Goal: Book appointment/travel/reservation

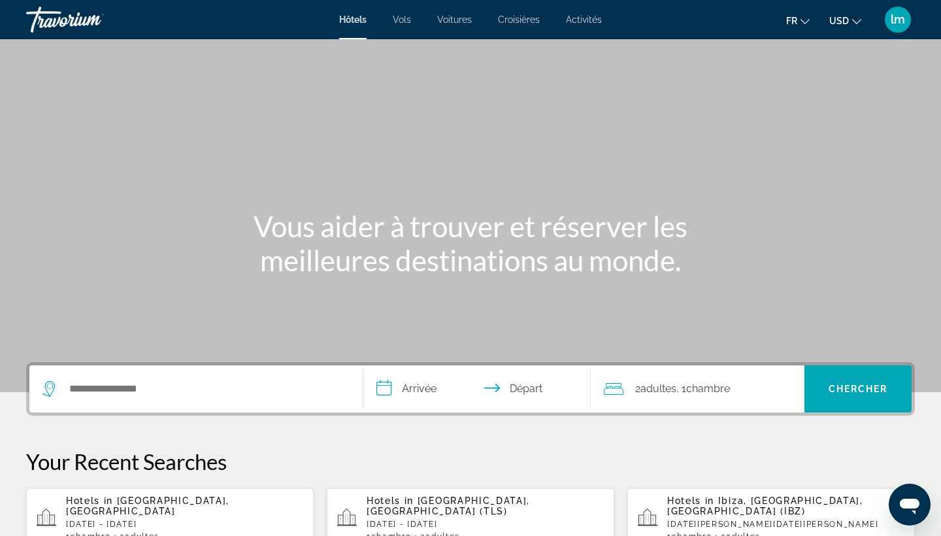
click at [404, 23] on span "Vols" at bounding box center [402, 19] width 18 height 10
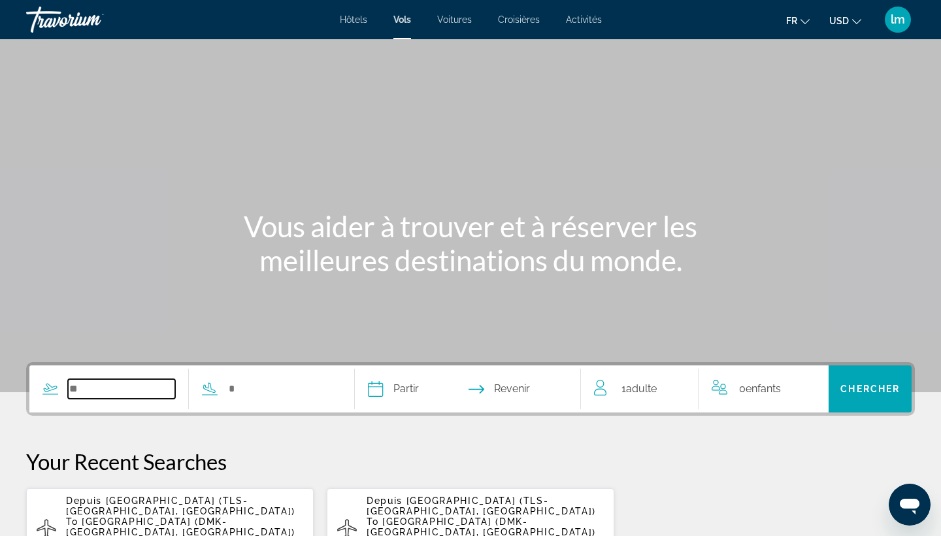
click at [87, 389] on input "Search widget" at bounding box center [121, 389] width 107 height 20
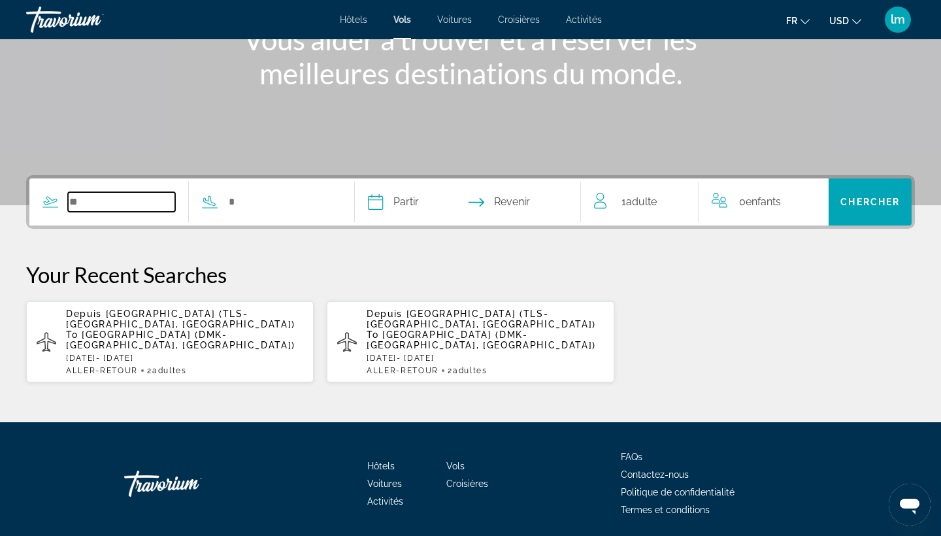
scroll to position [225, 0]
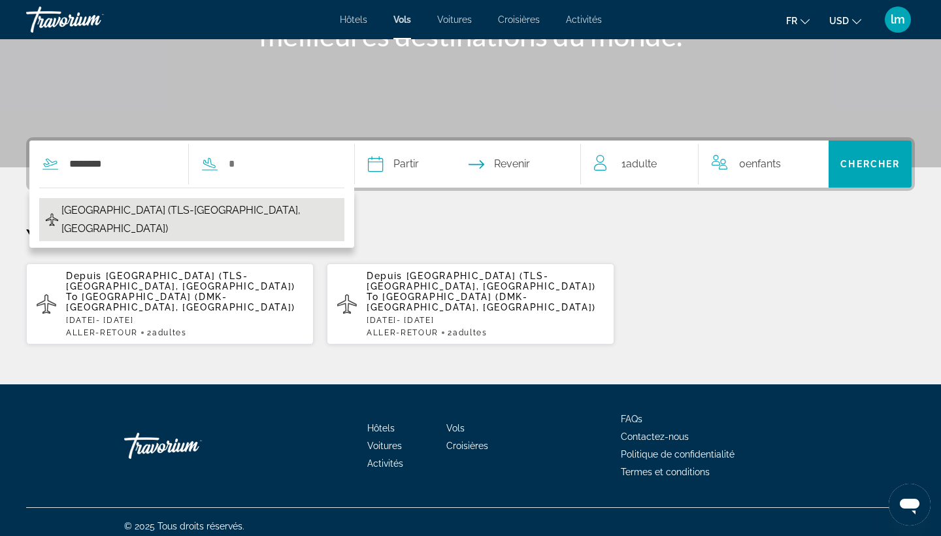
click at [158, 209] on span "[GEOGRAPHIC_DATA] (TLS-[GEOGRAPHIC_DATA], [GEOGRAPHIC_DATA])" at bounding box center [199, 219] width 276 height 37
type input "**********"
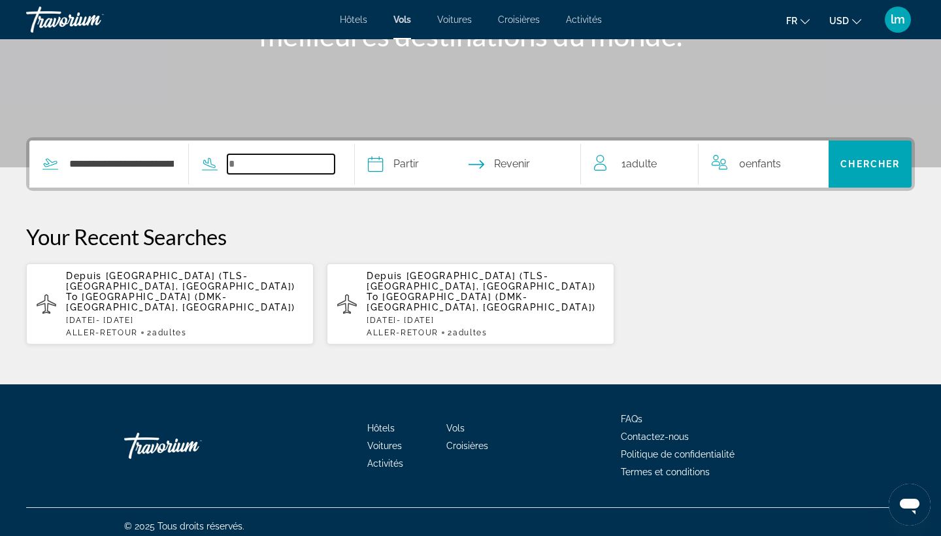
click at [305, 162] on input "Search widget" at bounding box center [280, 164] width 107 height 20
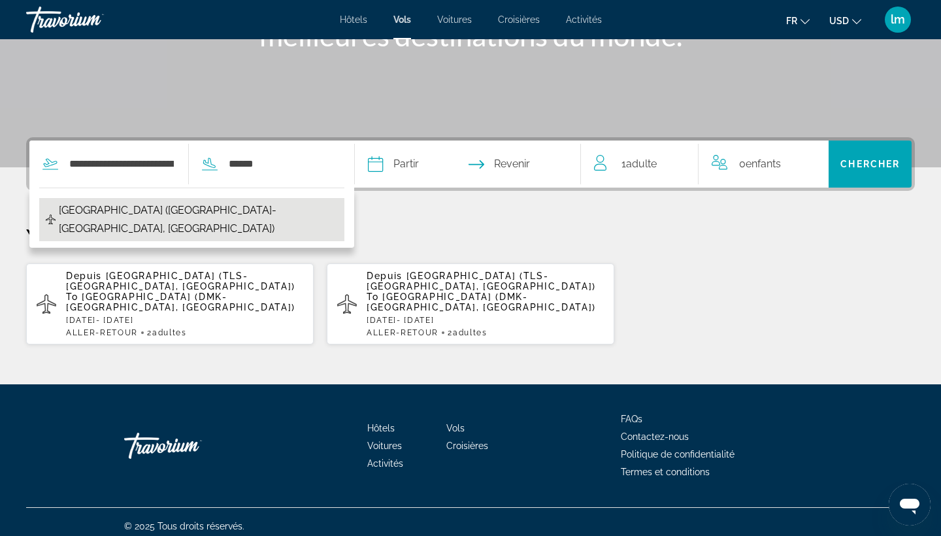
drag, startPoint x: 272, startPoint y: 186, endPoint x: 165, endPoint y: 210, distance: 109.2
click at [165, 210] on span "[GEOGRAPHIC_DATA] ([GEOGRAPHIC_DATA]-[GEOGRAPHIC_DATA], [GEOGRAPHIC_DATA])" at bounding box center [198, 219] width 279 height 37
type input "**********"
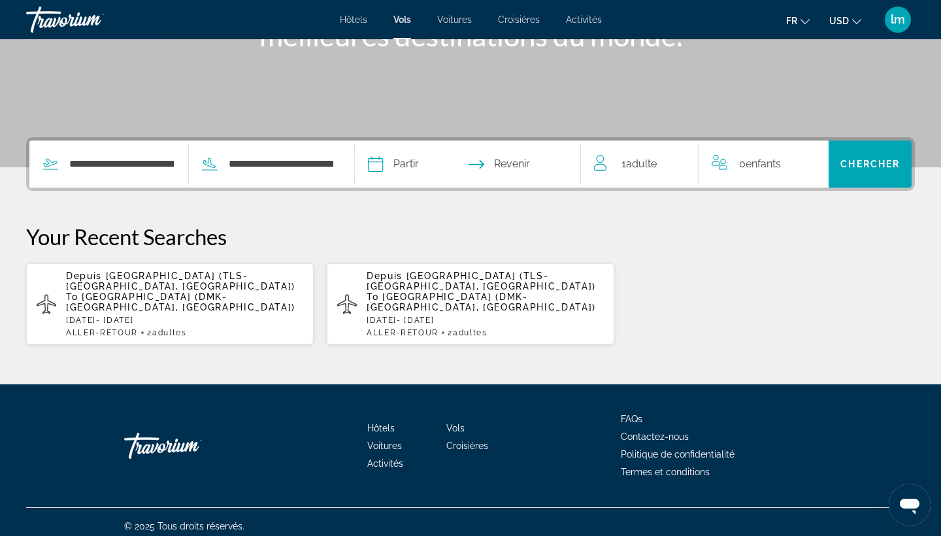
click at [457, 171] on input "Depart date" at bounding box center [421, 165] width 112 height 51
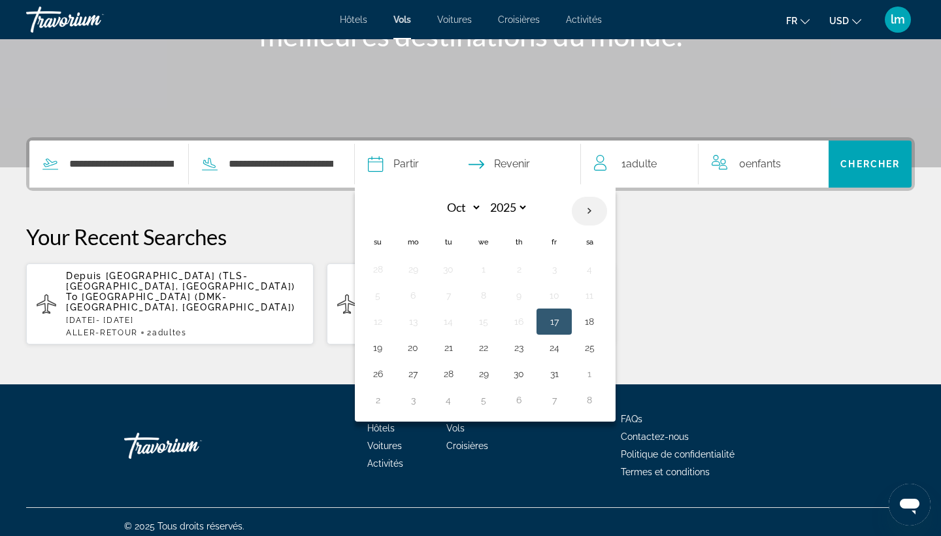
click at [607, 213] on th "Next month" at bounding box center [589, 211] width 35 height 29
select select "**"
click at [388, 374] on button "28" at bounding box center [377, 374] width 21 height 18
type input "**********"
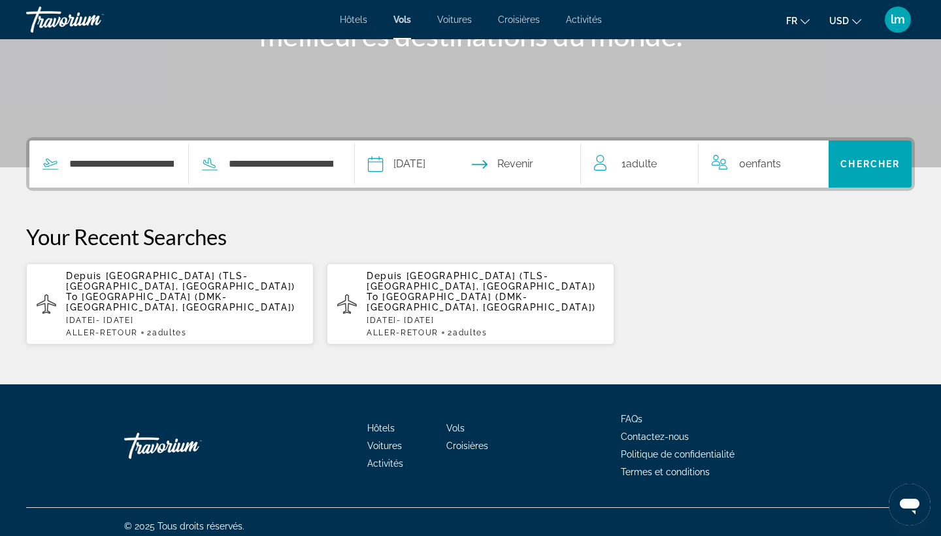
click at [553, 159] on input "Return date" at bounding box center [530, 165] width 112 height 51
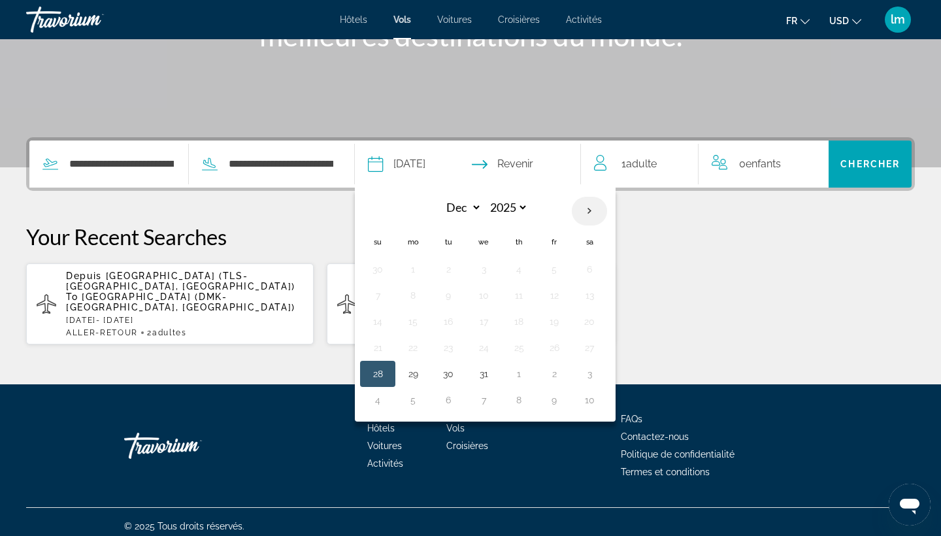
click at [607, 208] on th "Next month" at bounding box center [589, 211] width 35 height 29
select select "*"
select select "****"
click at [565, 269] on button "2" at bounding box center [554, 269] width 21 height 18
type input "**********"
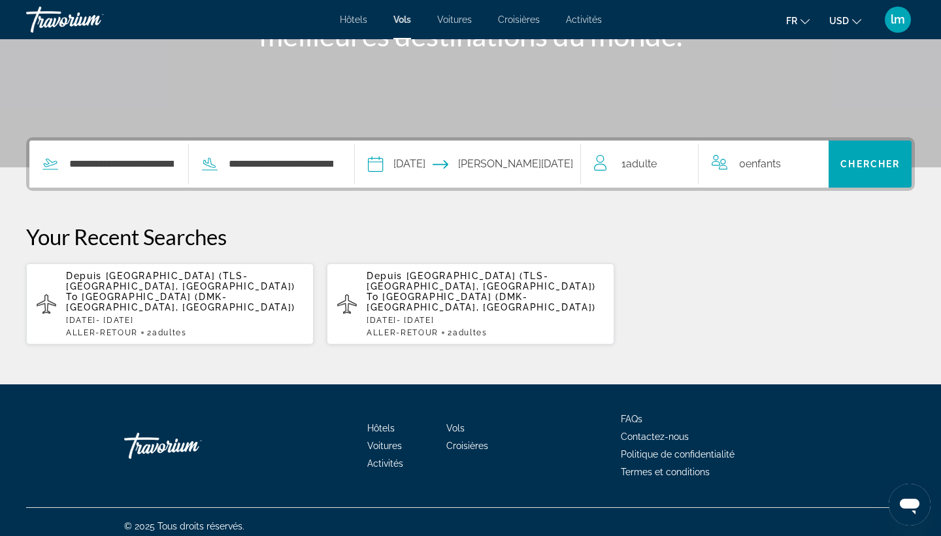
click at [644, 160] on span "Adulte" at bounding box center [641, 163] width 31 height 12
click at [677, 163] on icon "Increment adults" at bounding box center [679, 162] width 12 height 16
click at [804, 161] on icon "Increment children" at bounding box center [810, 162] width 12 height 16
click at [780, 222] on div "Travelers: 2 adults, 1 child" at bounding box center [764, 213] width 84 height 37
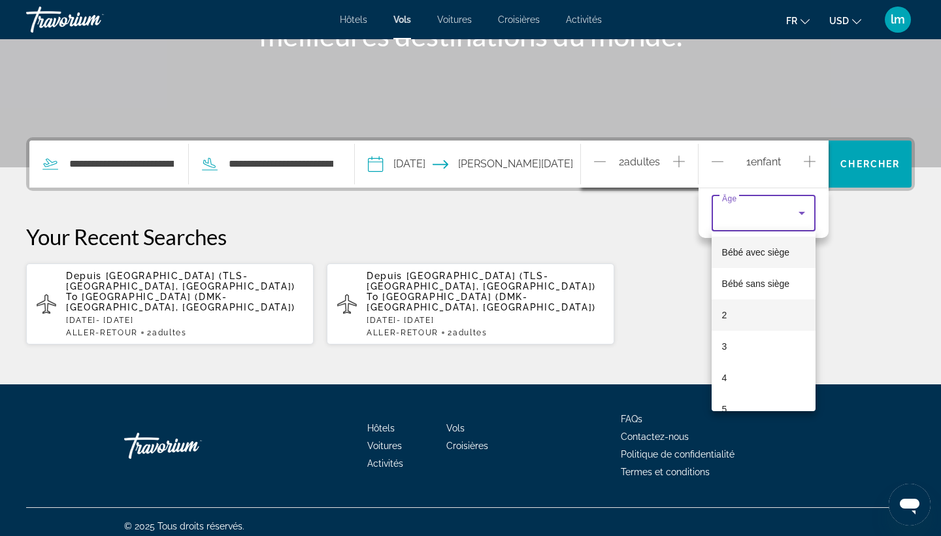
click at [735, 318] on mat-option "2" at bounding box center [764, 314] width 105 height 31
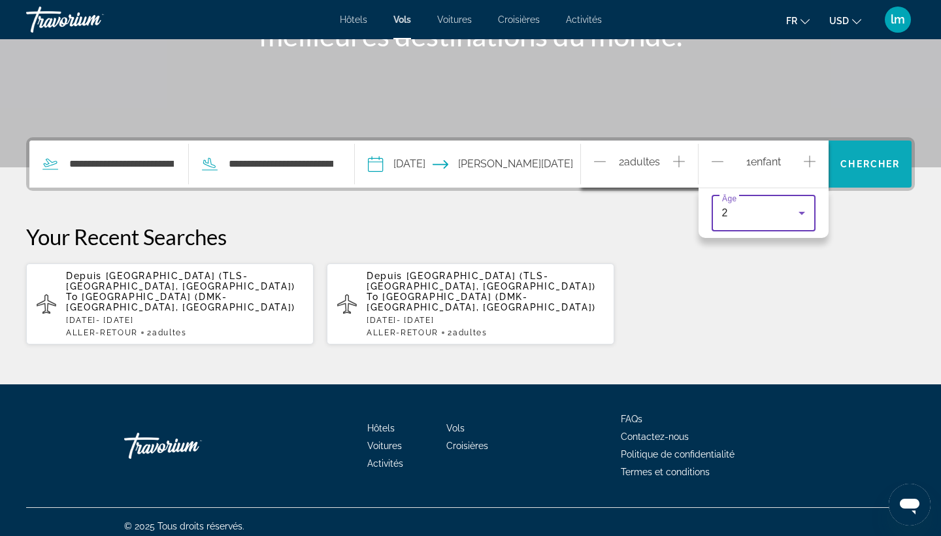
click at [868, 174] on span "Search" at bounding box center [870, 163] width 83 height 31
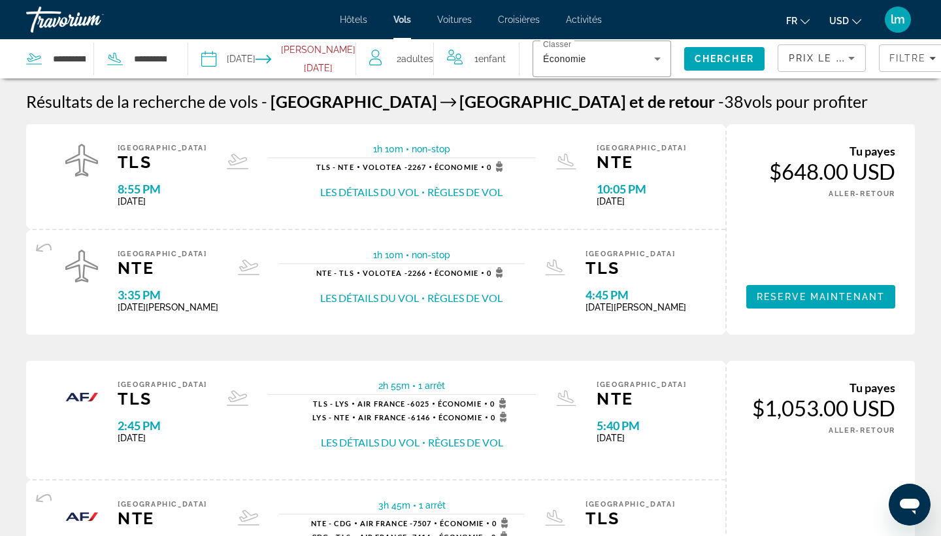
click at [853, 15] on mat-icon "Change currency" at bounding box center [856, 19] width 9 height 9
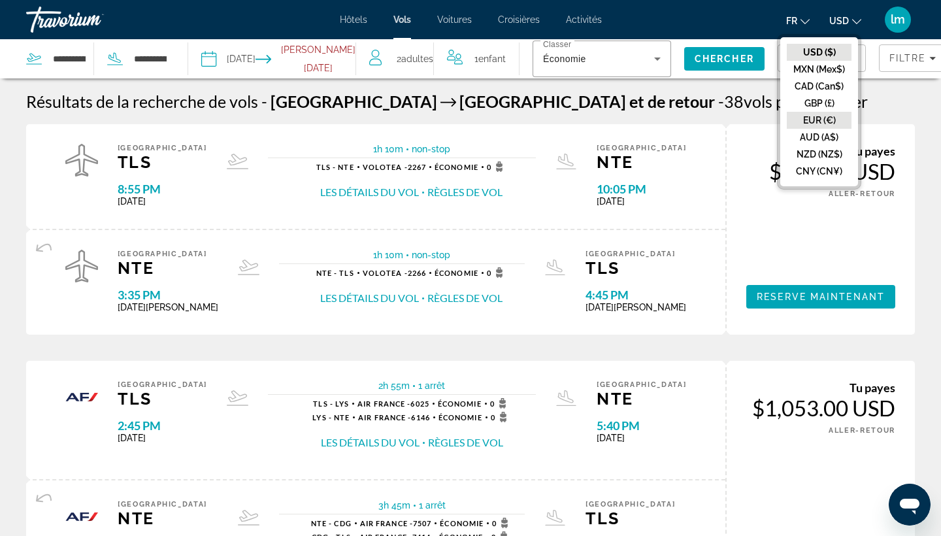
click at [816, 121] on button "EUR (€)" at bounding box center [819, 120] width 65 height 17
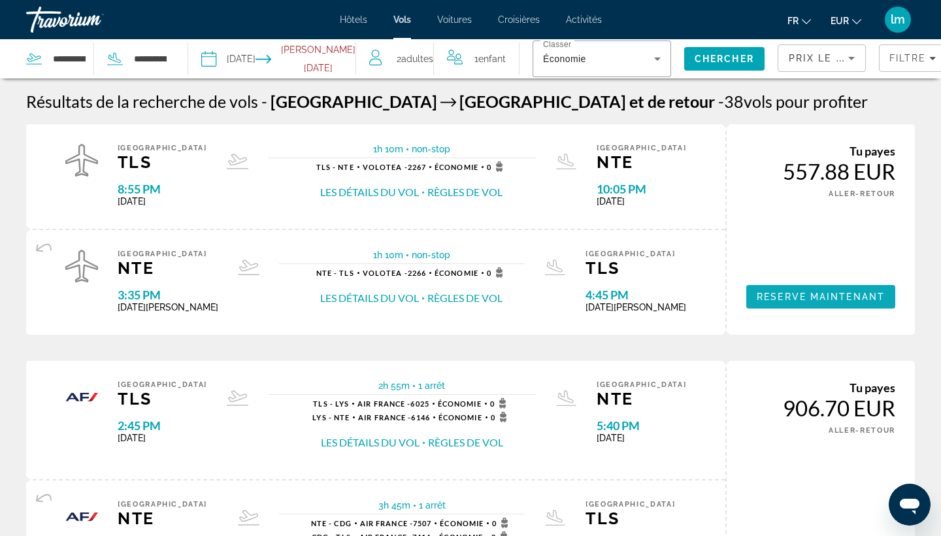
click at [831, 302] on span "Reserve maintenant" at bounding box center [821, 296] width 128 height 10
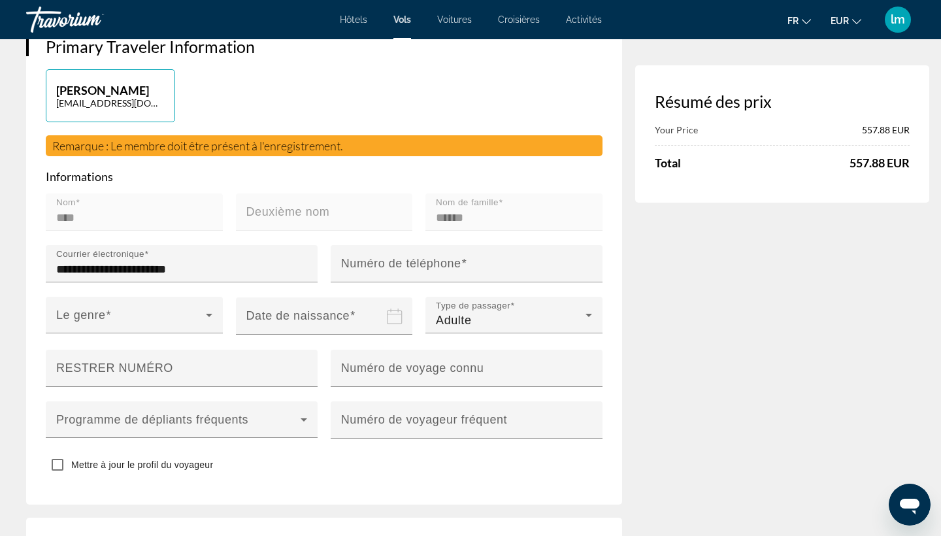
scroll to position [359, 0]
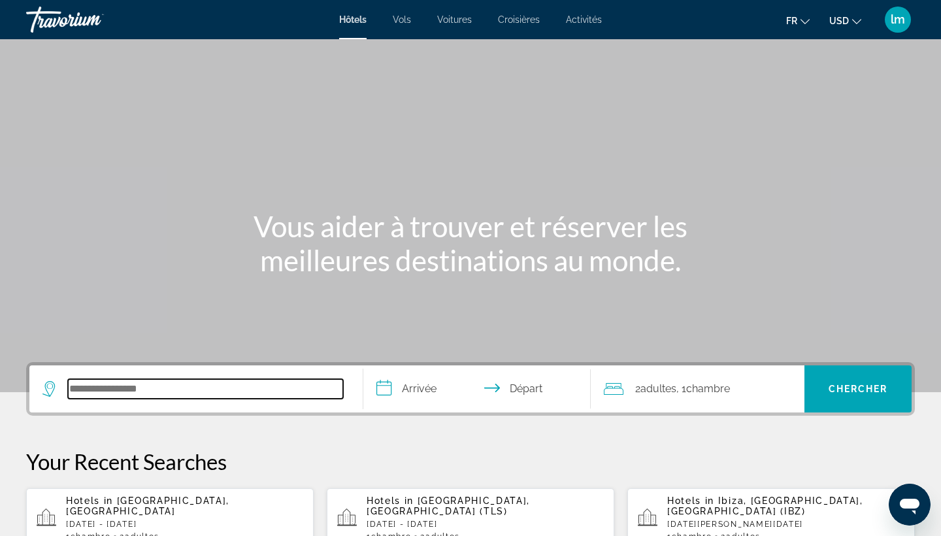
click at [178, 388] on input "Search hotel destination" at bounding box center [205, 389] width 275 height 20
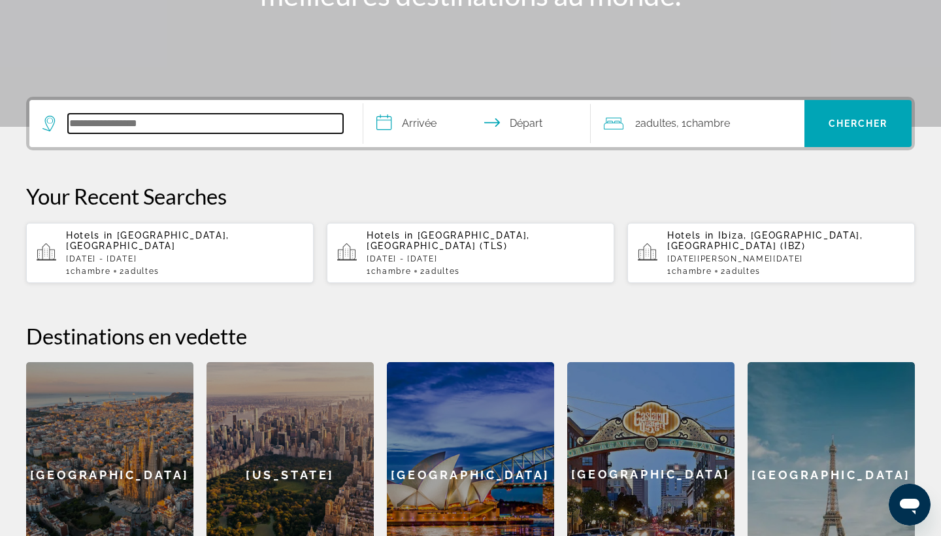
scroll to position [320, 0]
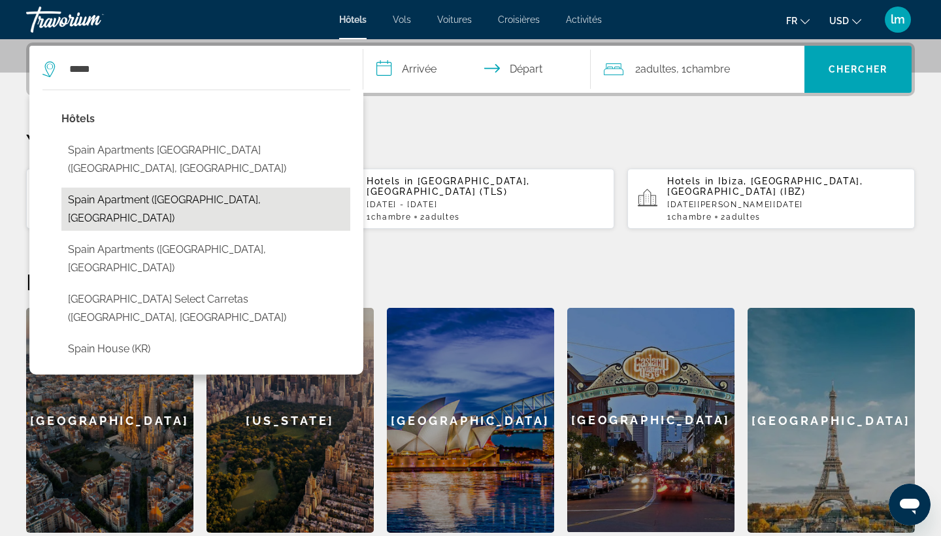
click at [261, 188] on button "Spain Apartment (Las Palmas De Gran Canaria, ES)" at bounding box center [205, 209] width 289 height 43
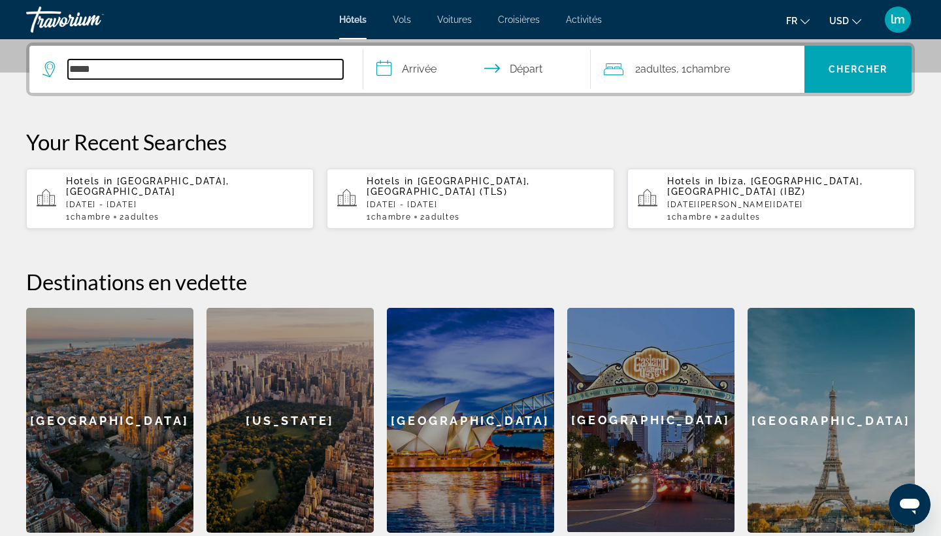
type input "**********"
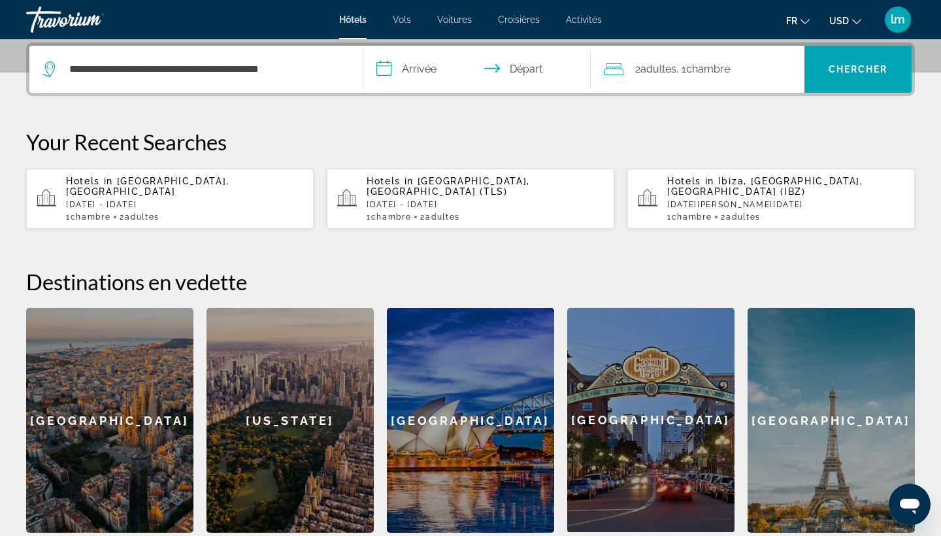
click at [420, 58] on input "**********" at bounding box center [479, 71] width 233 height 51
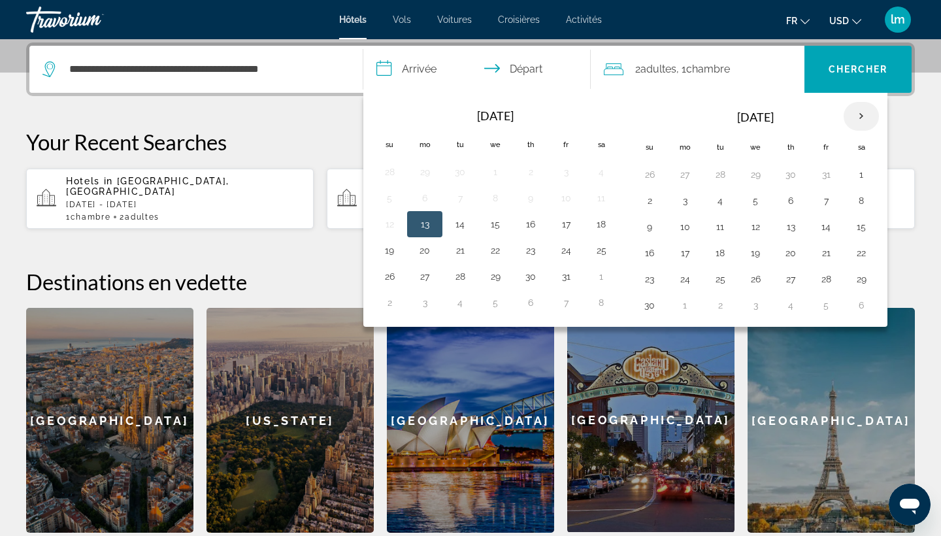
click at [867, 119] on th "Next month" at bounding box center [861, 116] width 35 height 29
click at [866, 117] on th "Next month" at bounding box center [861, 116] width 35 height 29
click at [861, 198] on button "10" at bounding box center [861, 200] width 21 height 18
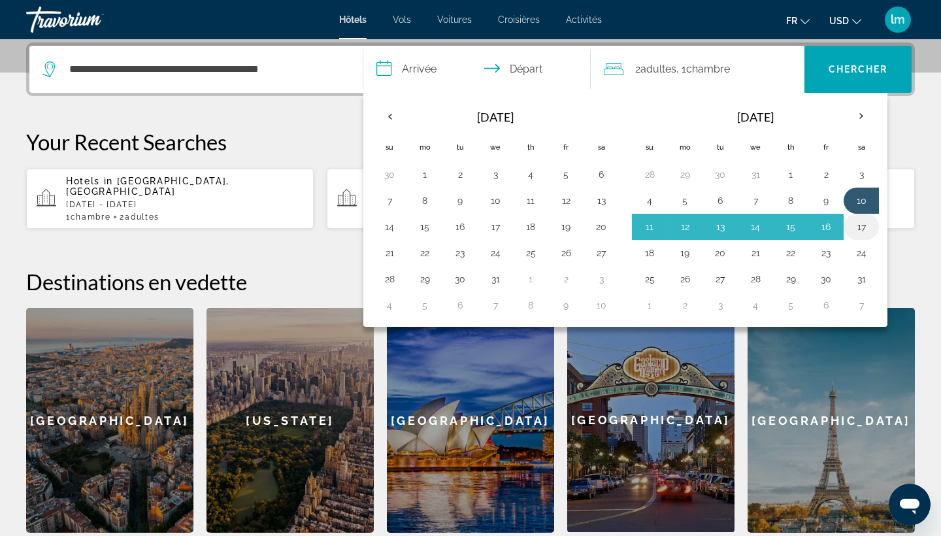
click at [861, 218] on td "17" at bounding box center [861, 227] width 35 height 26
click at [862, 229] on button "17" at bounding box center [861, 227] width 21 height 18
type input "**********"
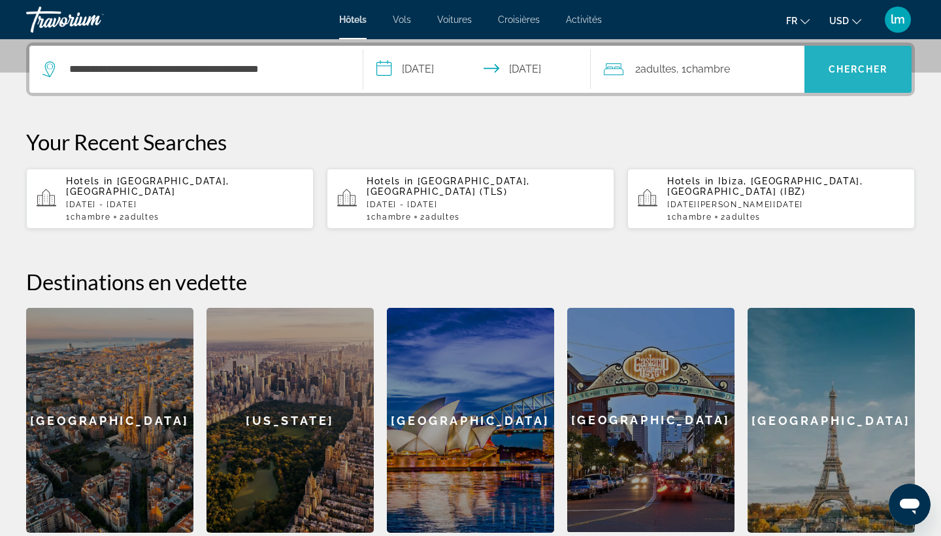
click at [856, 69] on span "Chercher" at bounding box center [858, 69] width 59 height 10
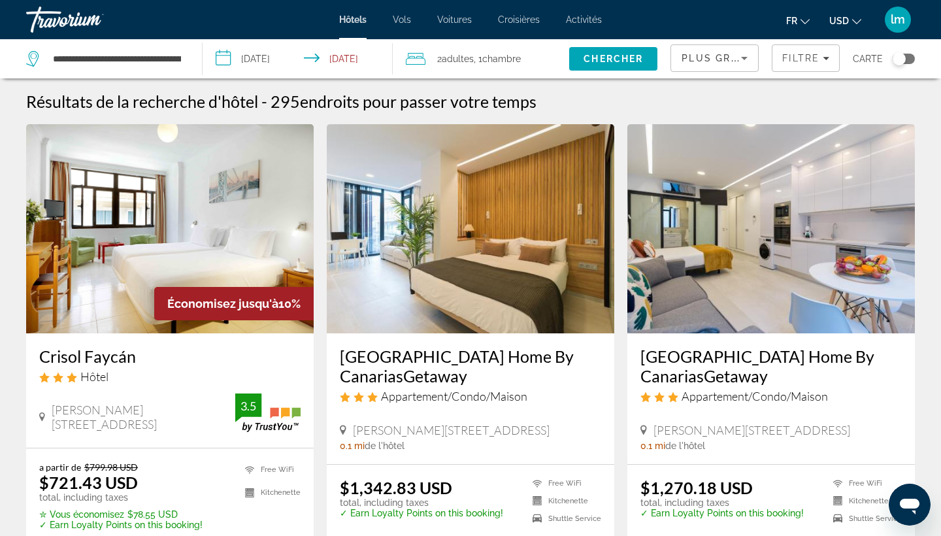
click at [846, 20] on span "USD" at bounding box center [839, 21] width 20 height 10
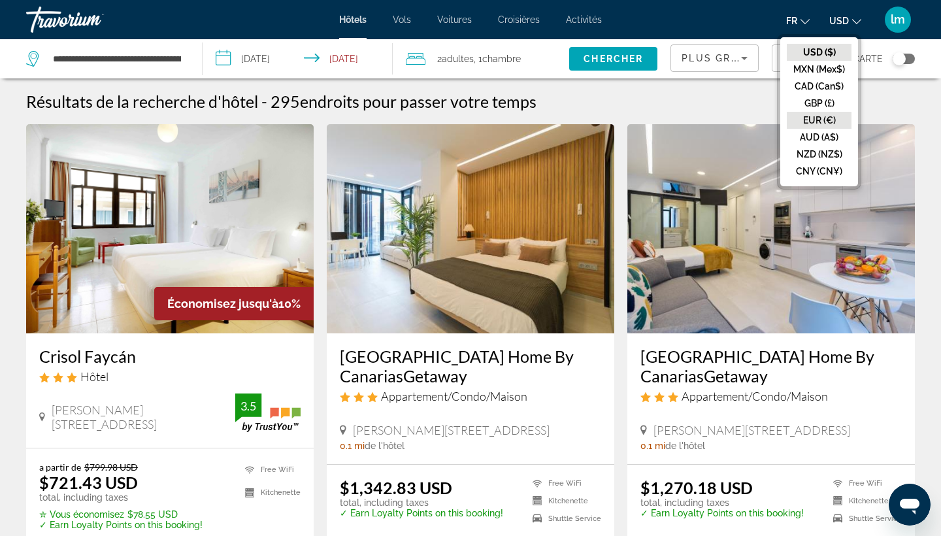
click at [816, 122] on button "EUR (€)" at bounding box center [819, 120] width 65 height 17
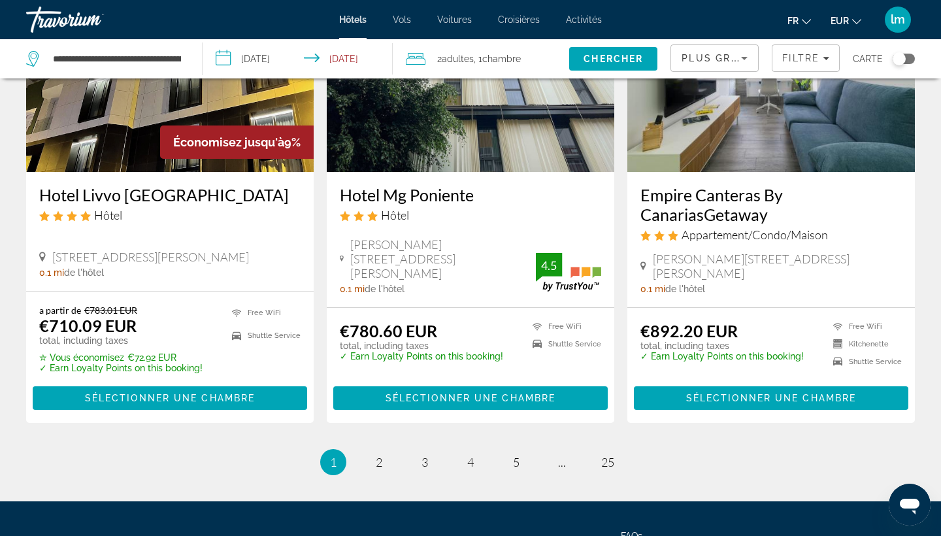
scroll to position [1590, 0]
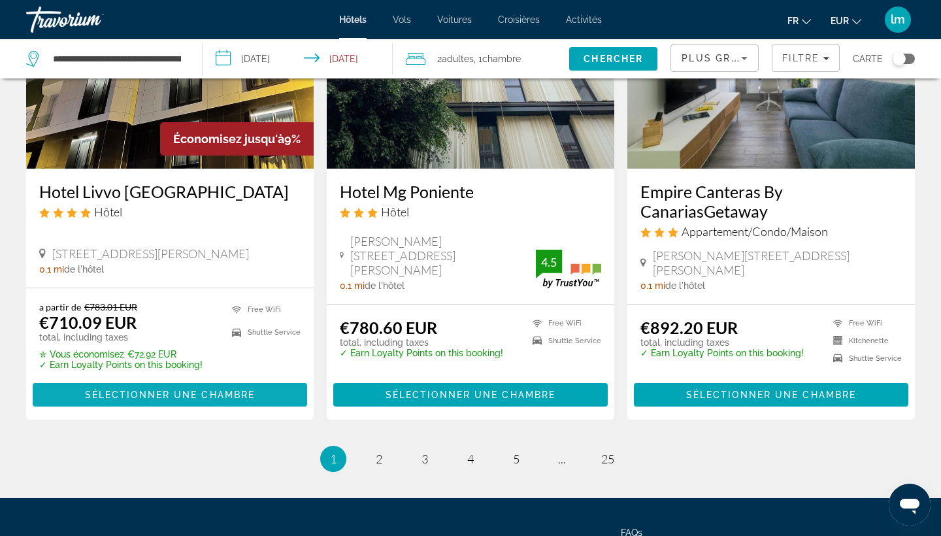
click at [152, 400] on span "Sélectionner une chambre" at bounding box center [170, 394] width 170 height 10
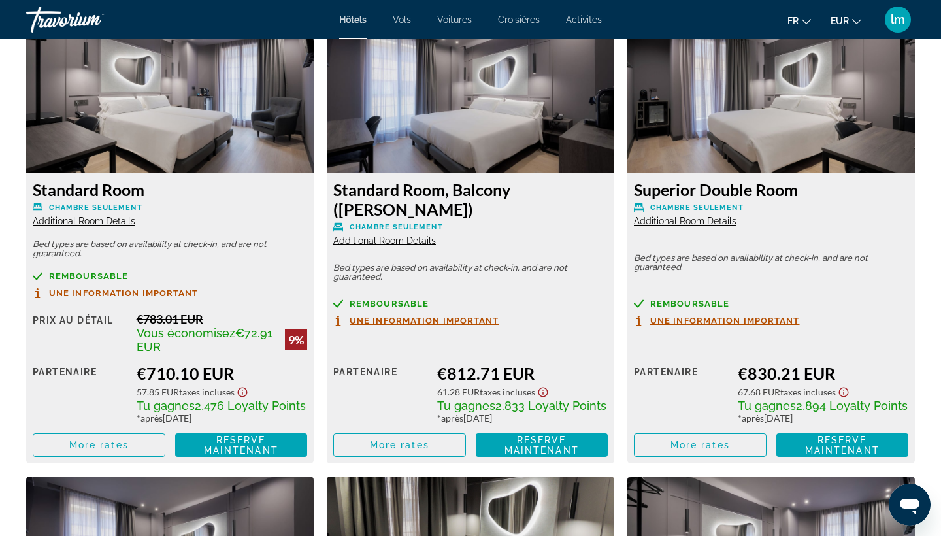
scroll to position [1843, 0]
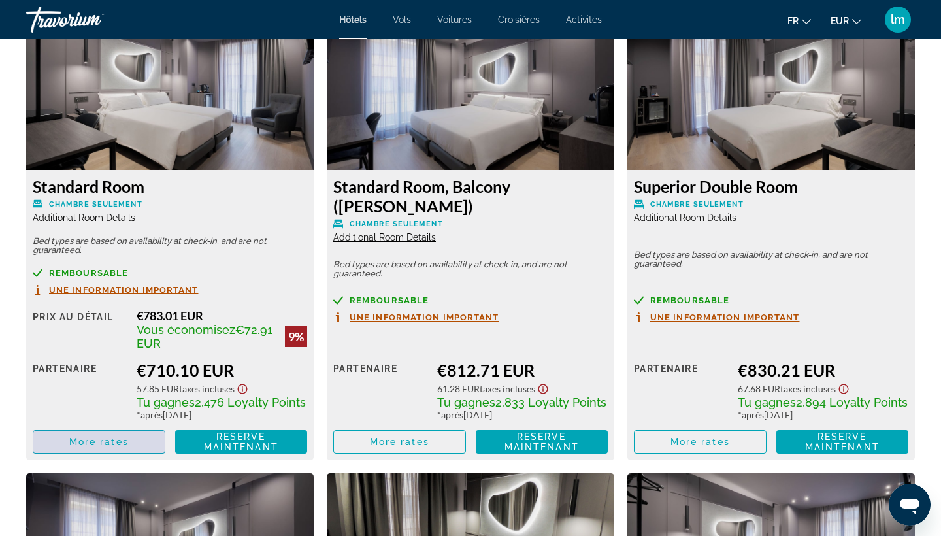
click at [88, 447] on span "More rates" at bounding box center [98, 442] width 59 height 10
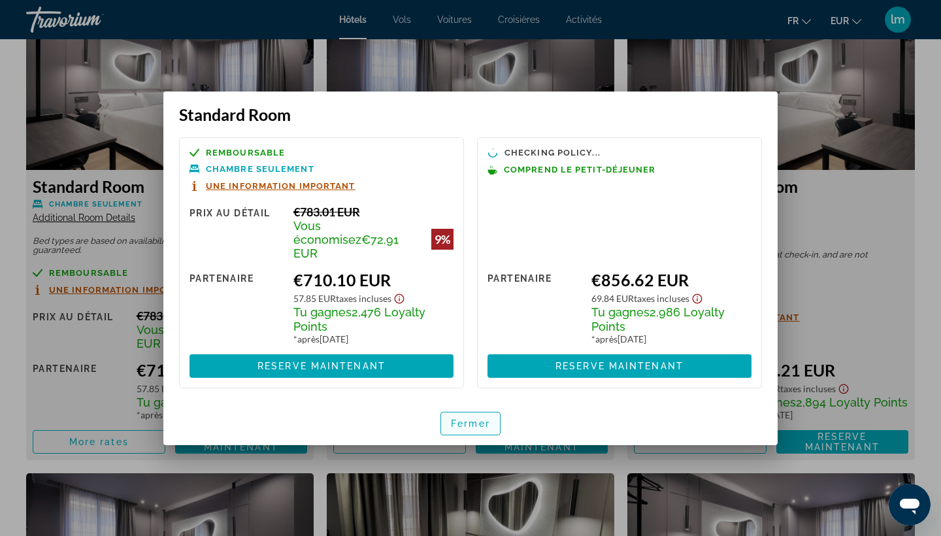
click at [460, 418] on span "Fermer" at bounding box center [470, 423] width 39 height 10
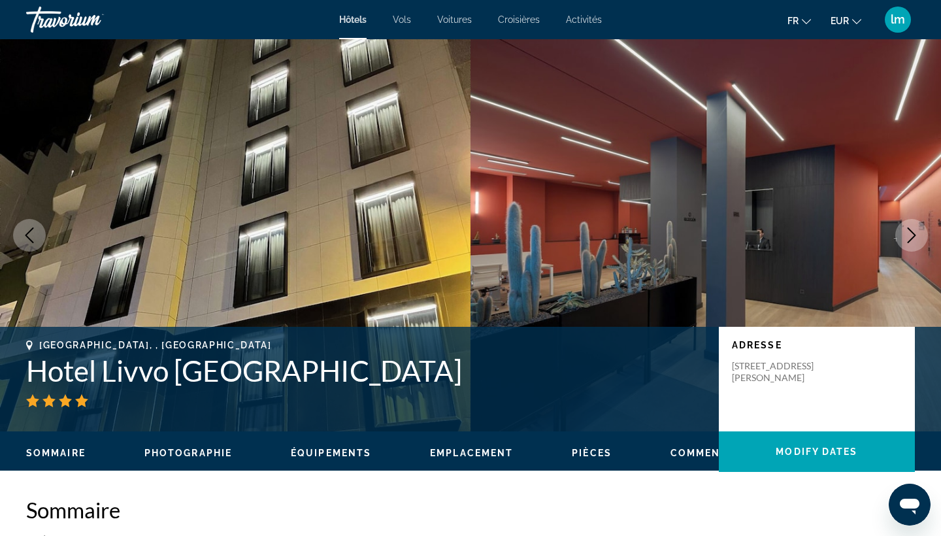
scroll to position [1843, 0]
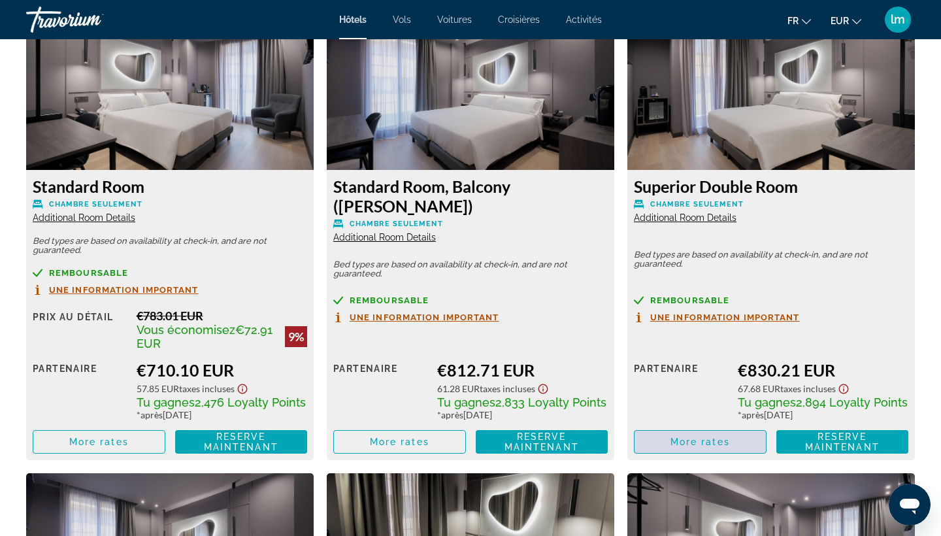
click at [699, 447] on span "More rates" at bounding box center [699, 442] width 59 height 10
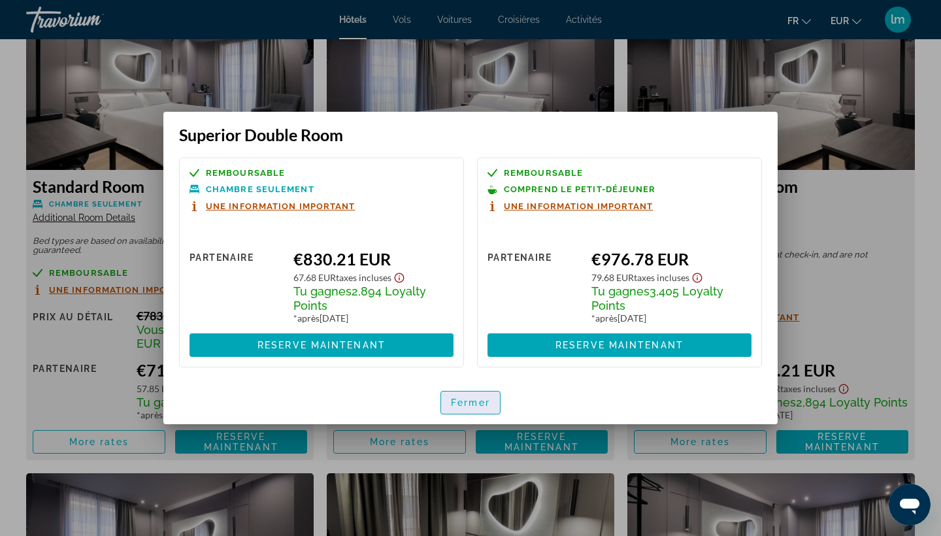
click at [467, 397] on span "button" at bounding box center [470, 402] width 59 height 31
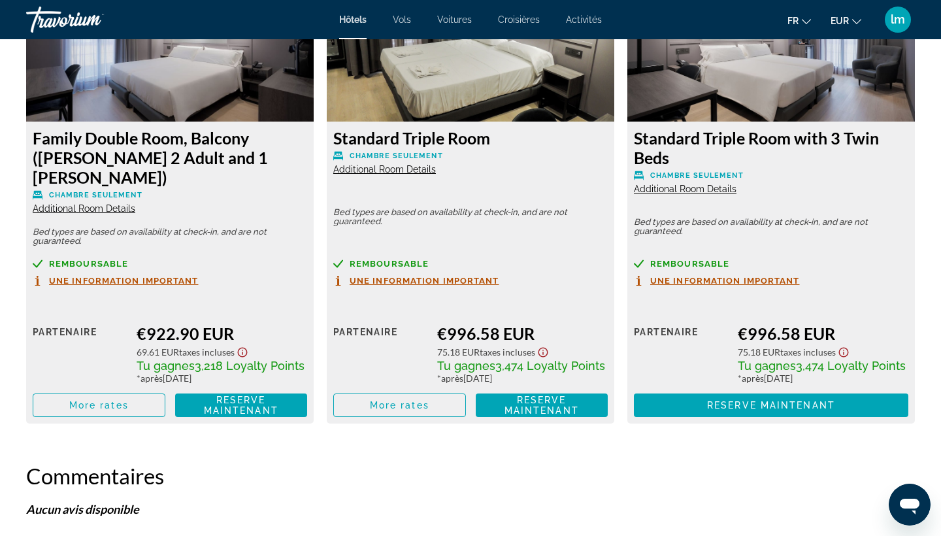
scroll to position [2359, 0]
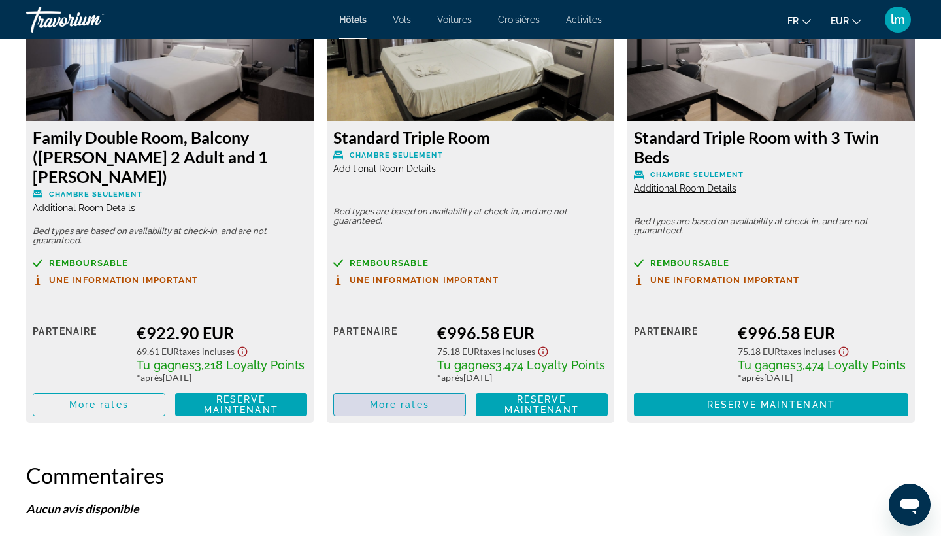
click at [388, 399] on span "More rates" at bounding box center [399, 404] width 59 height 10
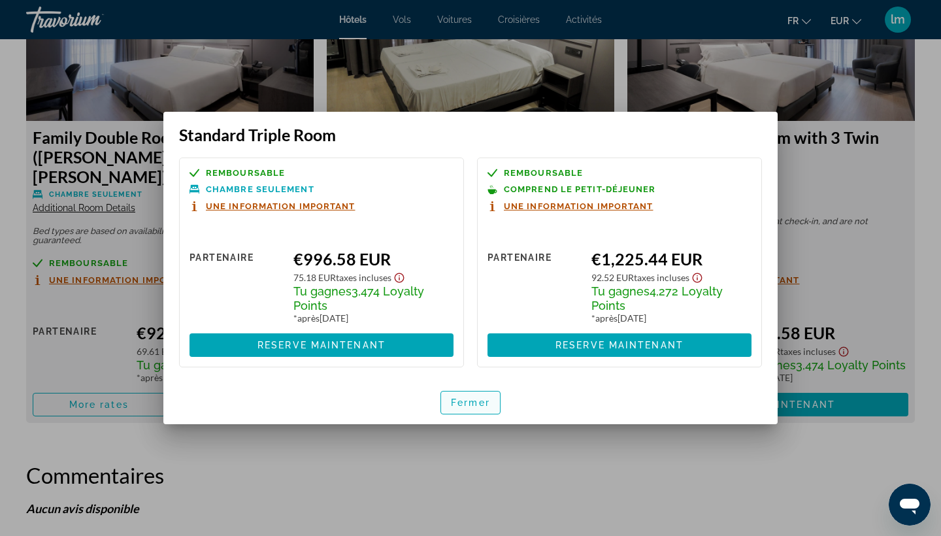
click at [469, 402] on span "Fermer" at bounding box center [470, 402] width 39 height 10
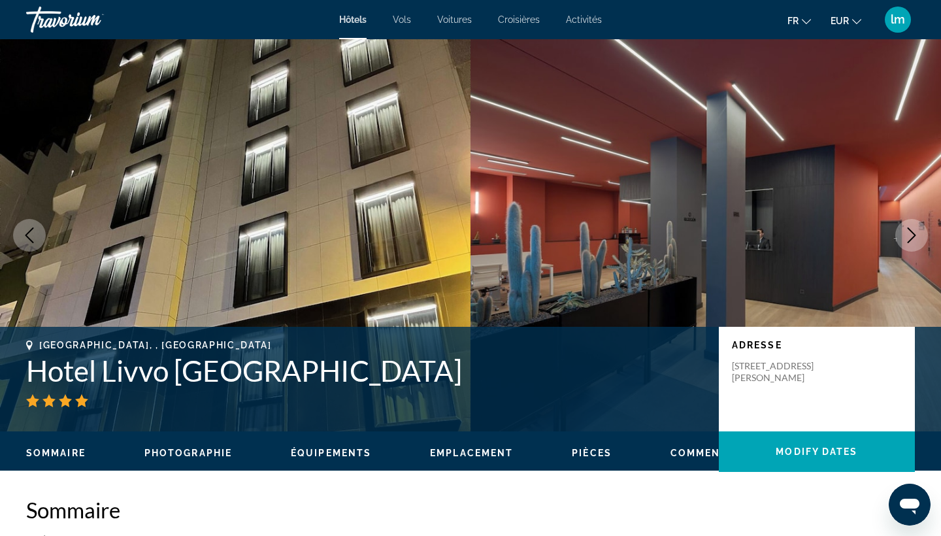
scroll to position [2359, 0]
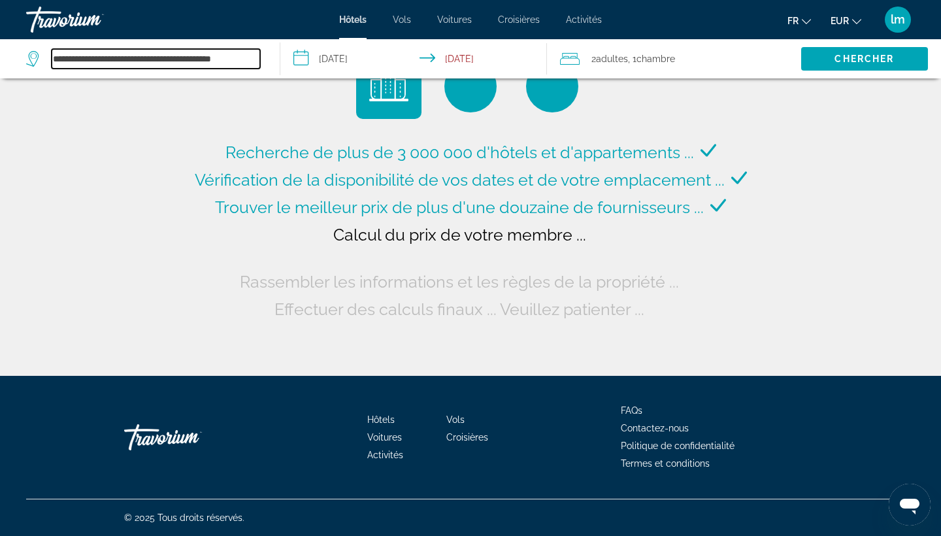
click at [197, 59] on input "**********" at bounding box center [156, 59] width 208 height 20
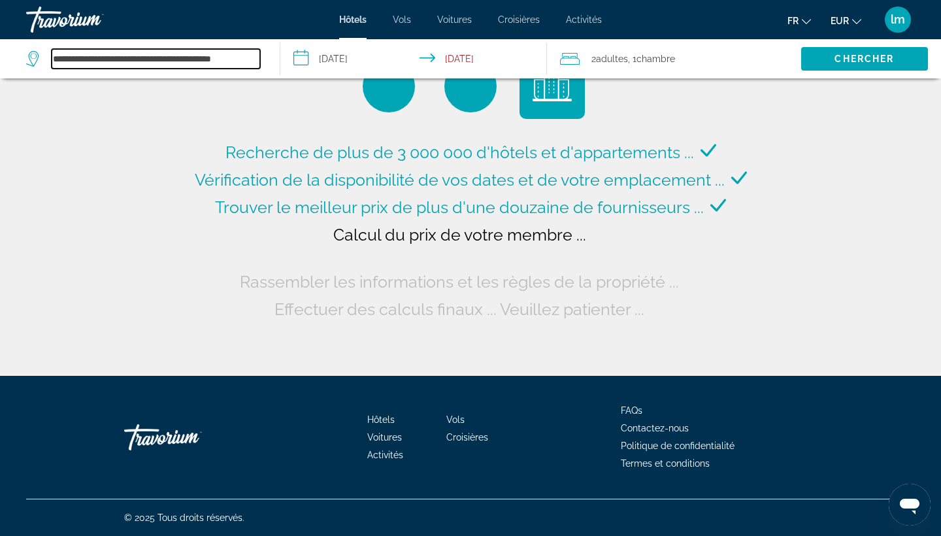
drag, startPoint x: 242, startPoint y: 57, endPoint x: 93, endPoint y: 80, distance: 150.8
click at [93, 80] on div "**********" at bounding box center [470, 188] width 941 height 376
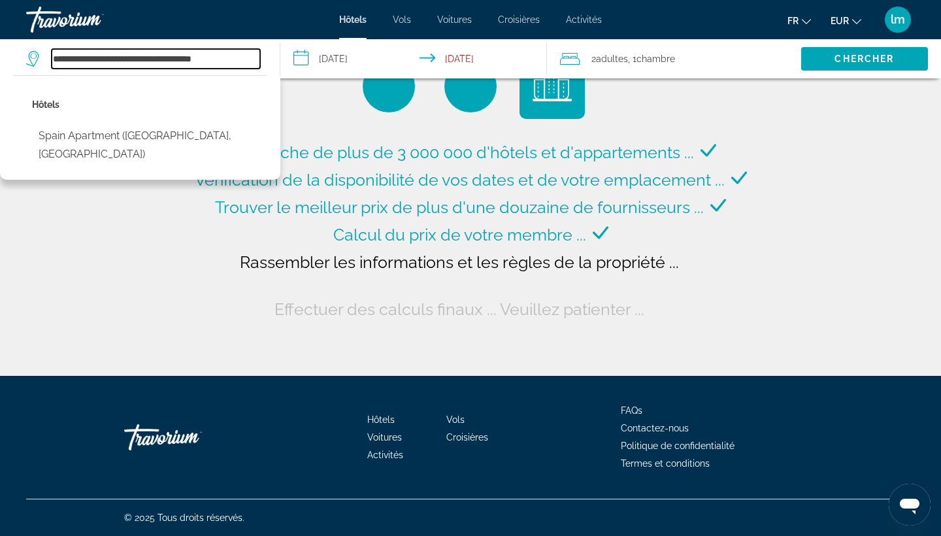
click at [252, 57] on input "**********" at bounding box center [156, 59] width 208 height 20
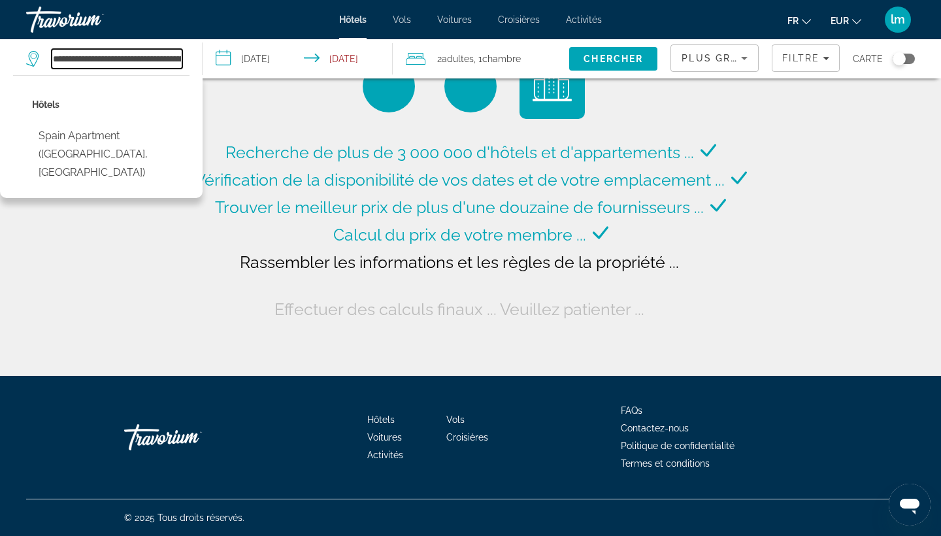
drag, startPoint x: 252, startPoint y: 57, endPoint x: 58, endPoint y: 59, distance: 194.1
click at [58, 59] on input "**********" at bounding box center [117, 59] width 131 height 20
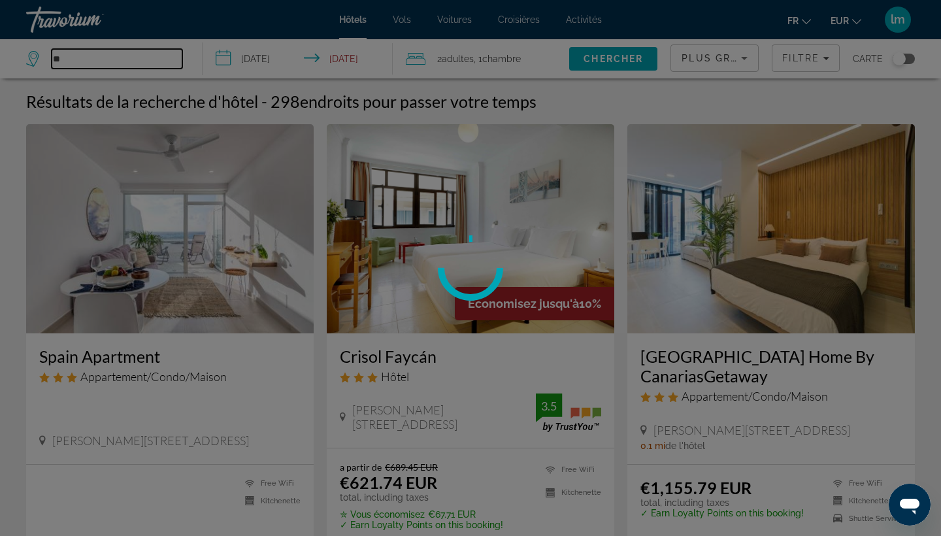
type input "*"
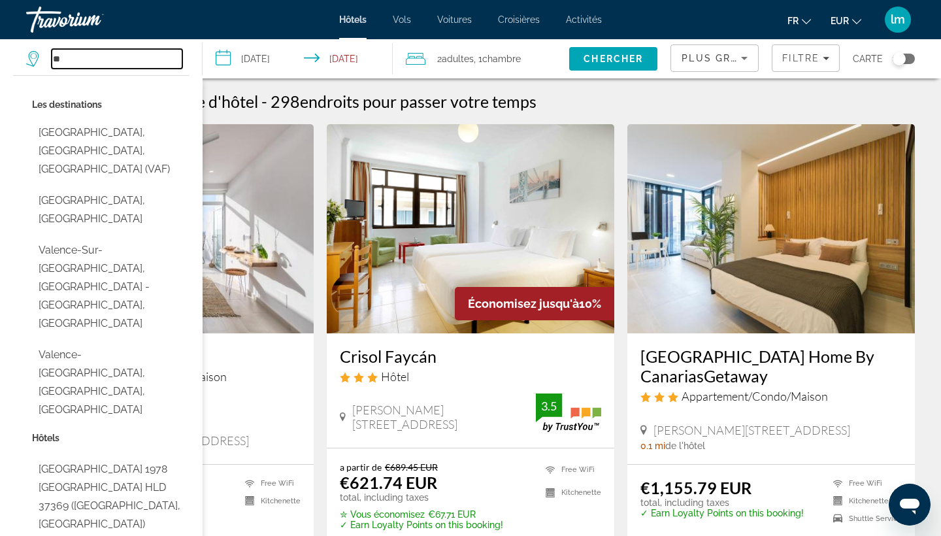
type input "*"
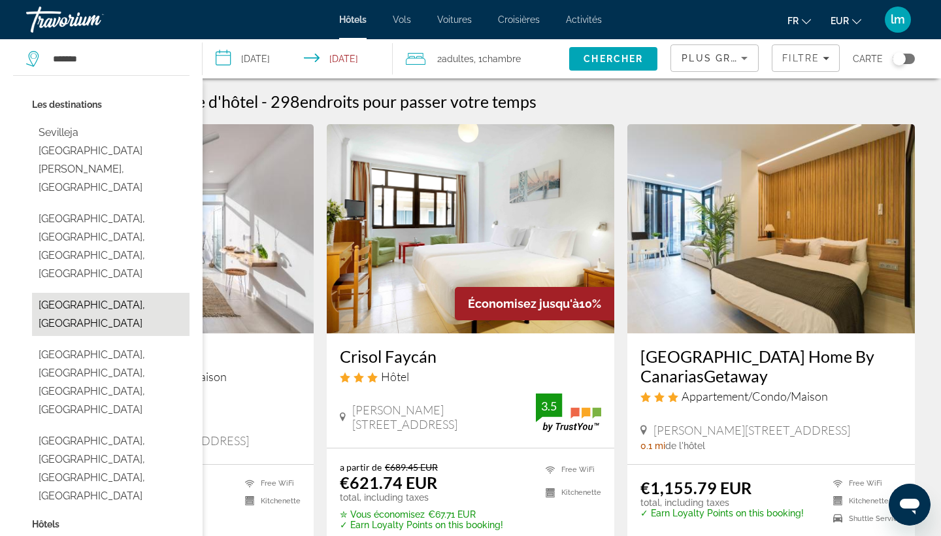
click at [114, 293] on button "Seville, Spain" at bounding box center [110, 314] width 157 height 43
type input "**********"
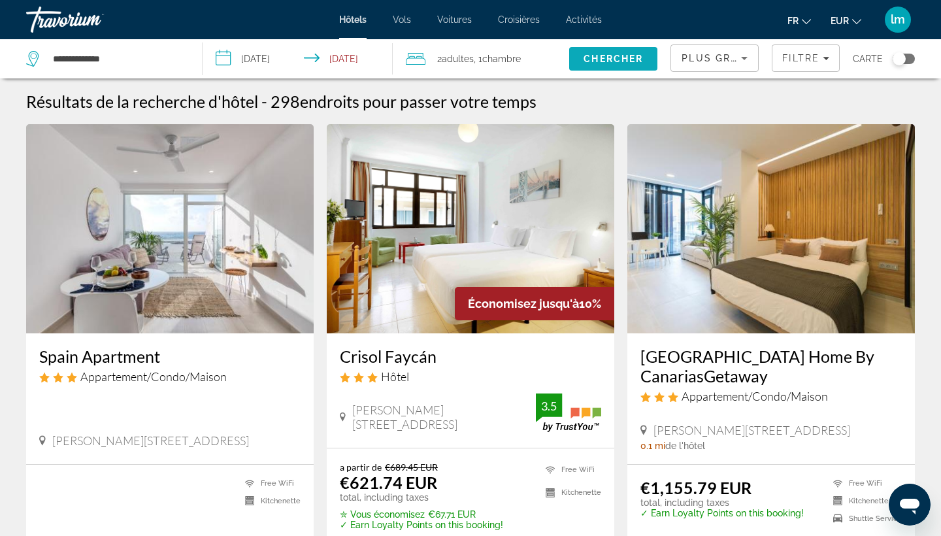
click at [610, 61] on span "Chercher" at bounding box center [613, 59] width 59 height 10
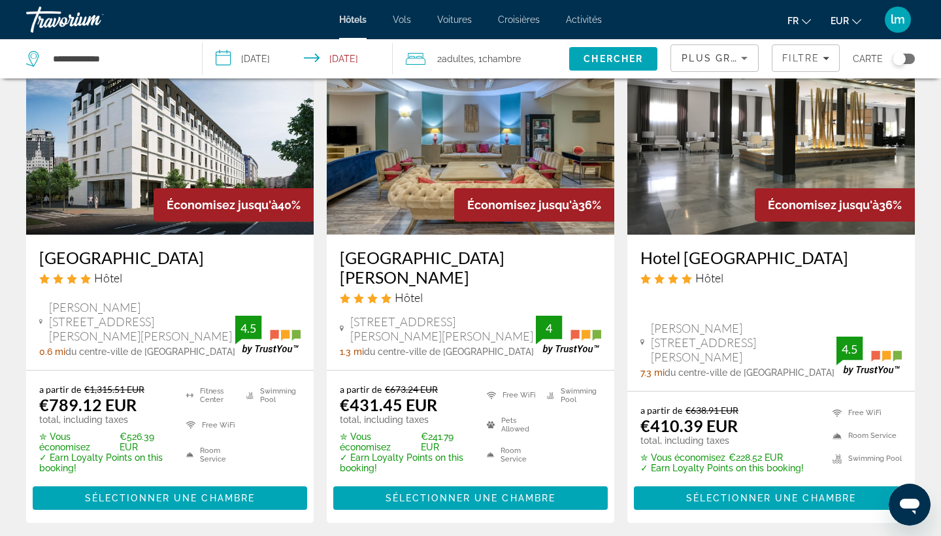
scroll to position [97, 0]
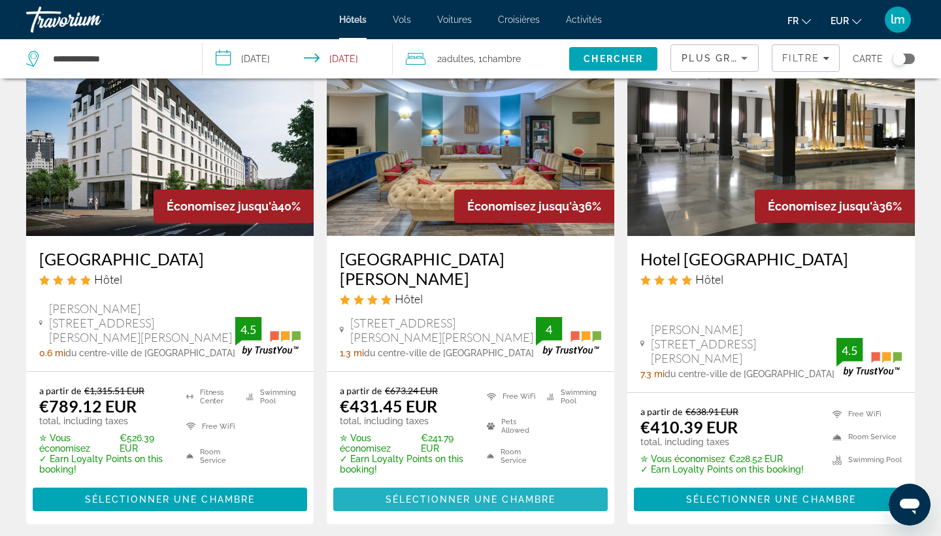
click at [482, 494] on span "Sélectionner une chambre" at bounding box center [471, 499] width 170 height 10
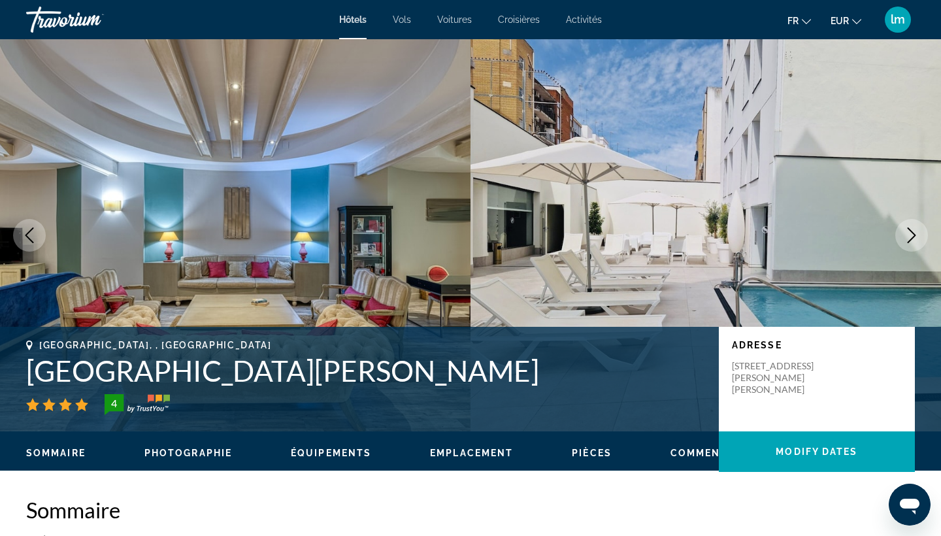
click at [917, 233] on icon "Next image" at bounding box center [912, 235] width 16 height 16
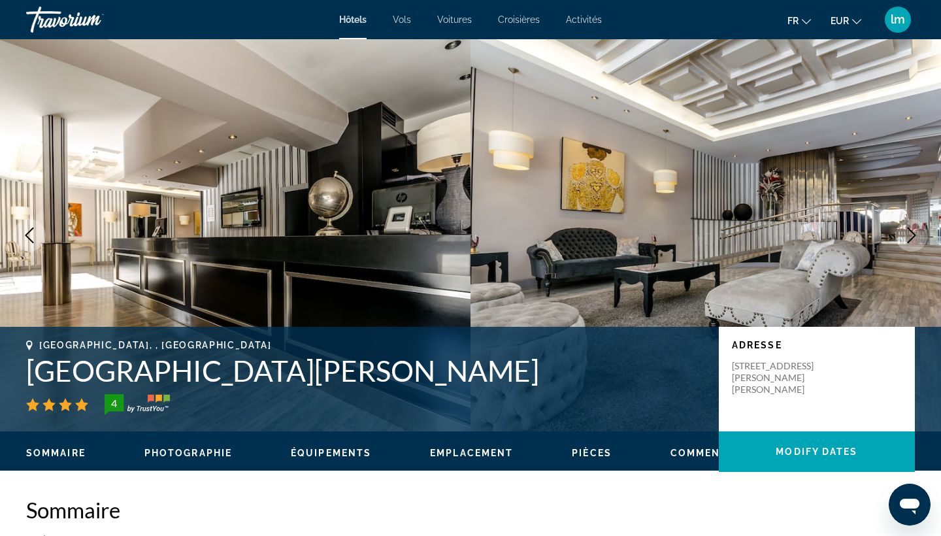
click at [916, 233] on icon "Next image" at bounding box center [912, 235] width 16 height 16
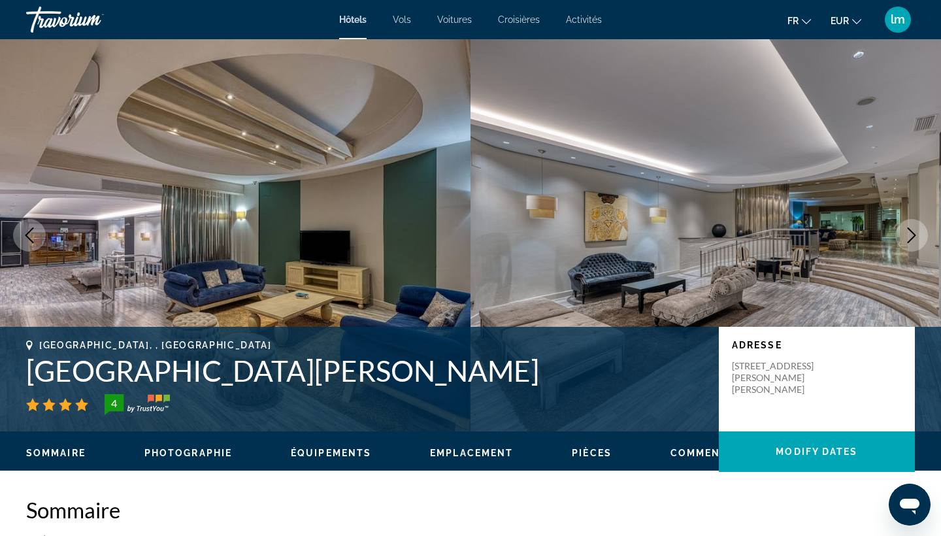
click at [917, 234] on icon "Next image" at bounding box center [912, 235] width 16 height 16
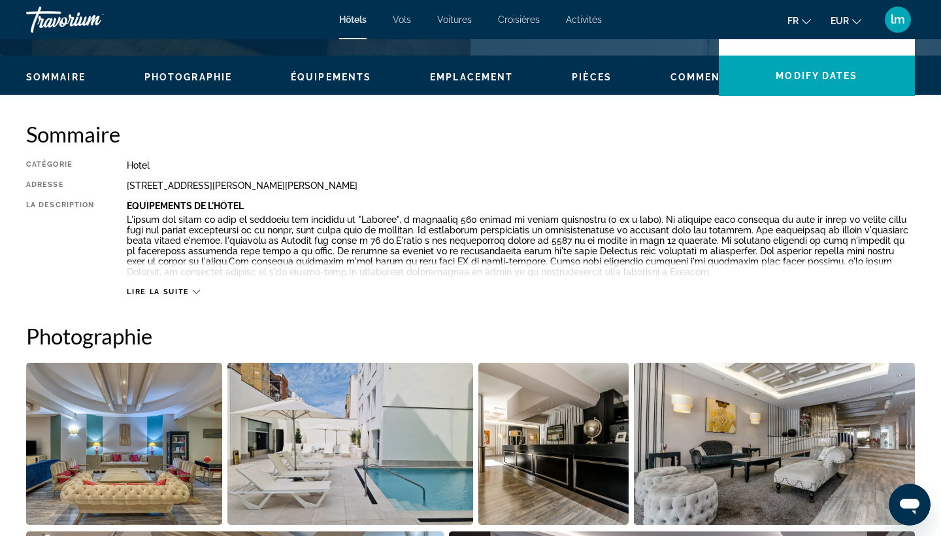
scroll to position [372, 0]
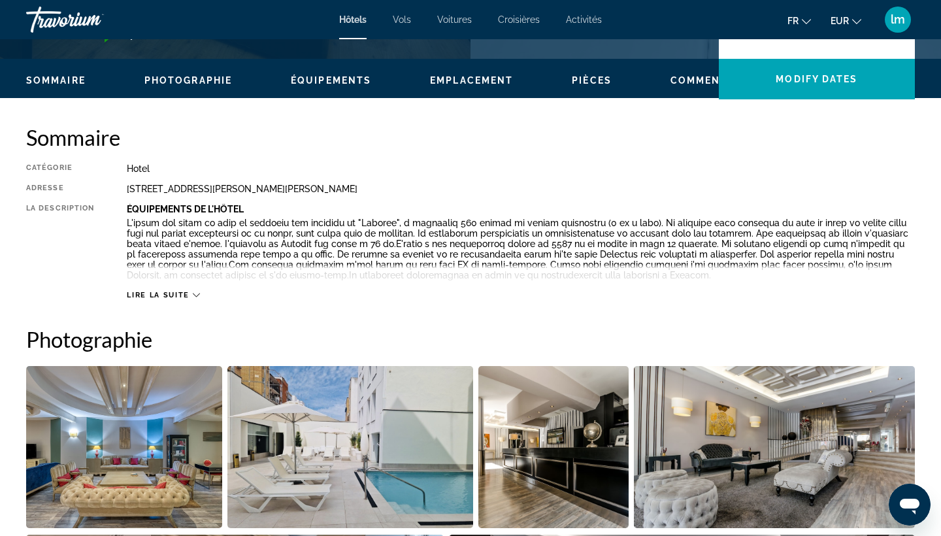
click at [176, 291] on span "Lire la suite" at bounding box center [158, 295] width 62 height 8
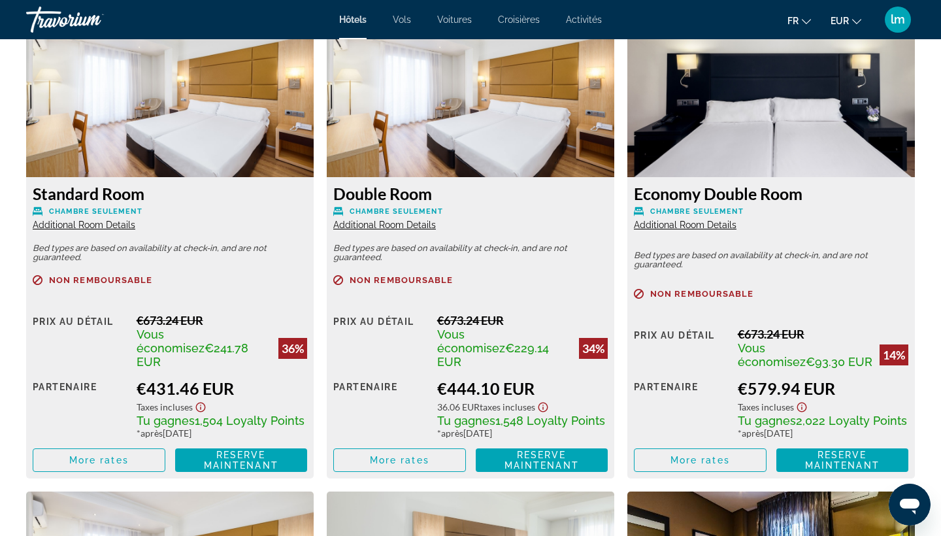
scroll to position [1821, 0]
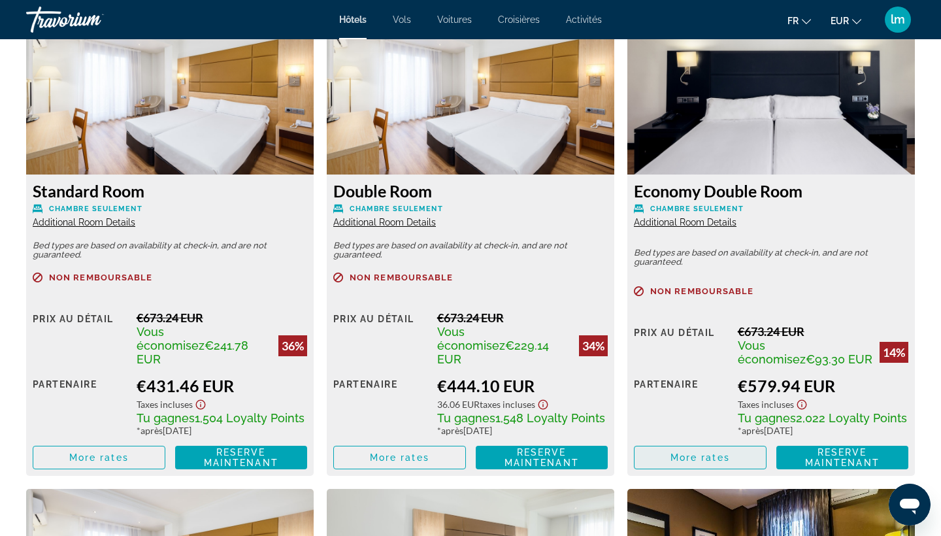
click at [669, 444] on span "Main content" at bounding box center [700, 457] width 131 height 31
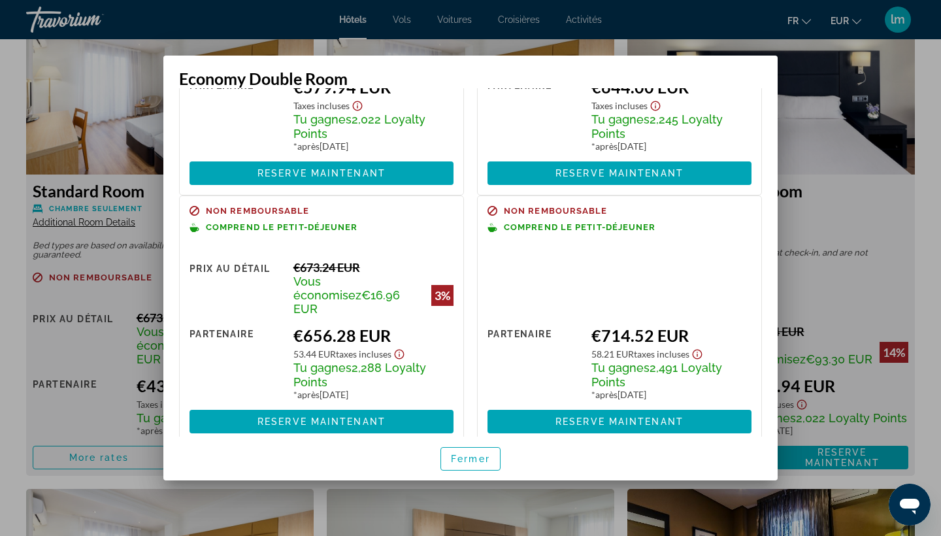
scroll to position [169, 0]
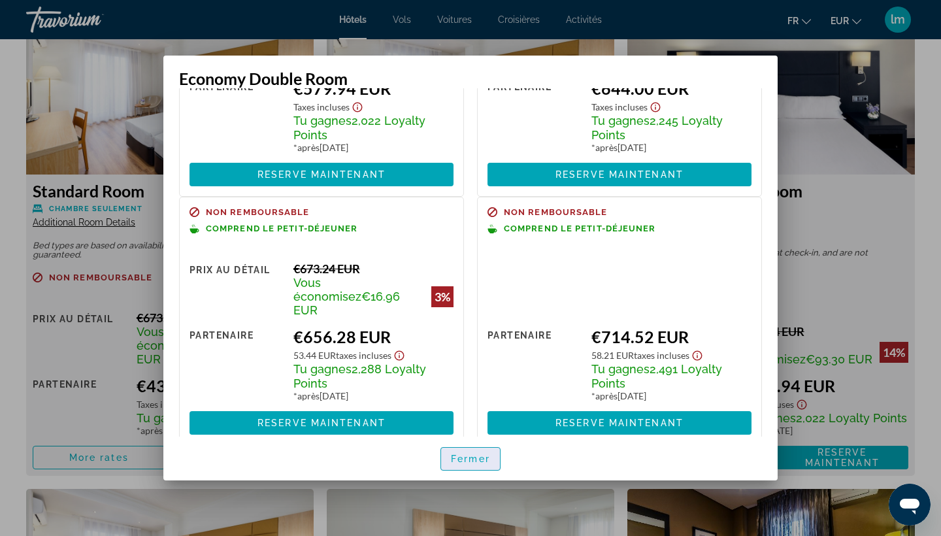
click at [478, 461] on span "Fermer" at bounding box center [470, 459] width 39 height 10
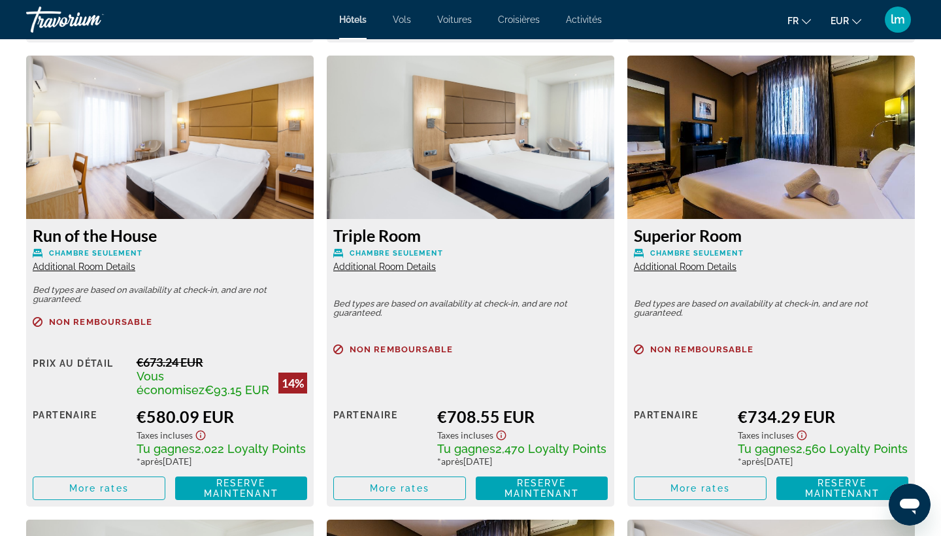
scroll to position [2256, 0]
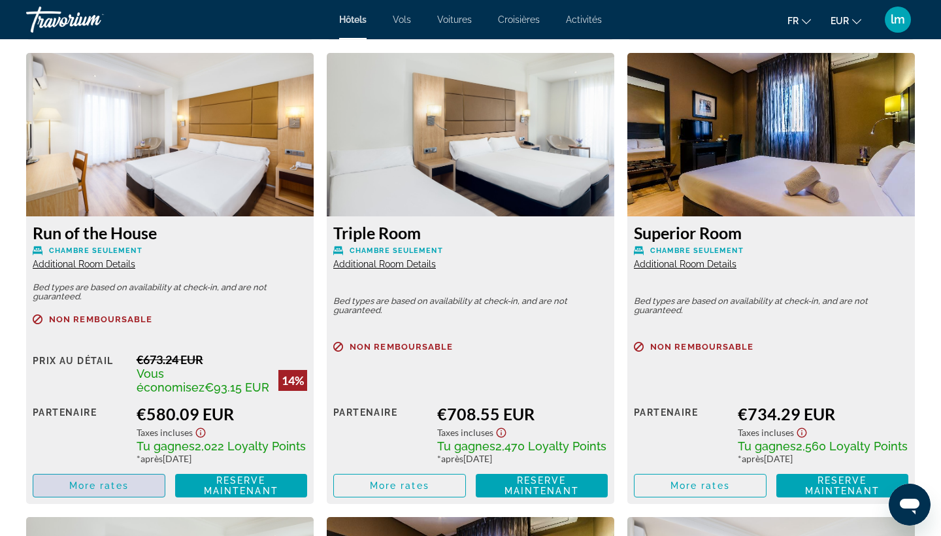
click at [74, 480] on span "More rates" at bounding box center [98, 485] width 59 height 10
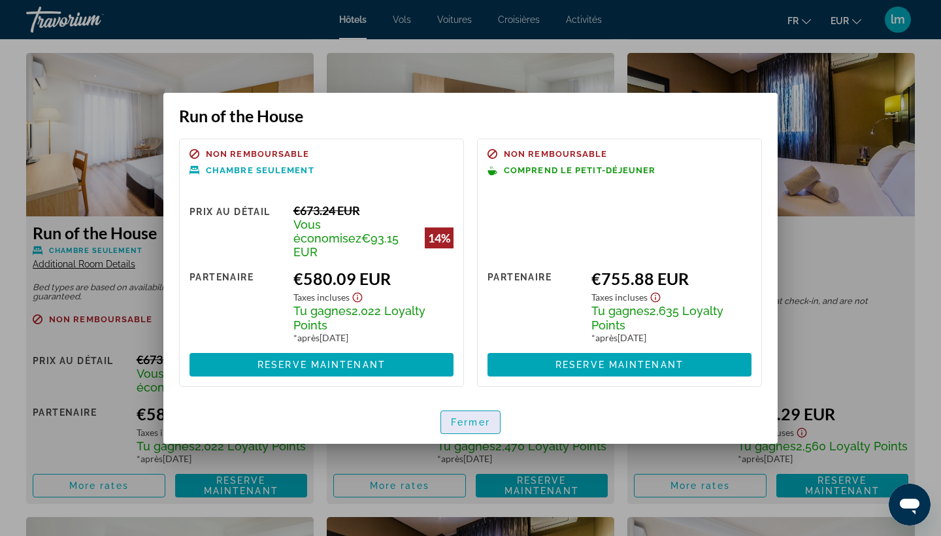
click at [468, 417] on span "Fermer" at bounding box center [470, 422] width 39 height 10
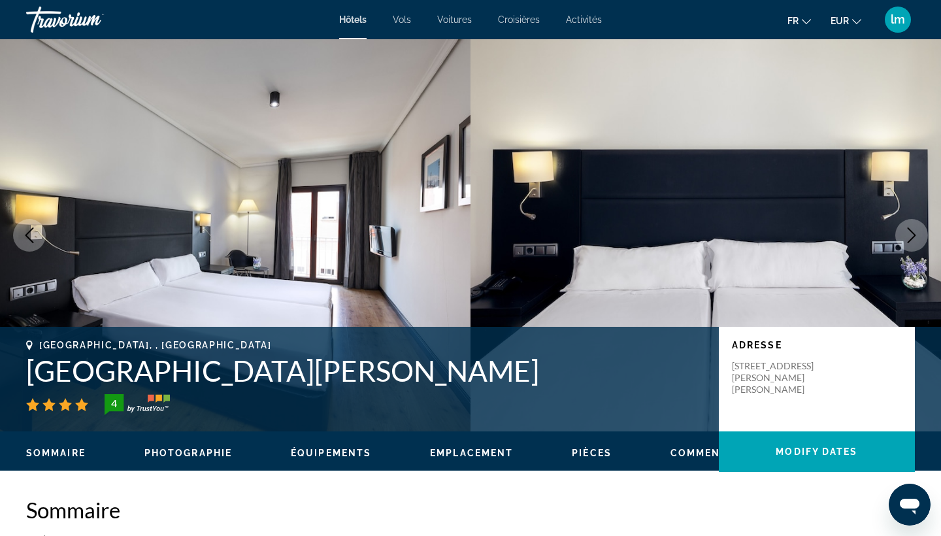
scroll to position [2256, 0]
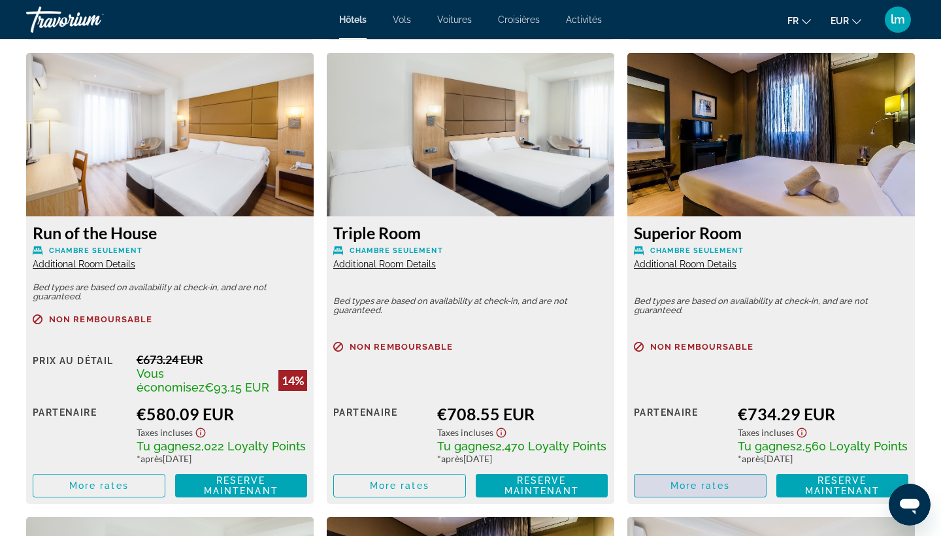
click at [667, 476] on span "Main content" at bounding box center [700, 485] width 131 height 31
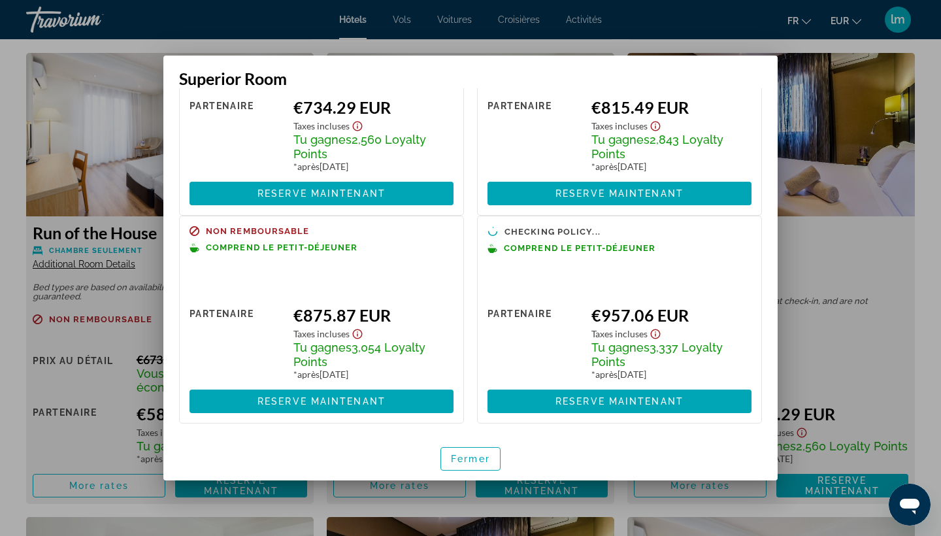
scroll to position [110, 0]
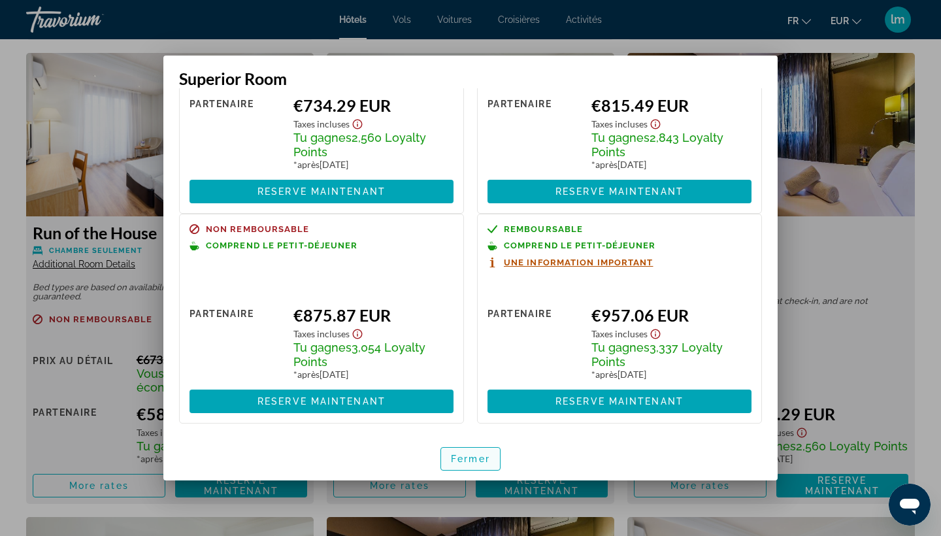
click at [474, 461] on span "Fermer" at bounding box center [470, 459] width 39 height 10
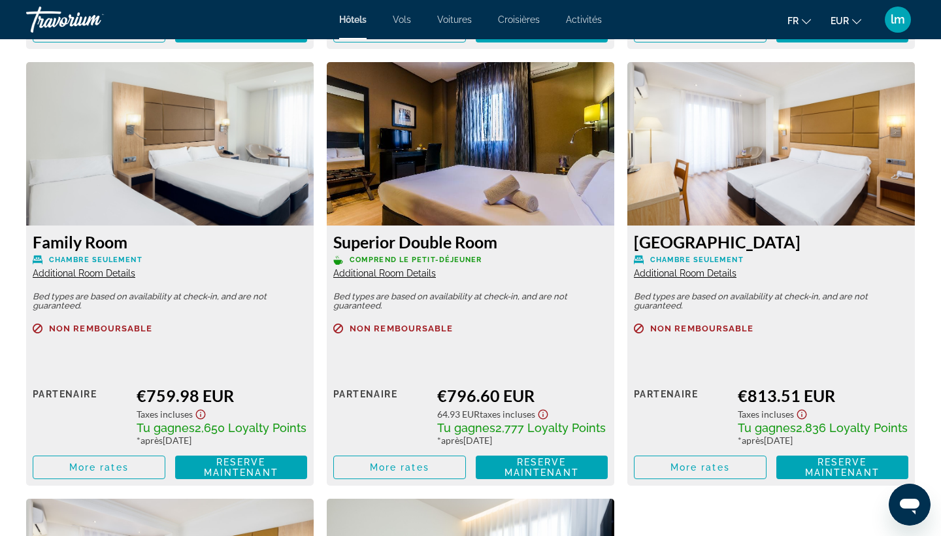
scroll to position [2714, 0]
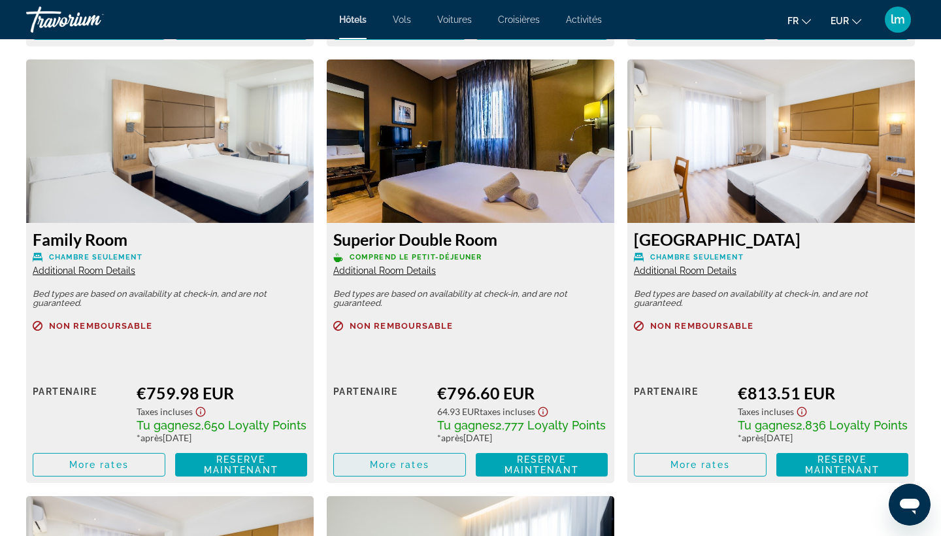
click at [406, 461] on span "More rates" at bounding box center [399, 464] width 59 height 10
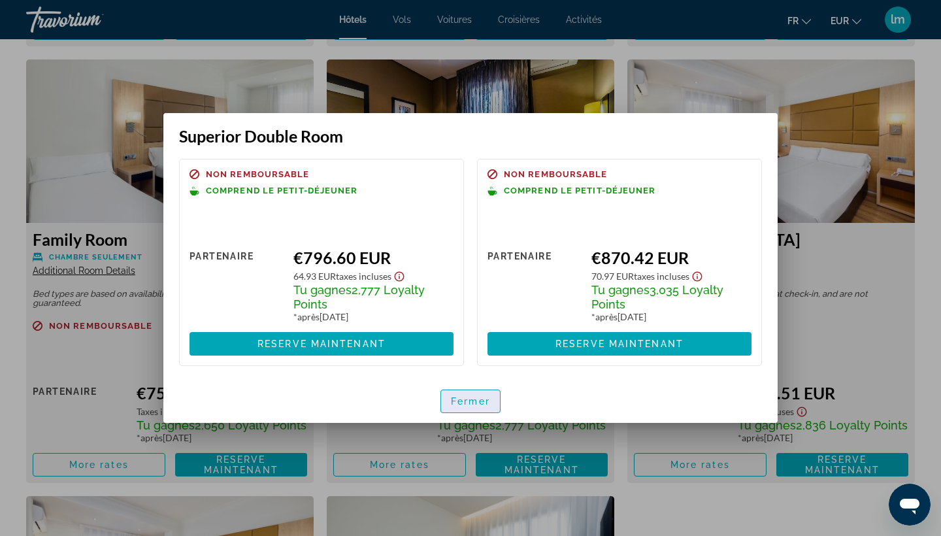
click at [478, 401] on span "Fermer" at bounding box center [470, 401] width 39 height 10
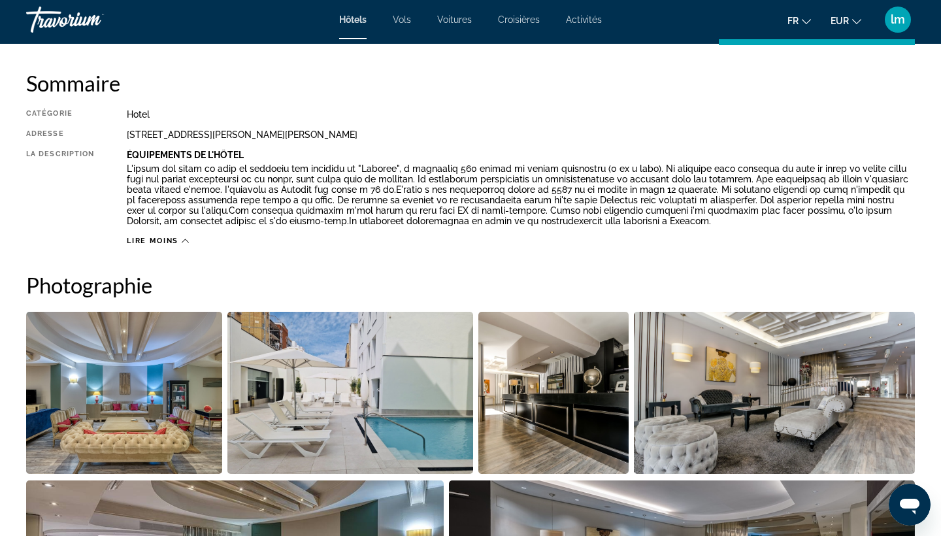
scroll to position [402, 0]
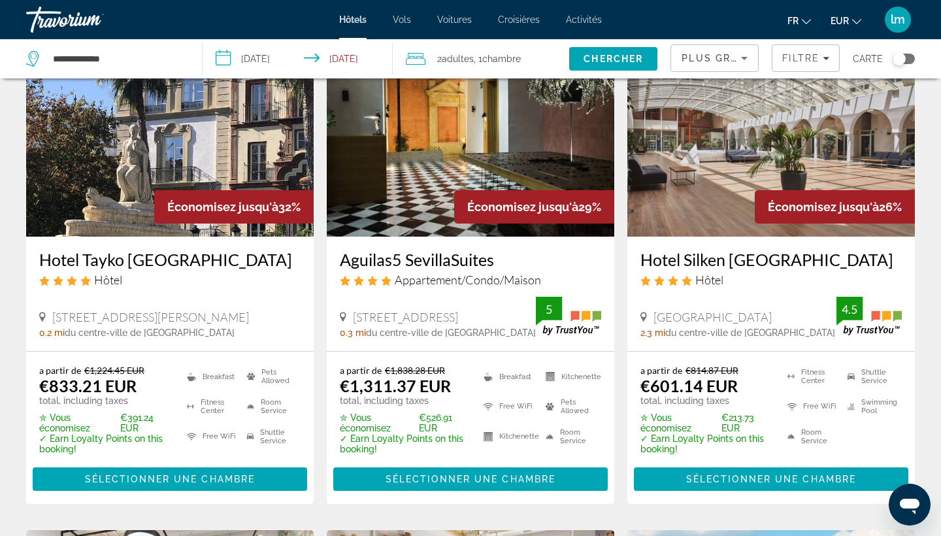
scroll to position [622, 0]
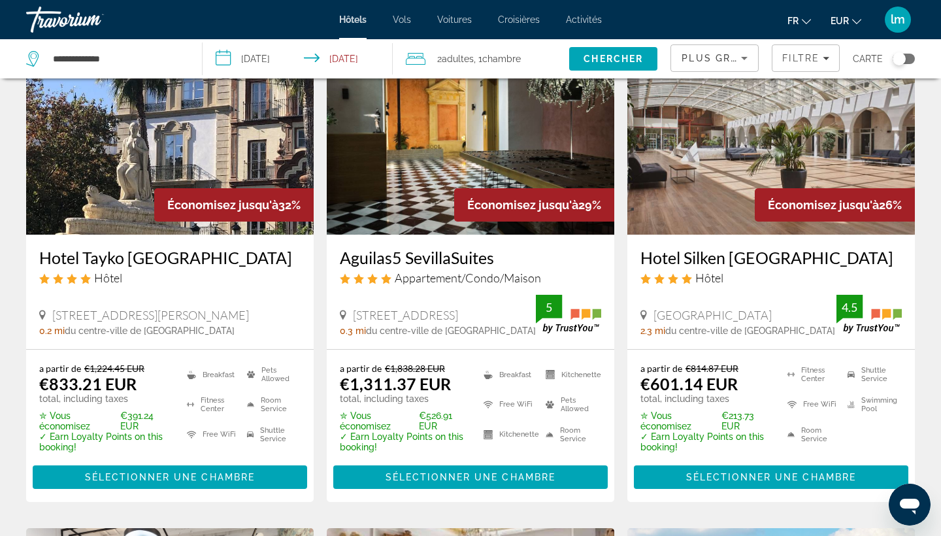
click at [743, 248] on h3 "Hotel Silken Al Andalus Palace" at bounding box center [770, 258] width 261 height 20
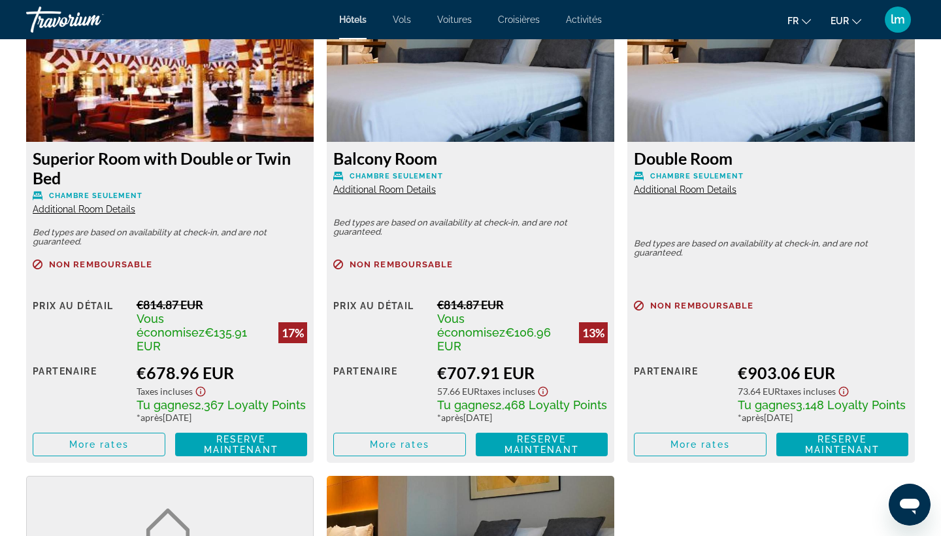
scroll to position [2348, 0]
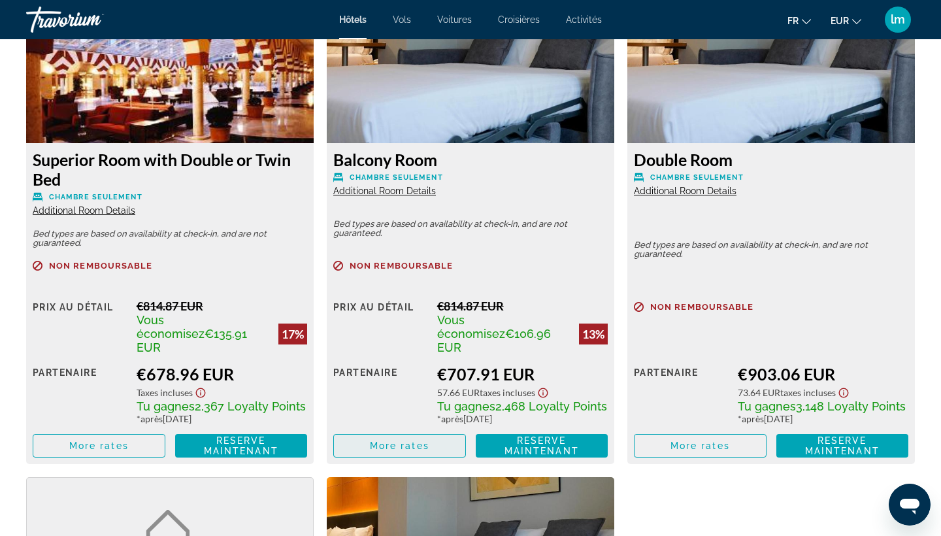
click at [425, 440] on span "More rates" at bounding box center [399, 445] width 59 height 10
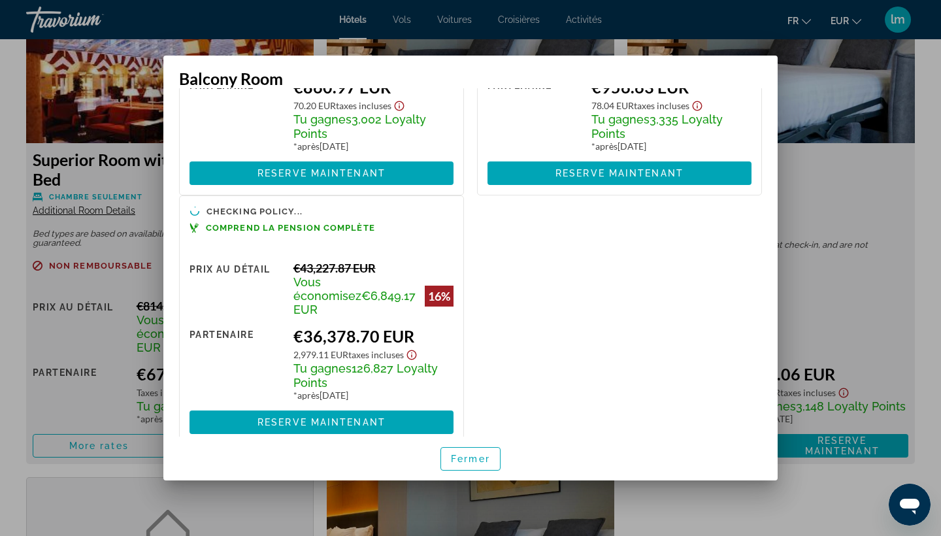
scroll to position [388, 0]
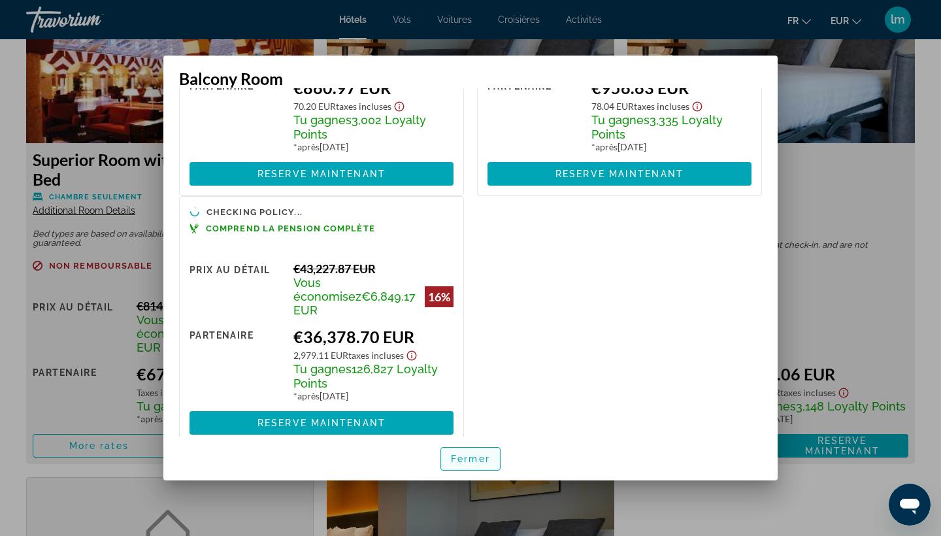
click at [489, 462] on span "Fermer" at bounding box center [470, 459] width 39 height 10
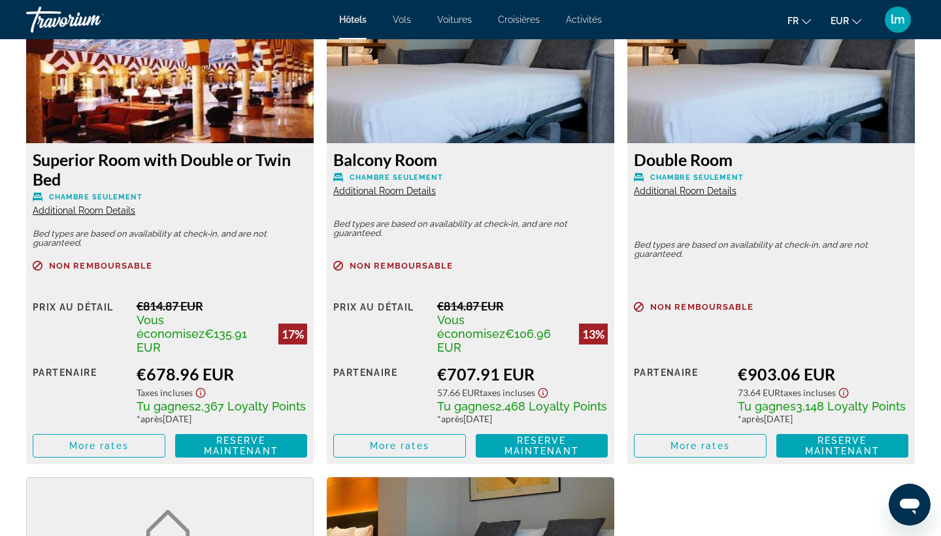
scroll to position [2348, 0]
click at [669, 430] on span "Main content" at bounding box center [700, 445] width 131 height 31
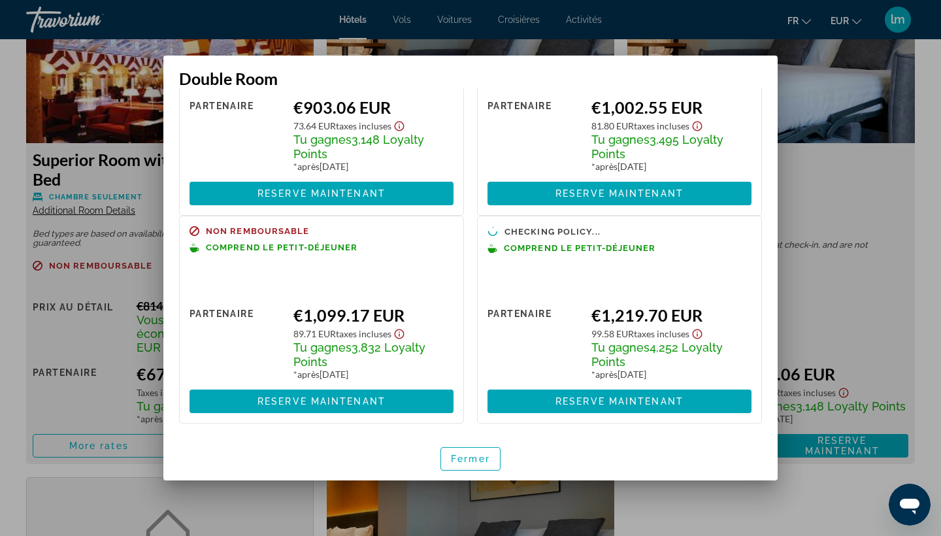
scroll to position [110, 0]
click at [482, 455] on span "Fermer" at bounding box center [470, 459] width 39 height 10
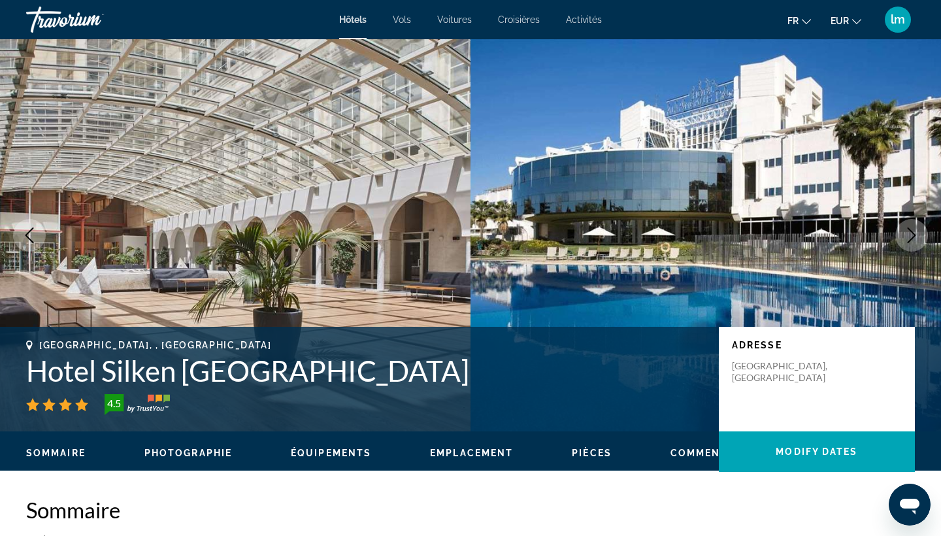
scroll to position [2348, 0]
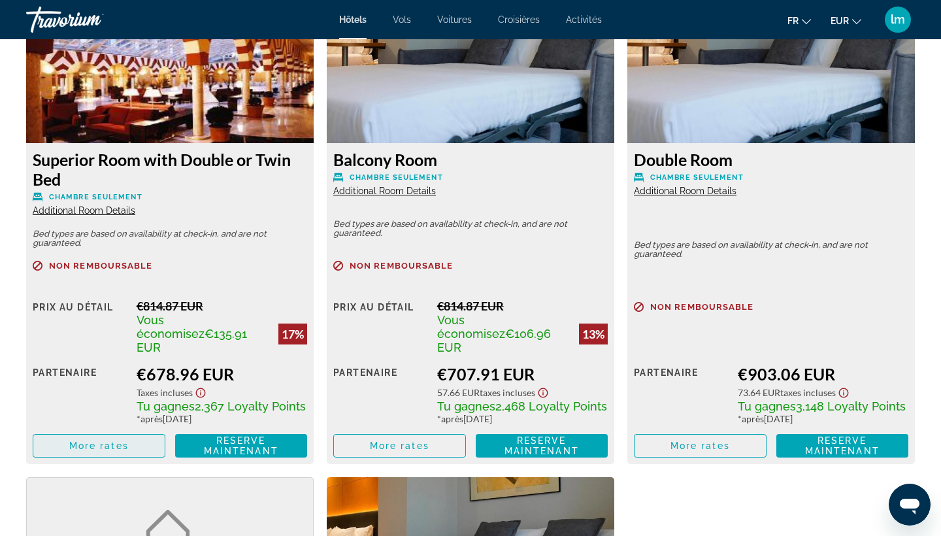
click at [93, 440] on span "More rates" at bounding box center [98, 445] width 59 height 10
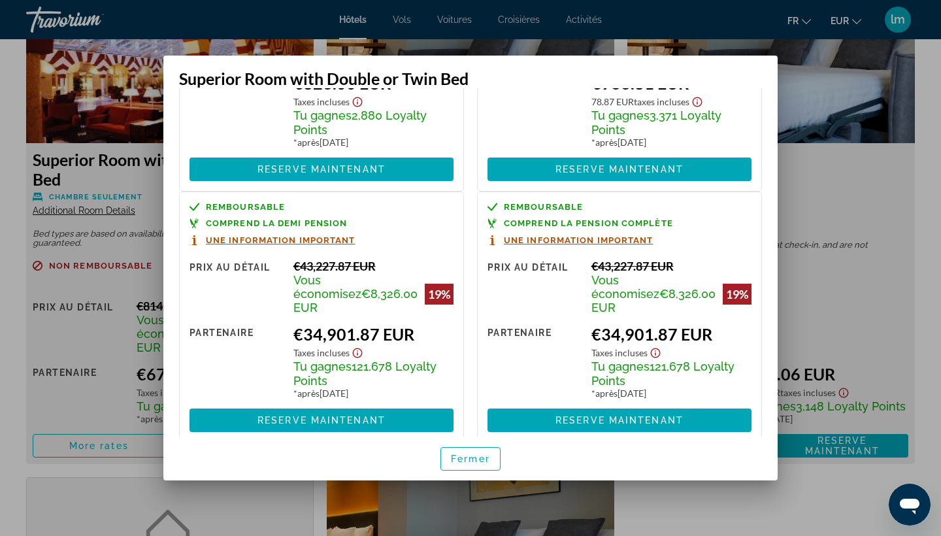
scroll to position [391, 0]
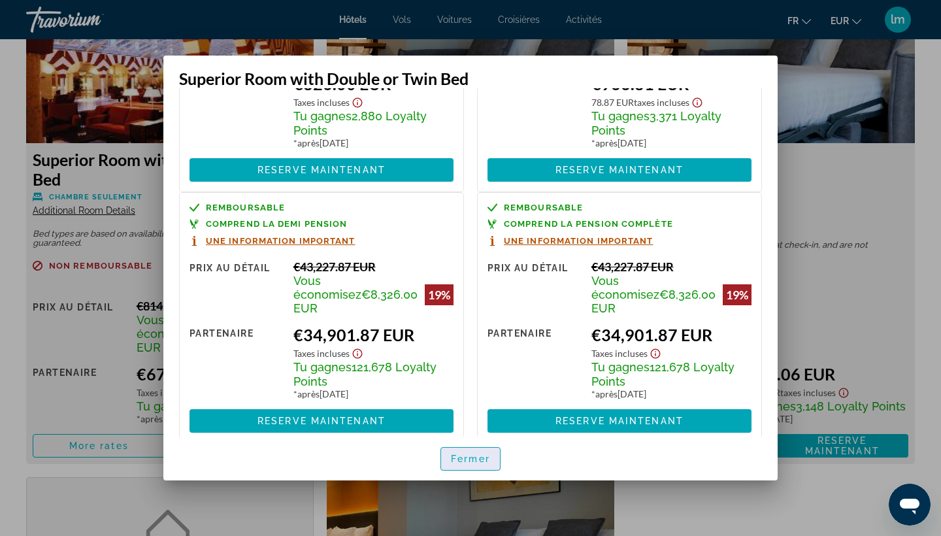
click at [474, 459] on span "Fermer" at bounding box center [470, 459] width 39 height 10
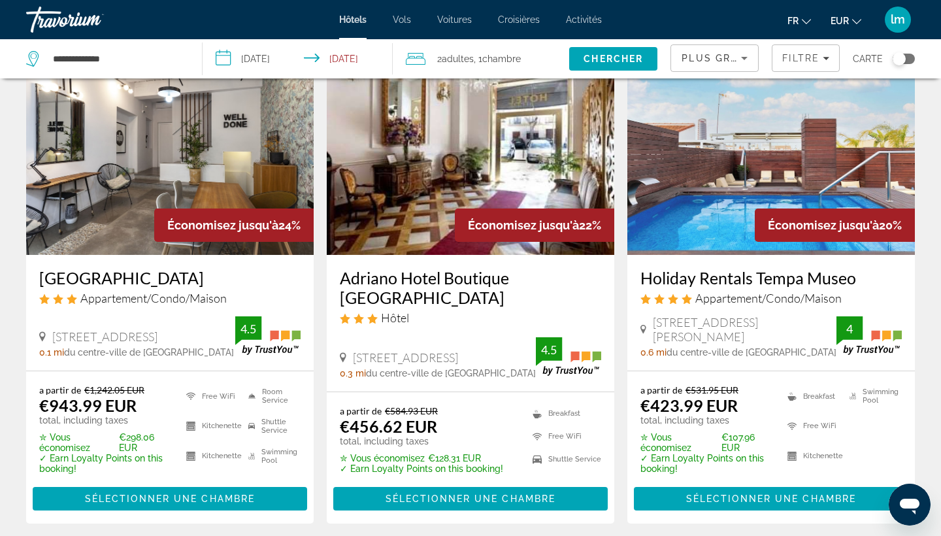
scroll to position [1106, 0]
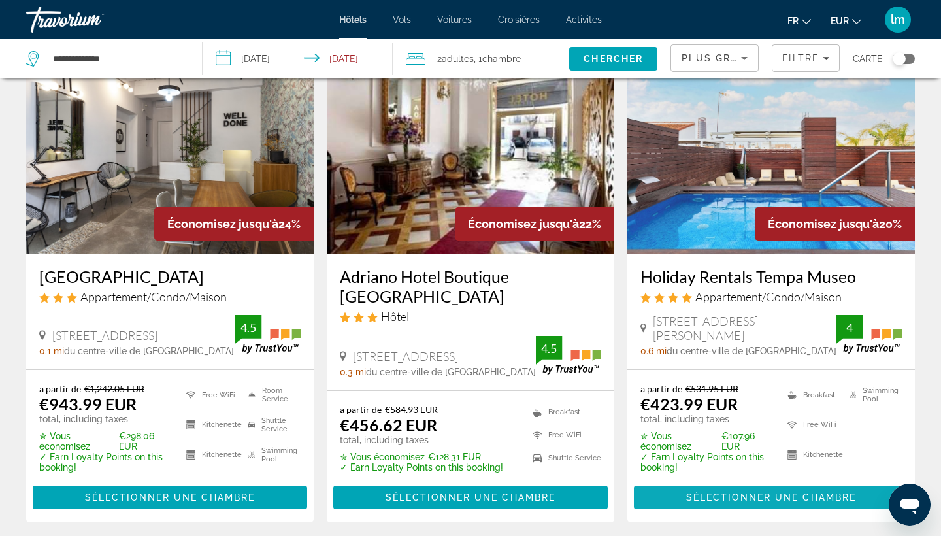
click at [686, 492] on span "Sélectionner une chambre" at bounding box center [771, 497] width 170 height 10
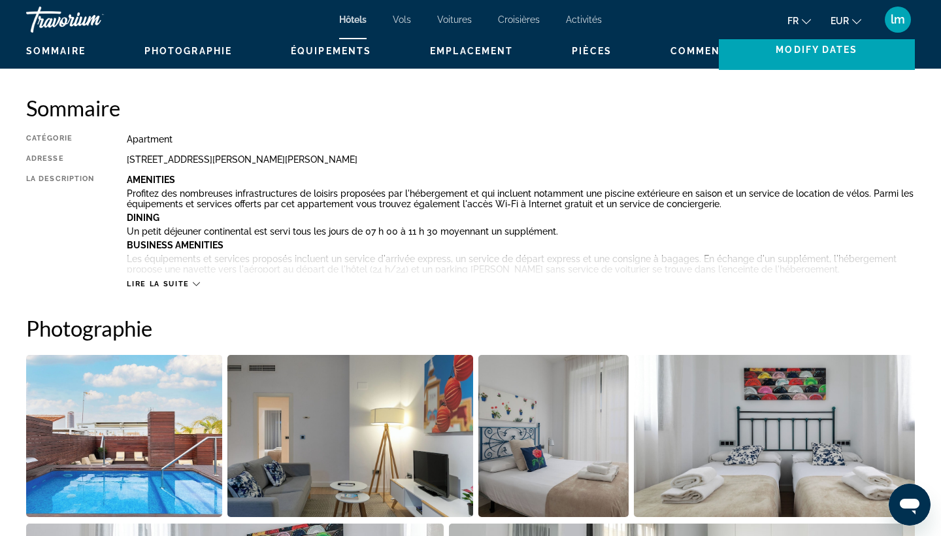
scroll to position [324, 0]
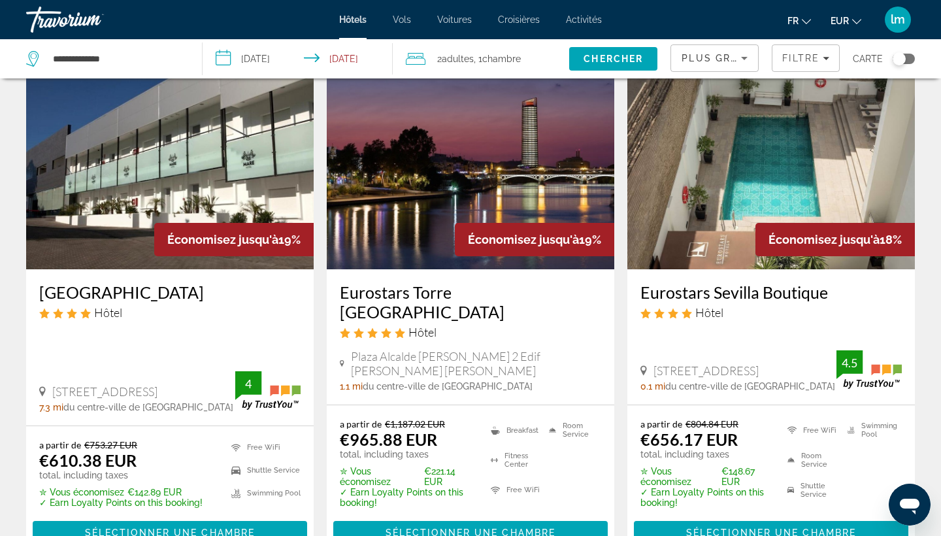
scroll to position [1603, 0]
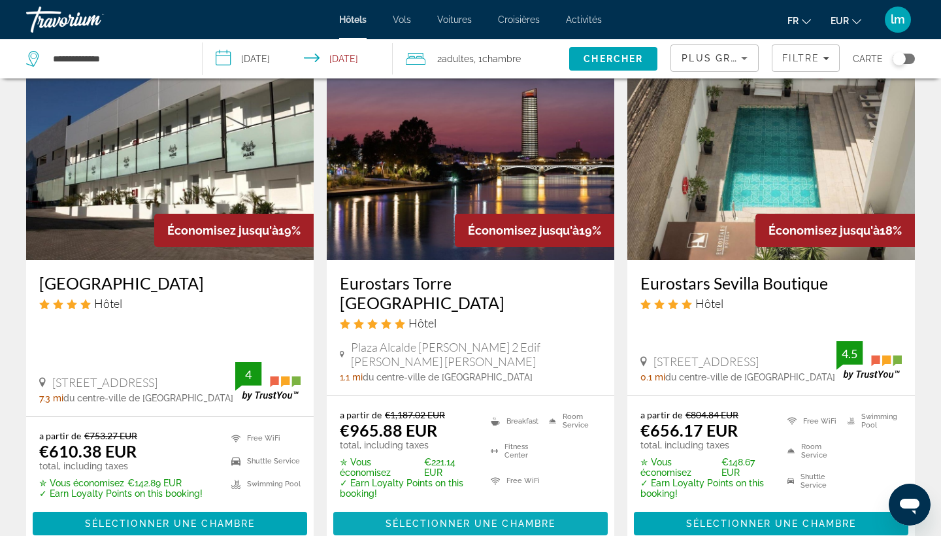
click at [431, 518] on span "Sélectionner une chambre" at bounding box center [471, 523] width 170 height 10
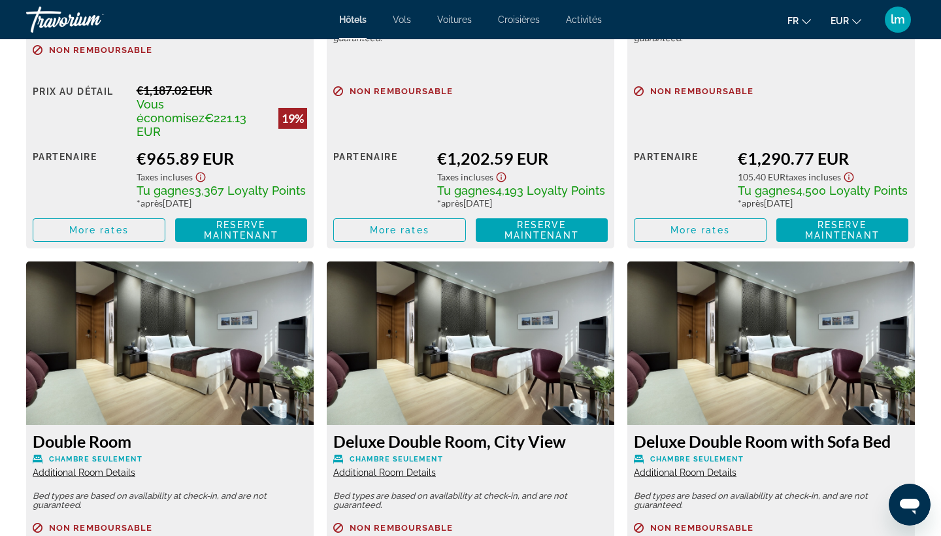
scroll to position [2087, 0]
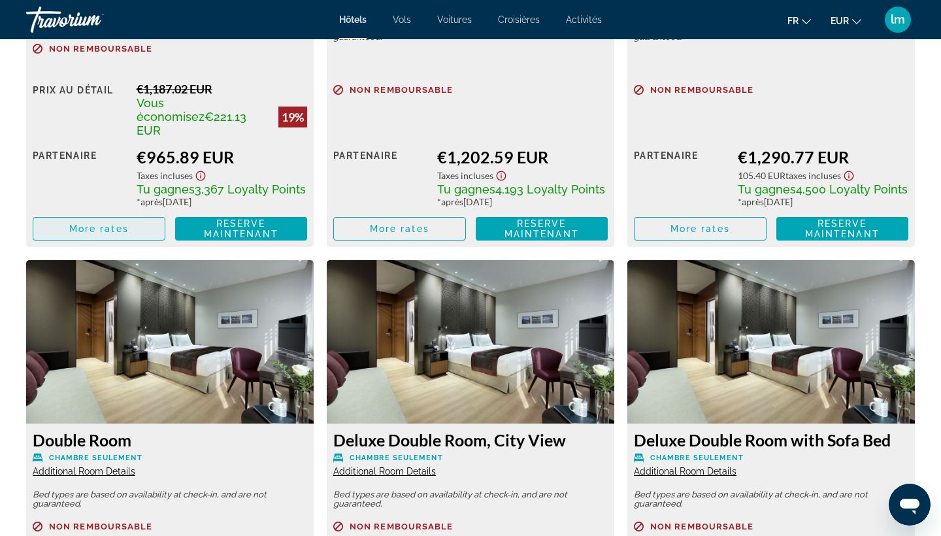
click at [118, 223] on span "More rates" at bounding box center [98, 228] width 59 height 10
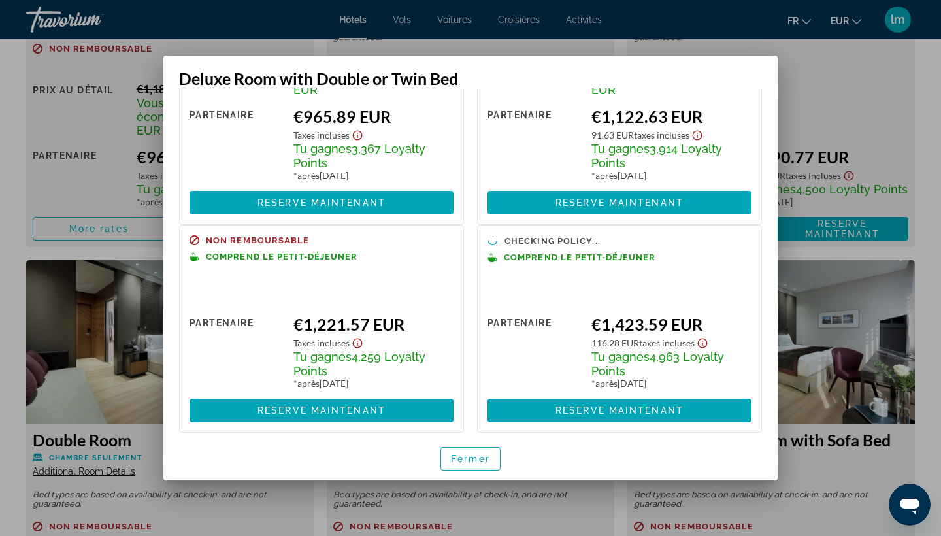
scroll to position [138, 0]
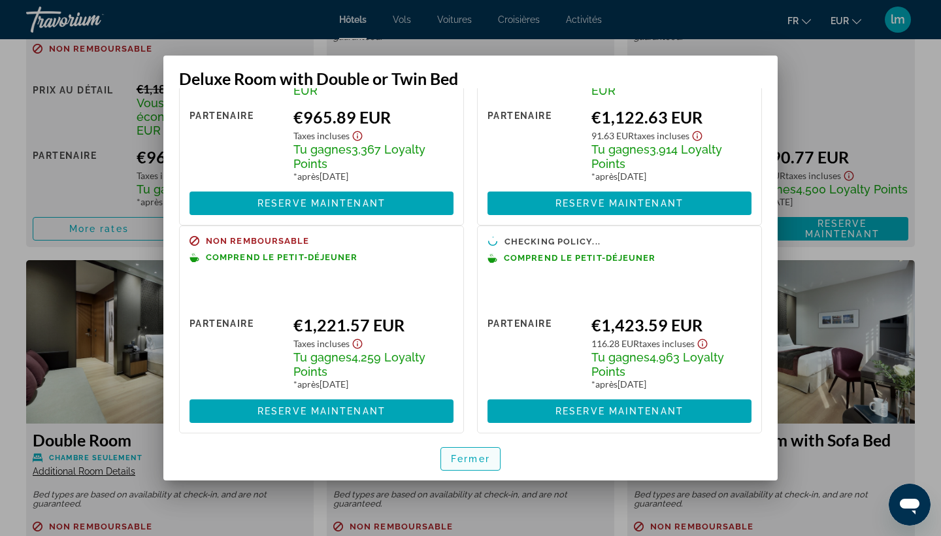
click at [483, 450] on span "button" at bounding box center [470, 458] width 59 height 31
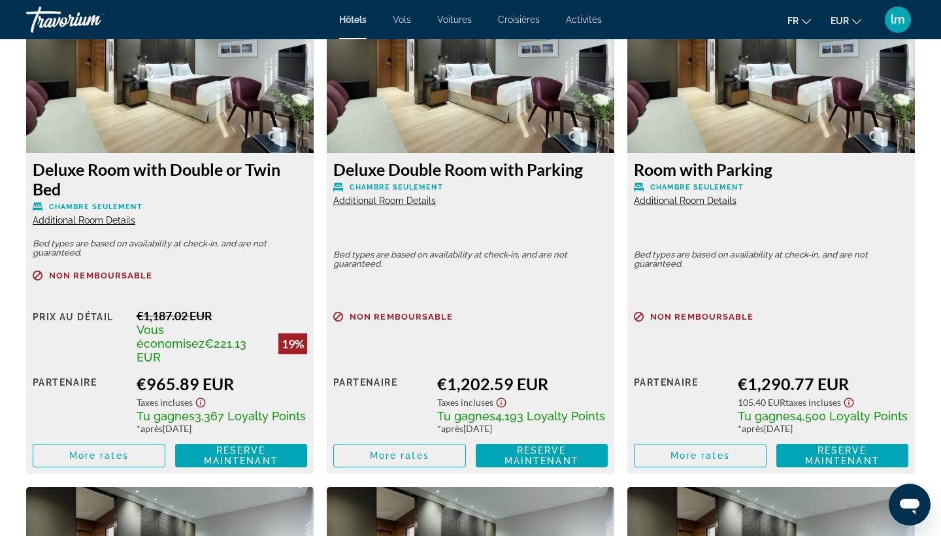
scroll to position [1864, 0]
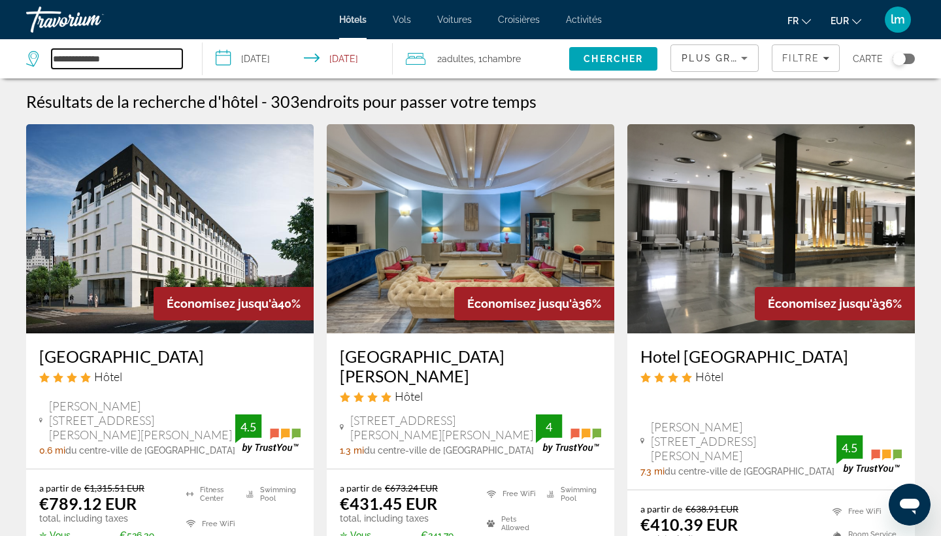
click at [125, 67] on input "**********" at bounding box center [117, 59] width 131 height 20
drag, startPoint x: 125, startPoint y: 67, endPoint x: 58, endPoint y: 55, distance: 68.4
click at [58, 55] on input "**********" at bounding box center [117, 59] width 131 height 20
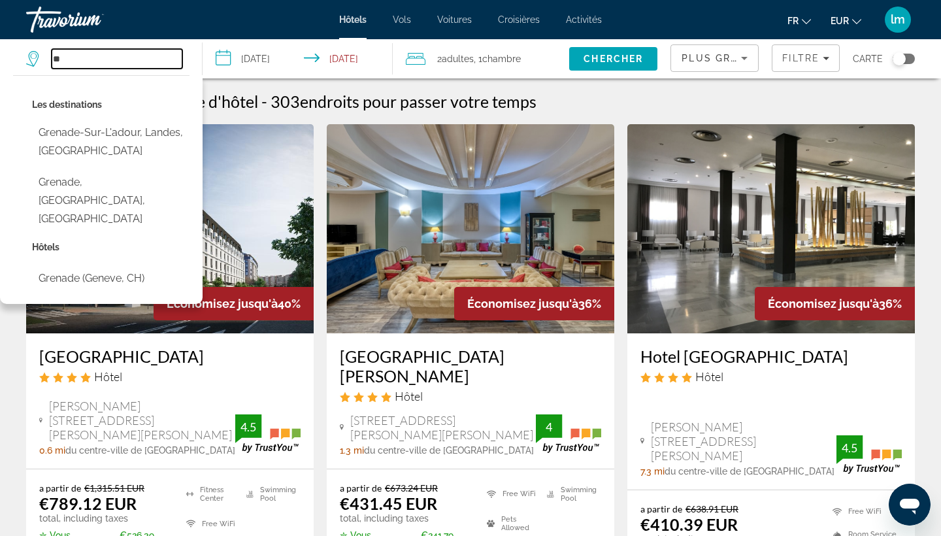
type input "*"
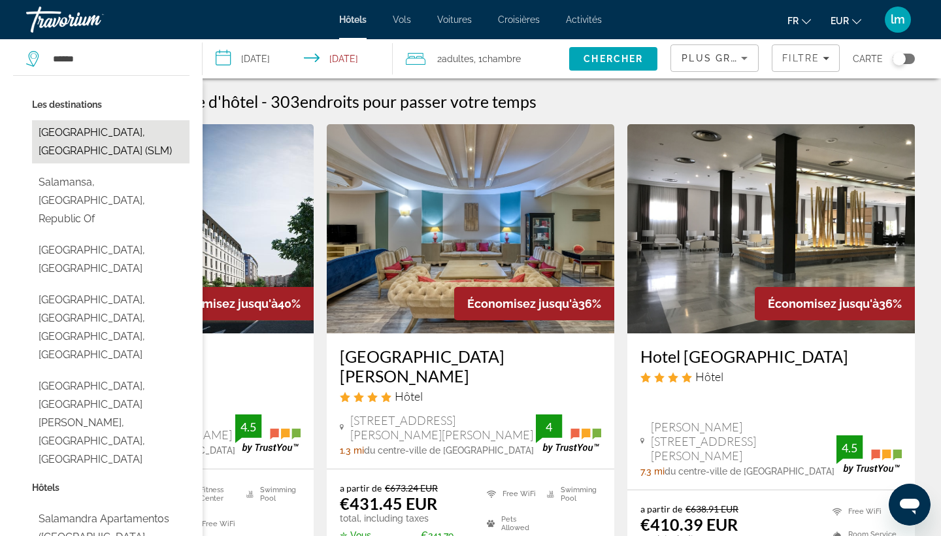
click at [77, 132] on button "Salamanca, Spain (SLM)" at bounding box center [110, 141] width 157 height 43
type input "**********"
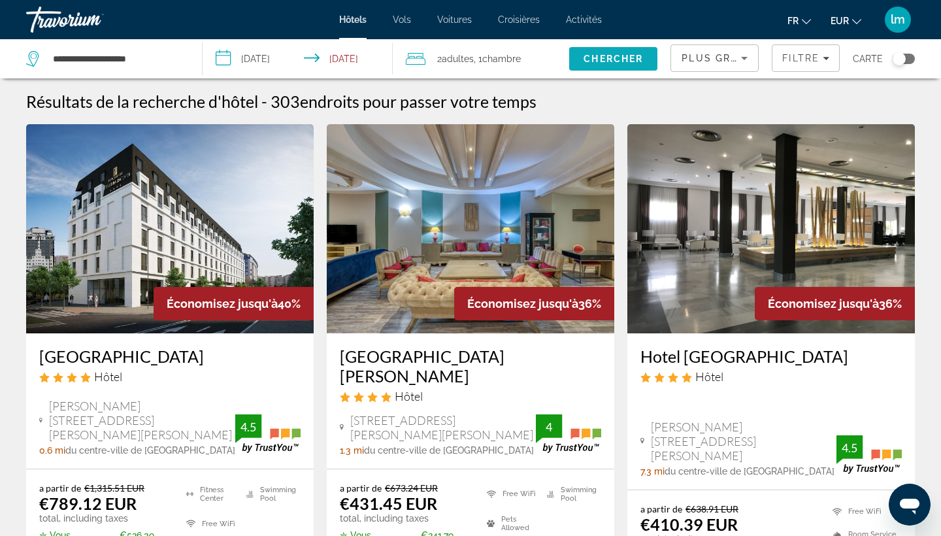
click at [605, 59] on span "Chercher" at bounding box center [613, 59] width 59 height 10
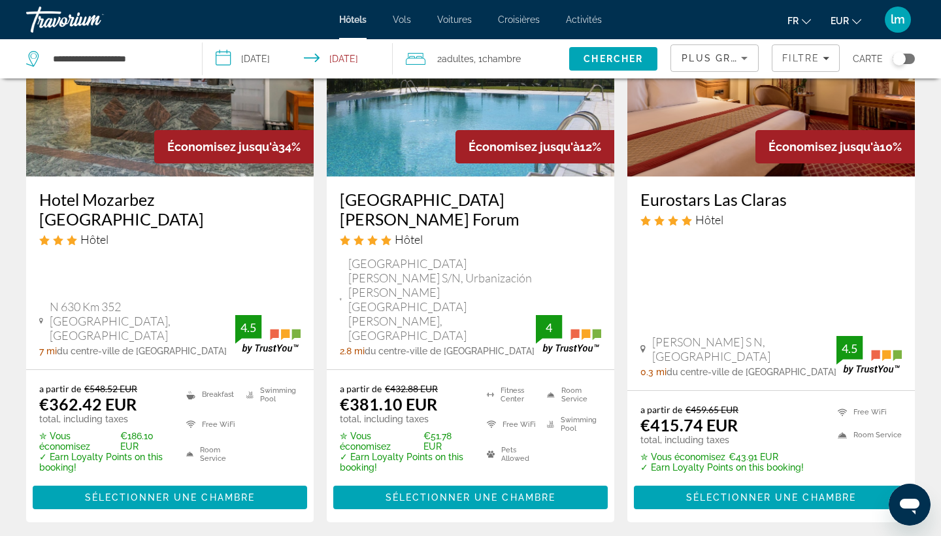
scroll to position [163, 0]
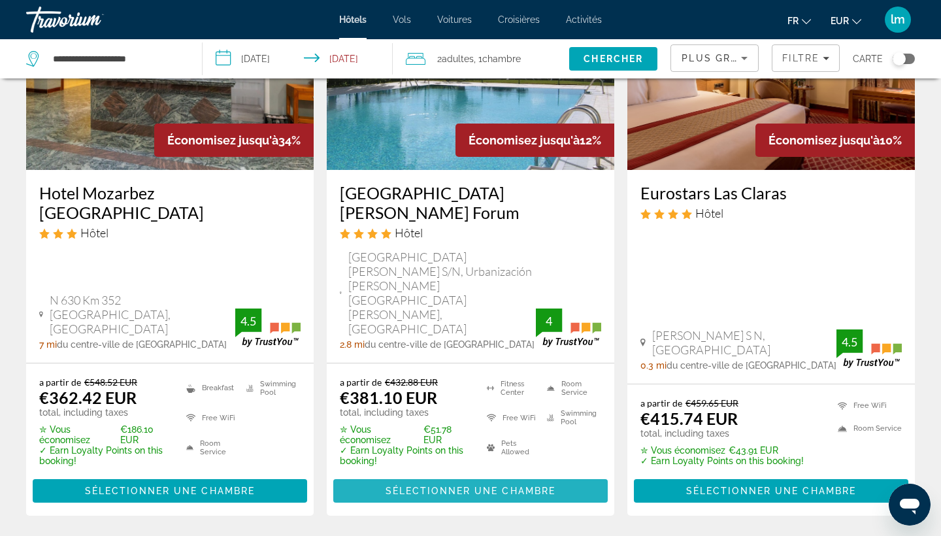
click at [473, 486] on span "Sélectionner une chambre" at bounding box center [471, 491] width 170 height 10
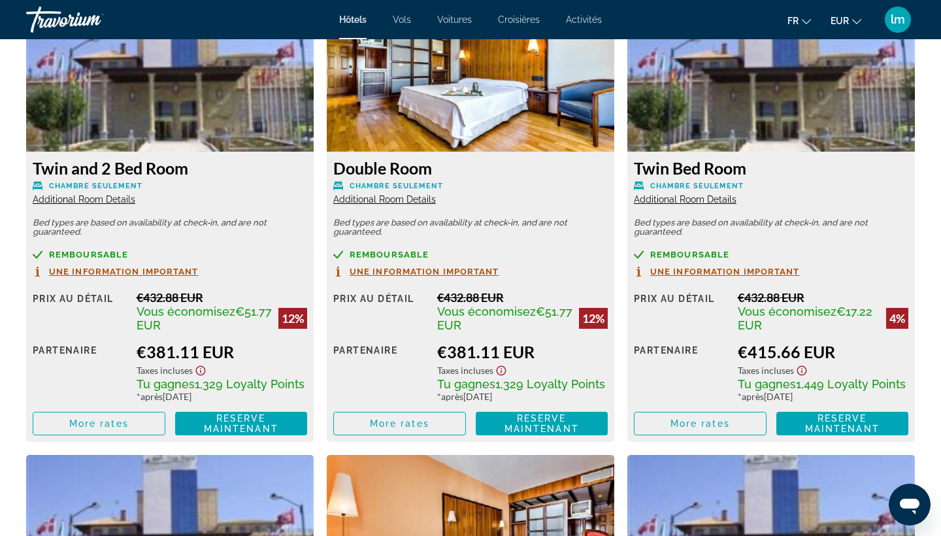
scroll to position [1877, 0]
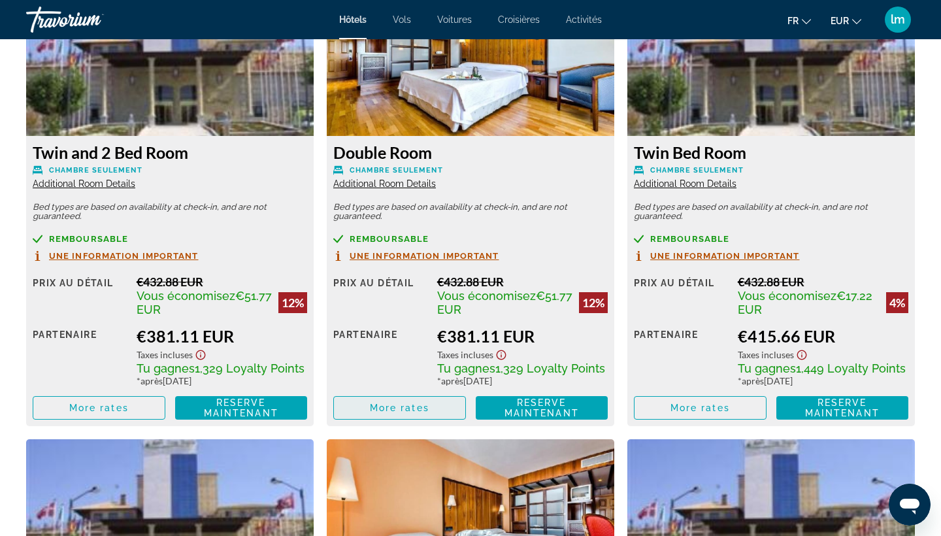
click at [374, 413] on span "More rates" at bounding box center [399, 408] width 59 height 10
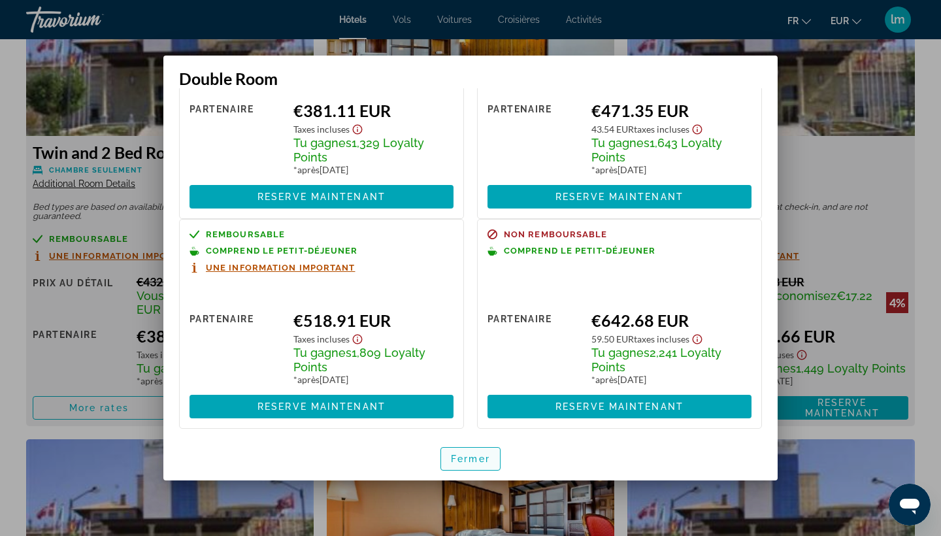
scroll to position [146, 0]
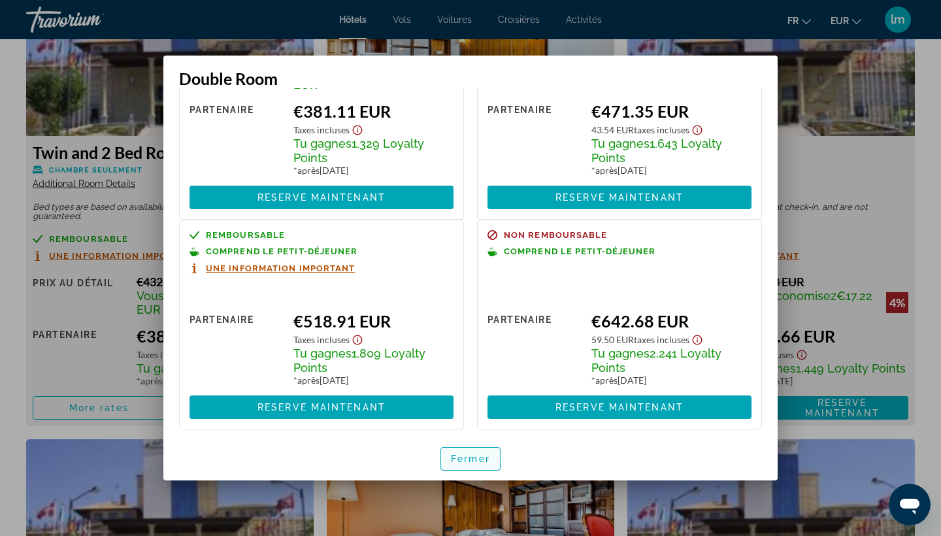
click at [476, 461] on span "Fermer" at bounding box center [470, 459] width 39 height 10
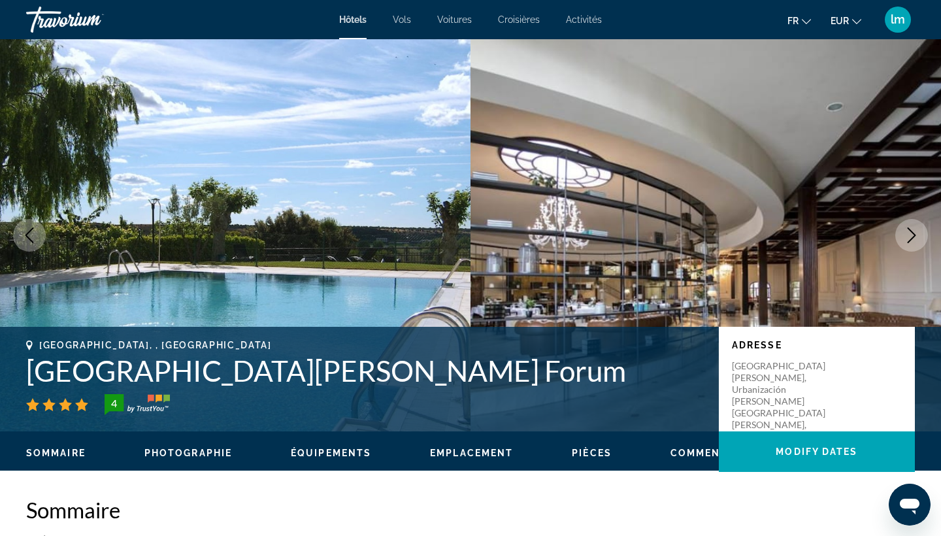
scroll to position [1877, 0]
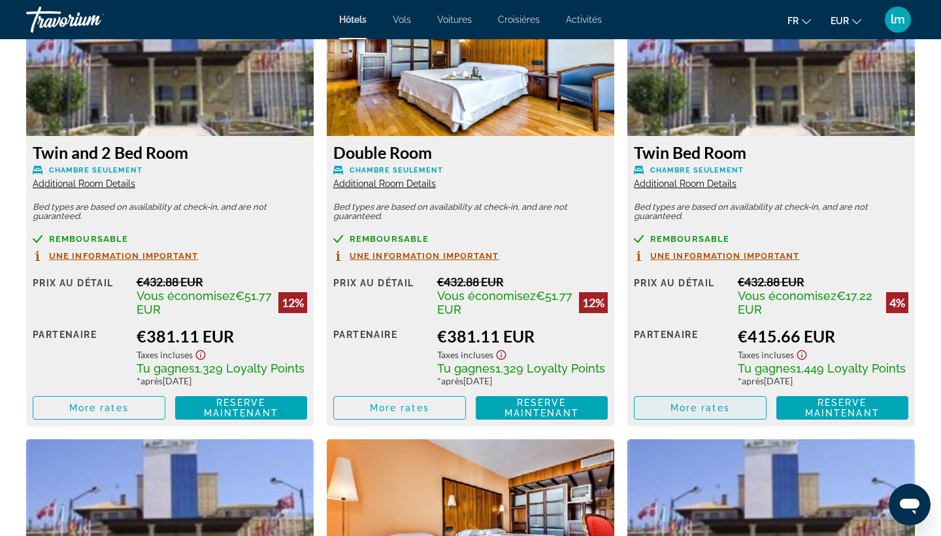
click at [706, 412] on span "More rates" at bounding box center [699, 408] width 59 height 10
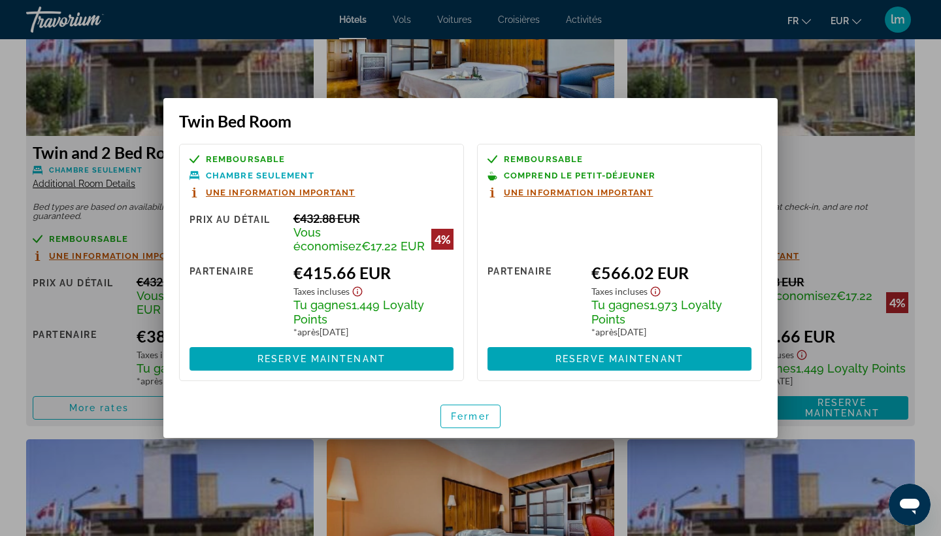
scroll to position [0, 0]
click at [459, 429] on span "button" at bounding box center [470, 416] width 59 height 31
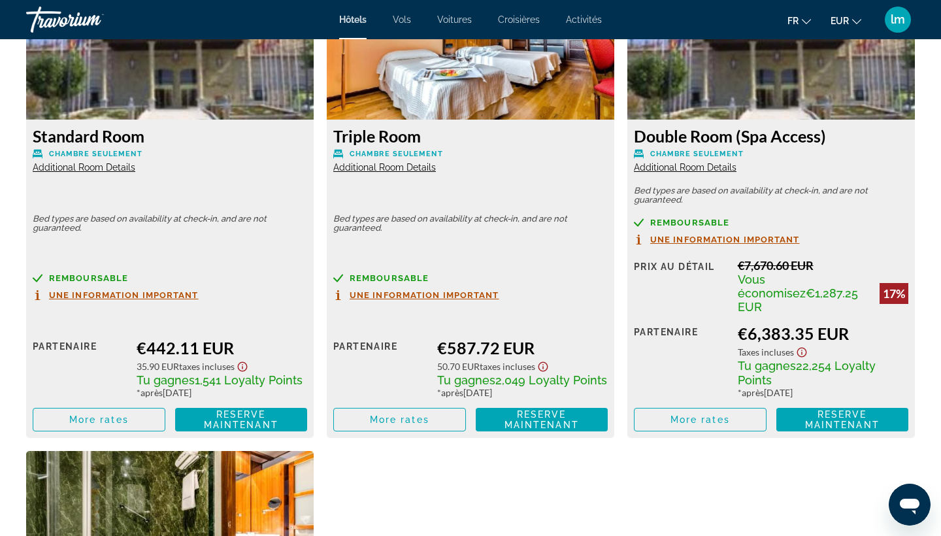
scroll to position [2371, 0]
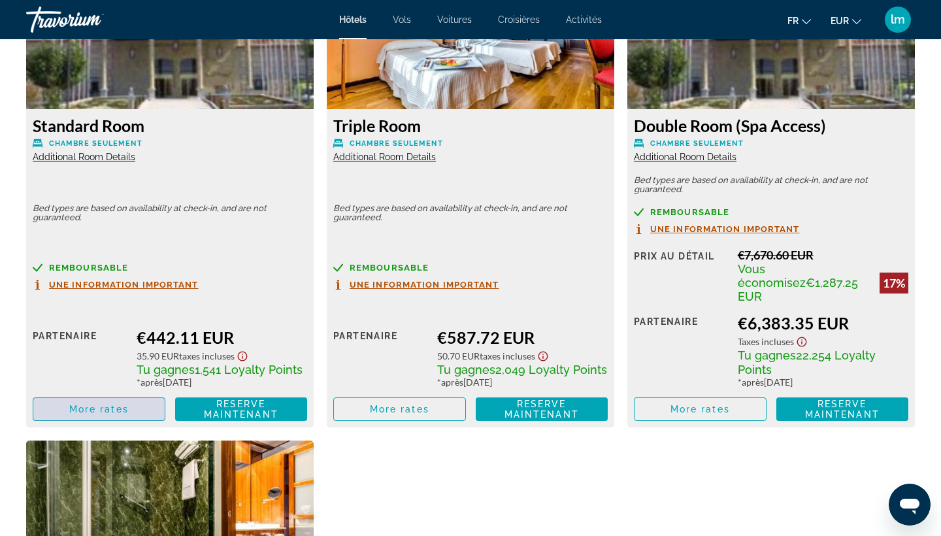
click at [133, 400] on span "Main content" at bounding box center [98, 408] width 131 height 31
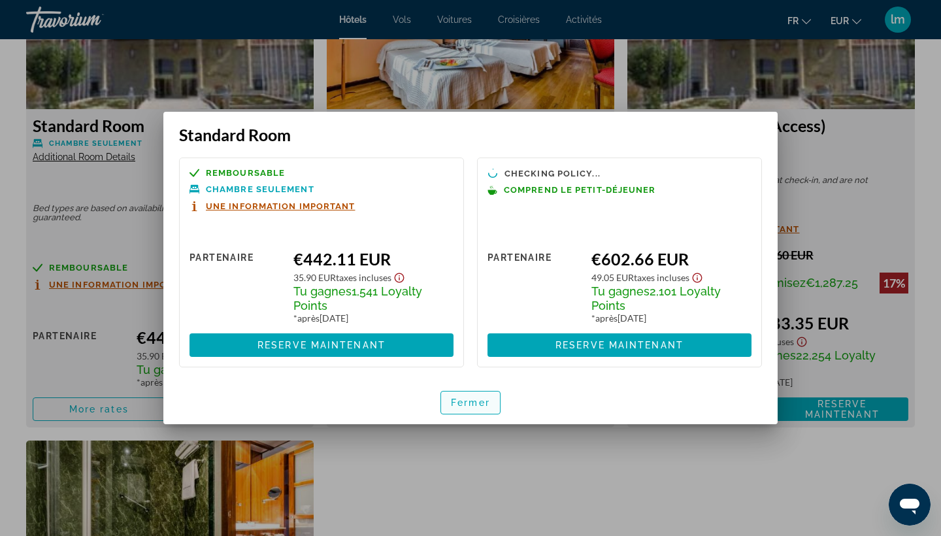
click at [469, 405] on span "Fermer" at bounding box center [470, 402] width 39 height 10
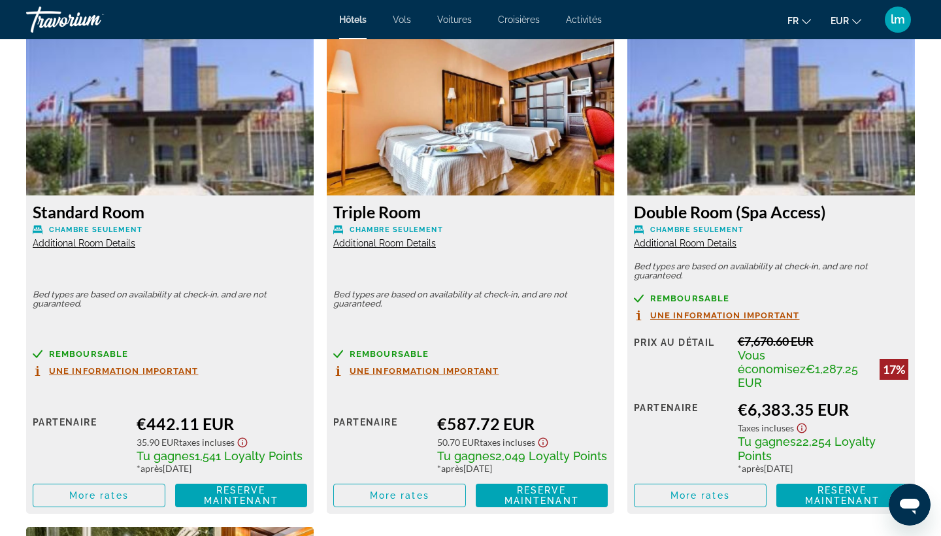
scroll to position [2284, 0]
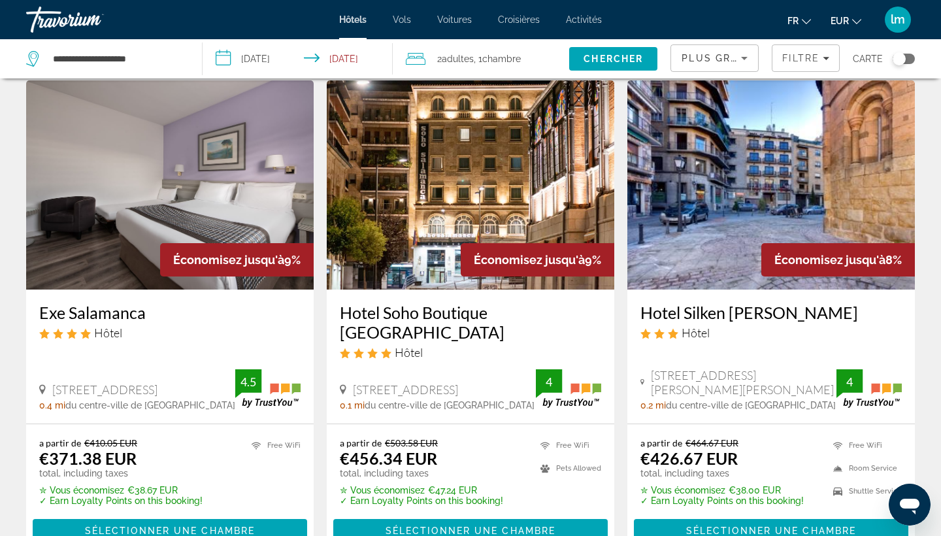
scroll to position [627, 0]
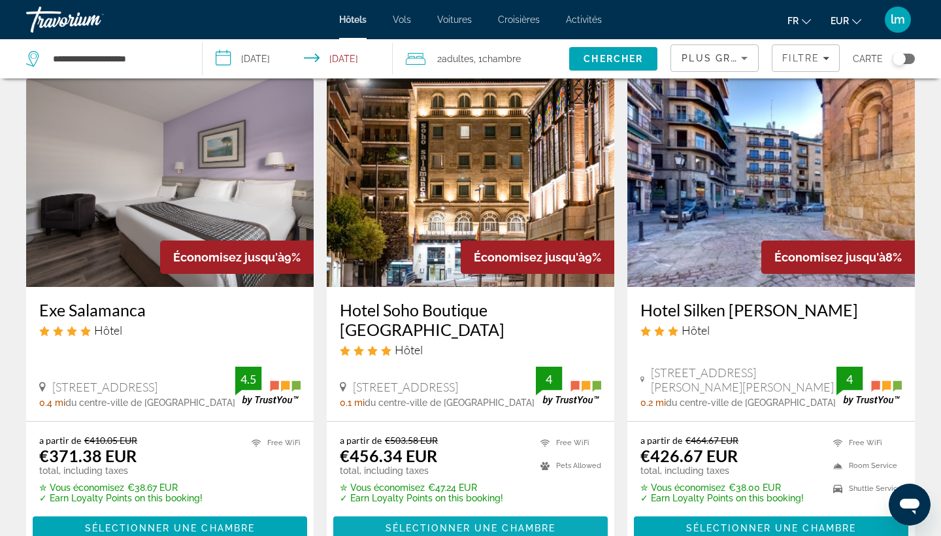
click at [472, 523] on span "Sélectionner une chambre" at bounding box center [471, 528] width 170 height 10
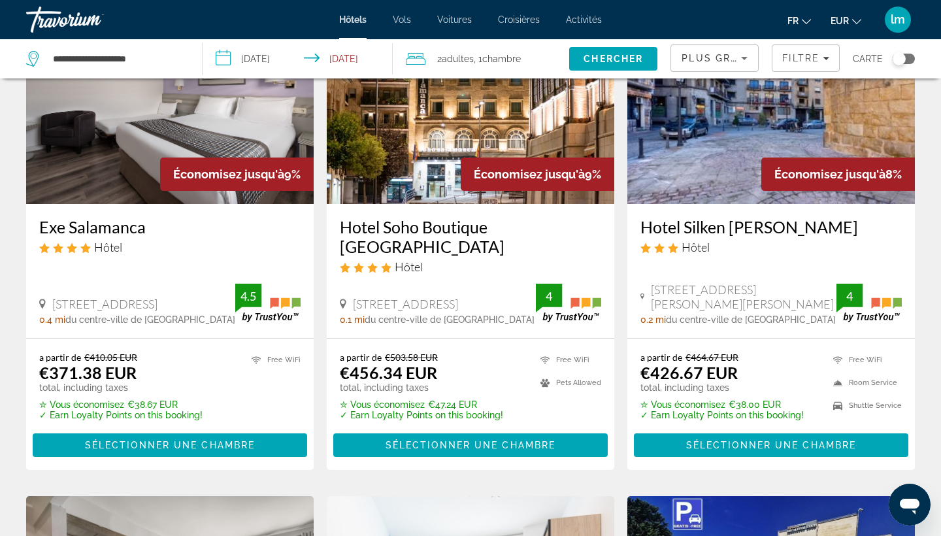
scroll to position [711, 0]
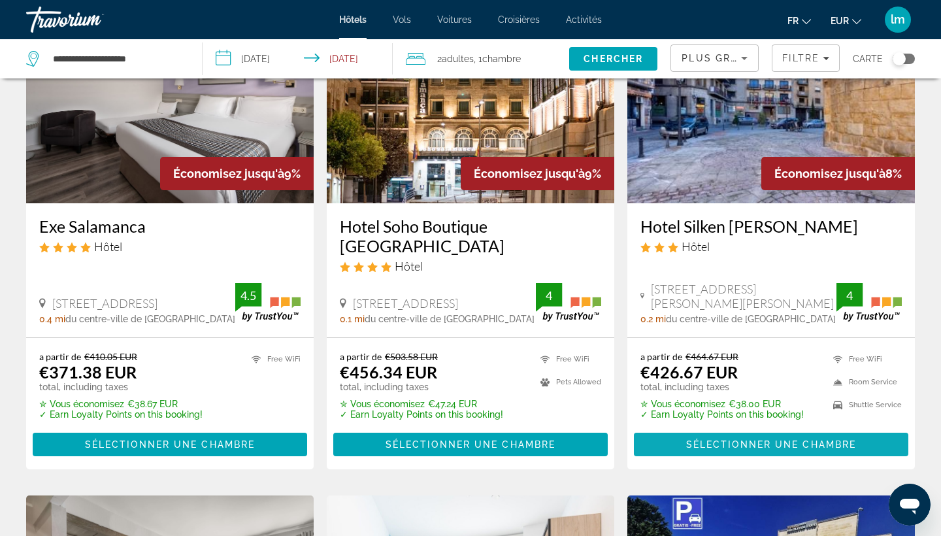
click at [800, 439] on span "Sélectionner une chambre" at bounding box center [771, 444] width 170 height 10
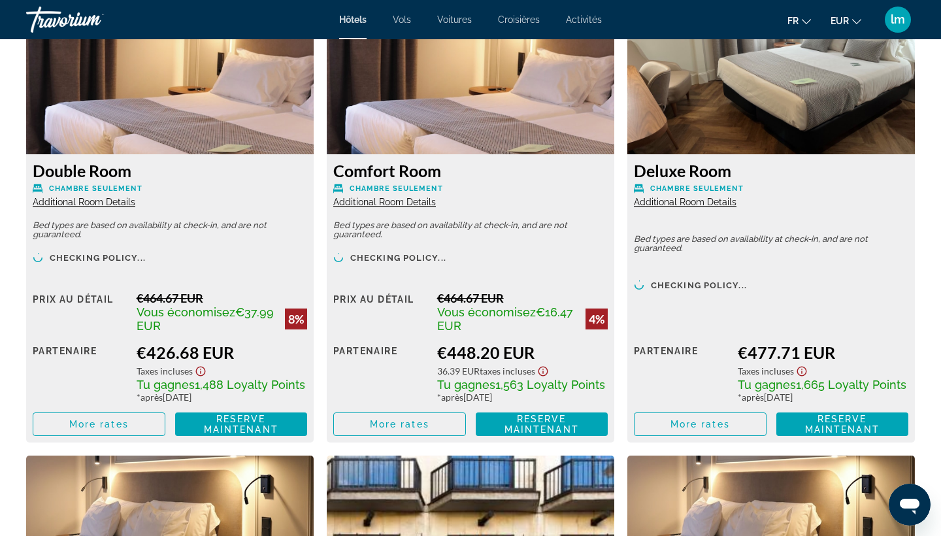
scroll to position [1874, 0]
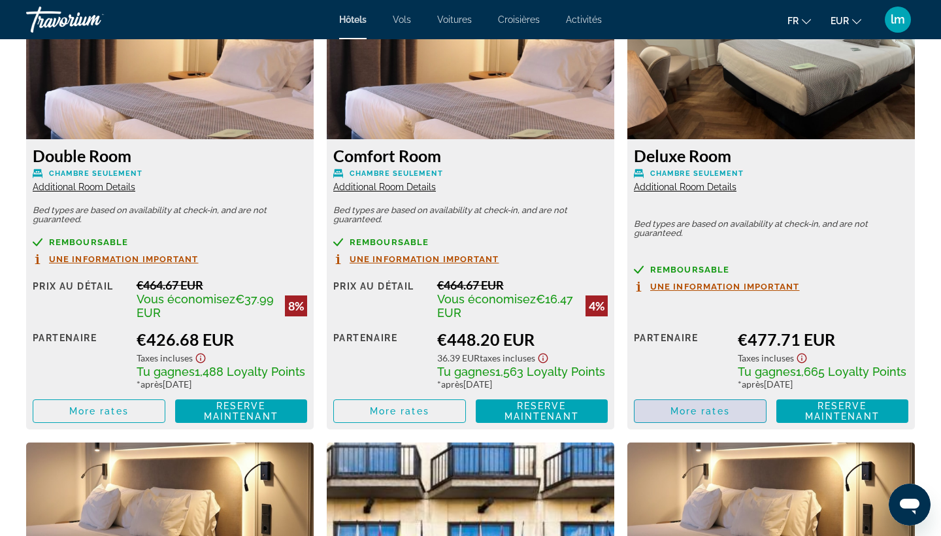
click at [697, 416] on span "More rates" at bounding box center [699, 411] width 59 height 10
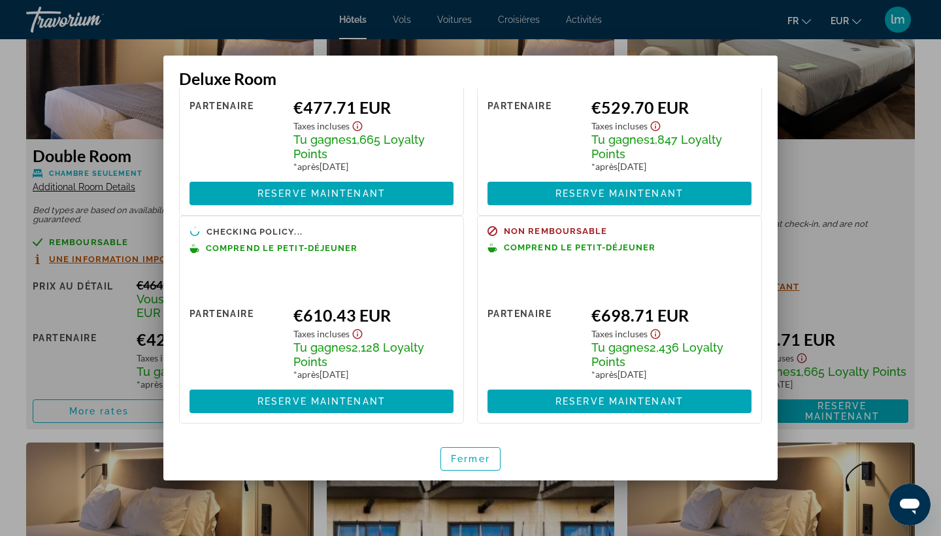
scroll to position [114, 0]
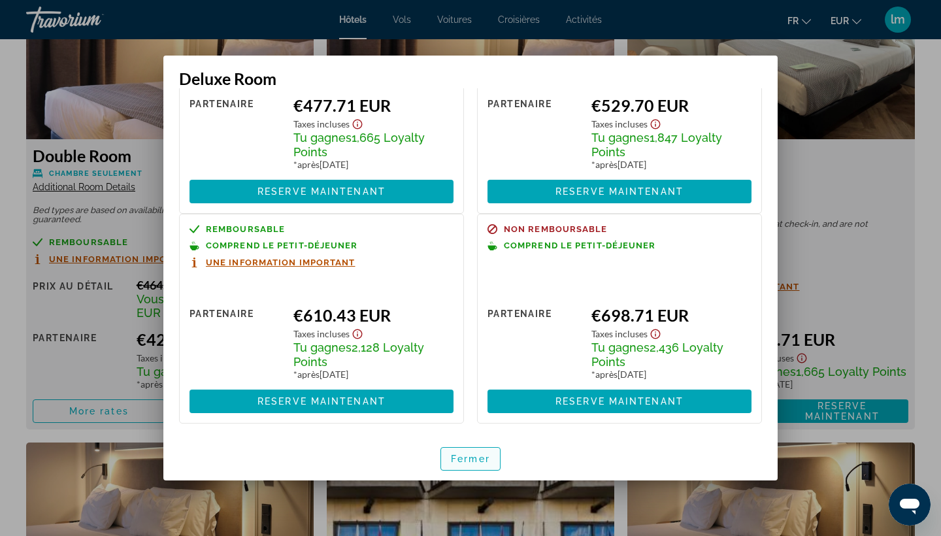
click at [471, 464] on span "button" at bounding box center [470, 458] width 59 height 31
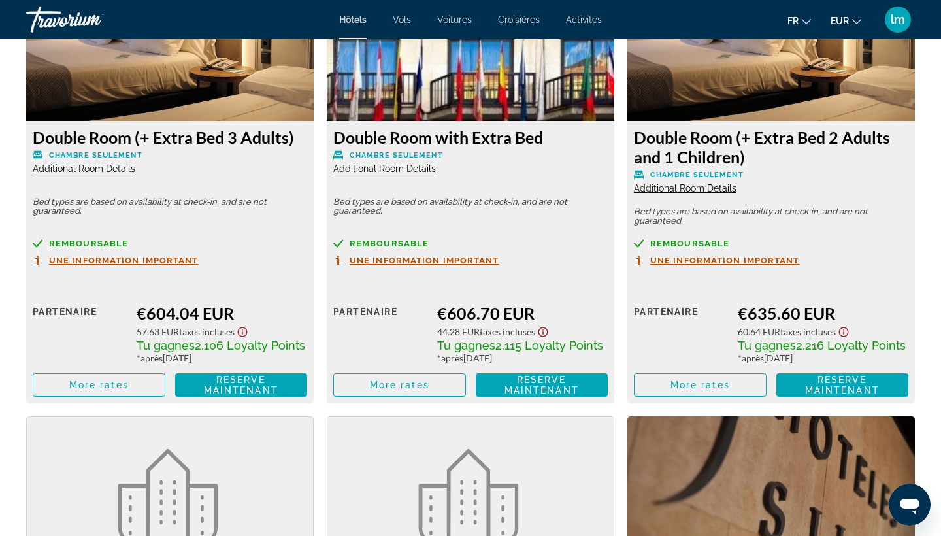
scroll to position [2314, 0]
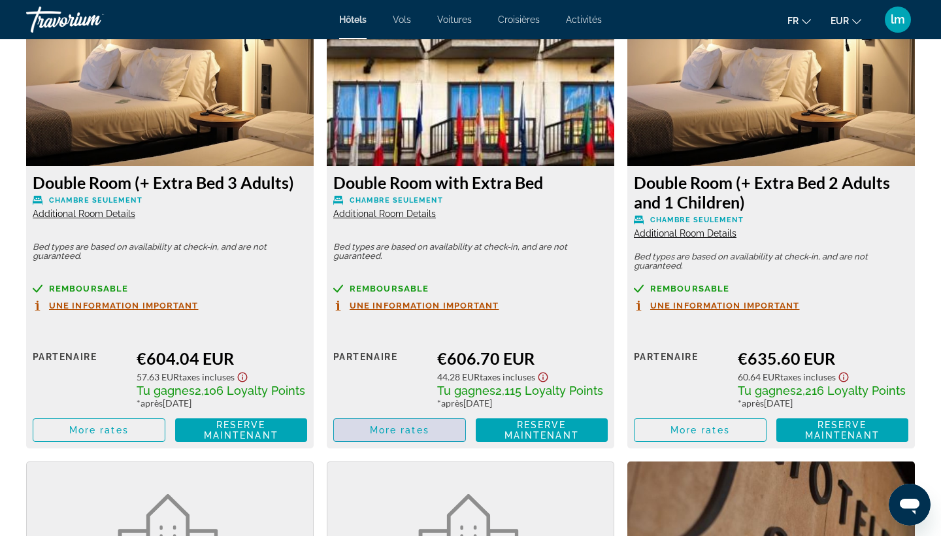
click at [395, 435] on span "More rates" at bounding box center [399, 430] width 59 height 10
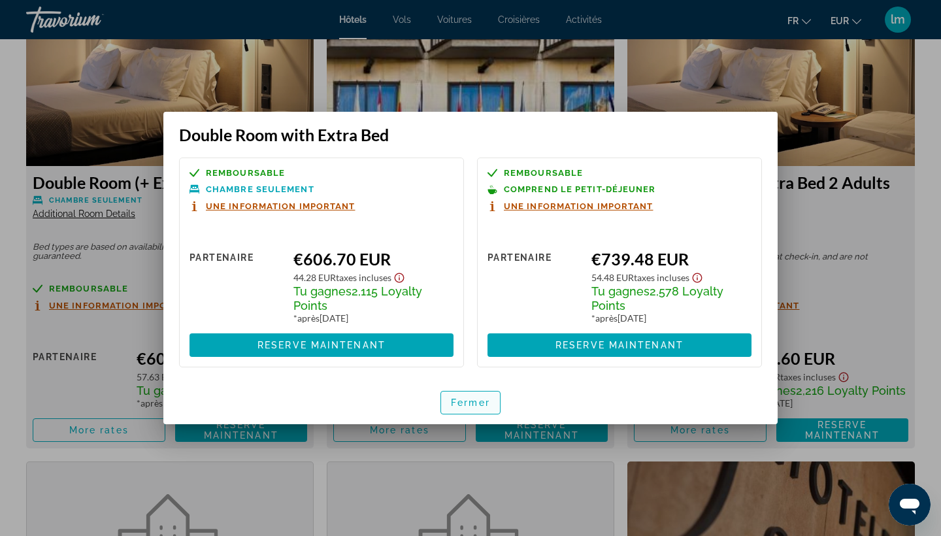
click at [477, 405] on span "Fermer" at bounding box center [470, 402] width 39 height 10
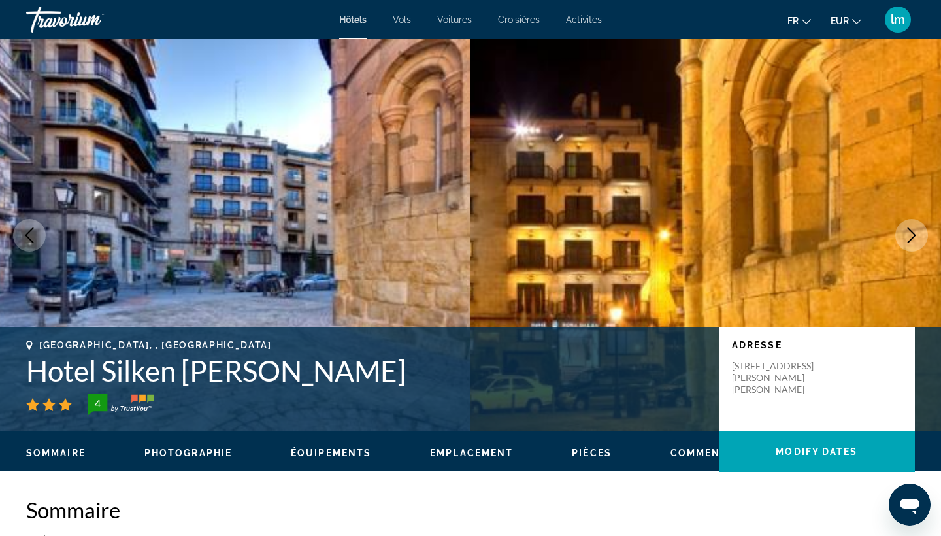
scroll to position [2314, 0]
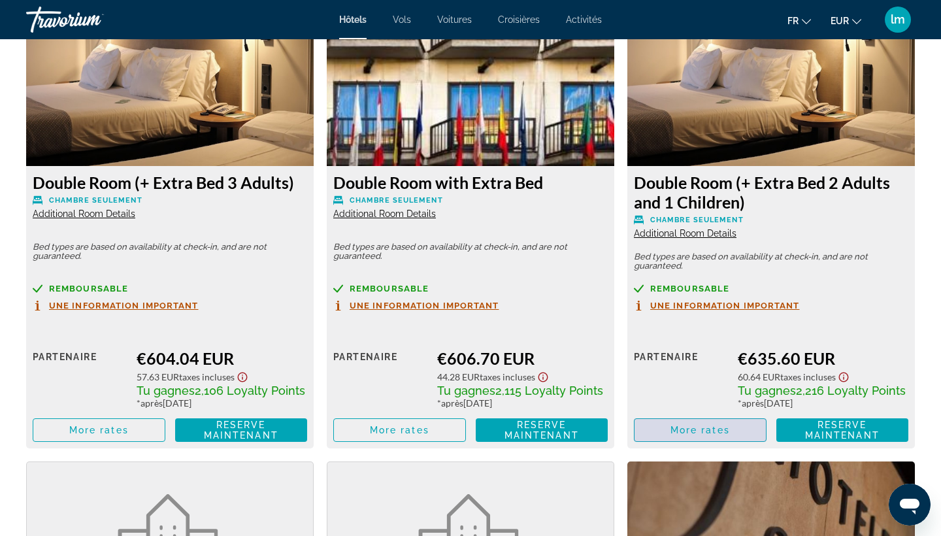
click at [714, 433] on span "More rates" at bounding box center [699, 430] width 59 height 10
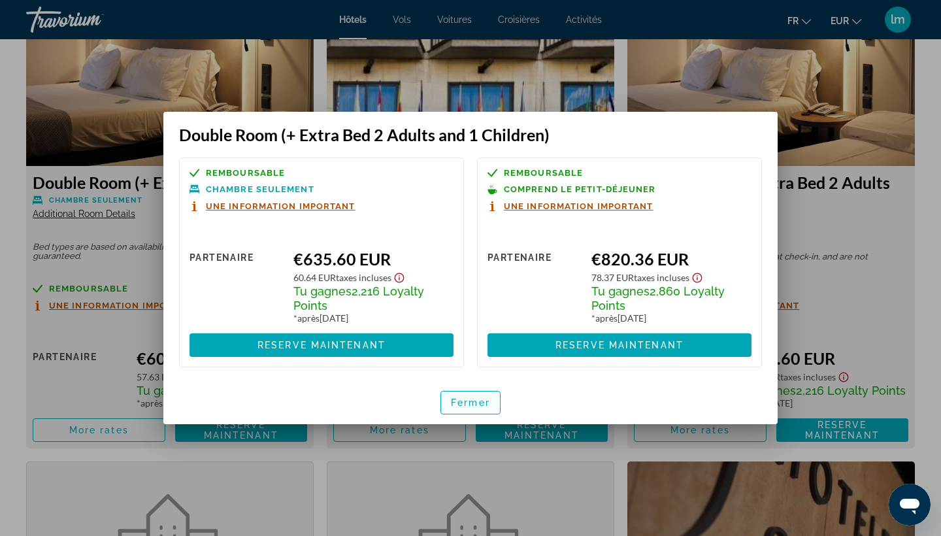
click at [477, 405] on span "Fermer" at bounding box center [470, 402] width 39 height 10
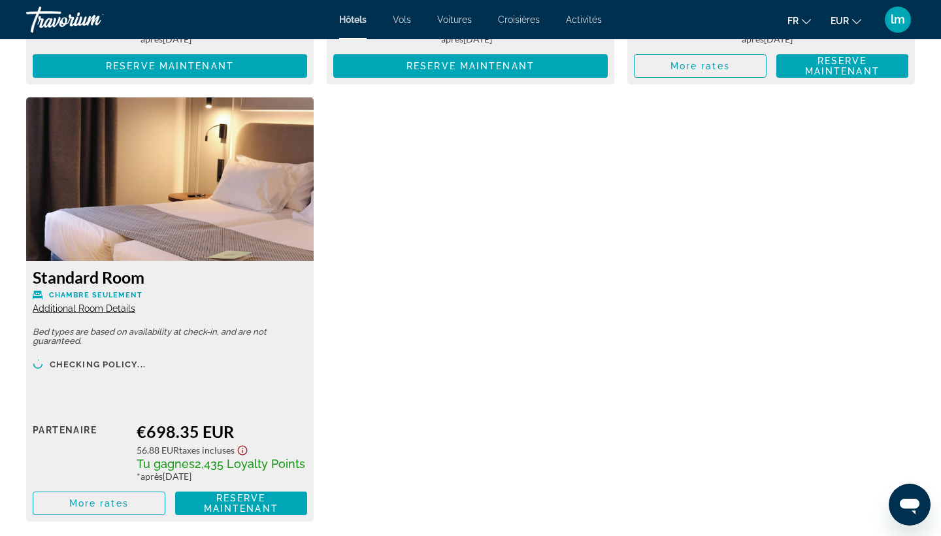
scroll to position [3139, 0]
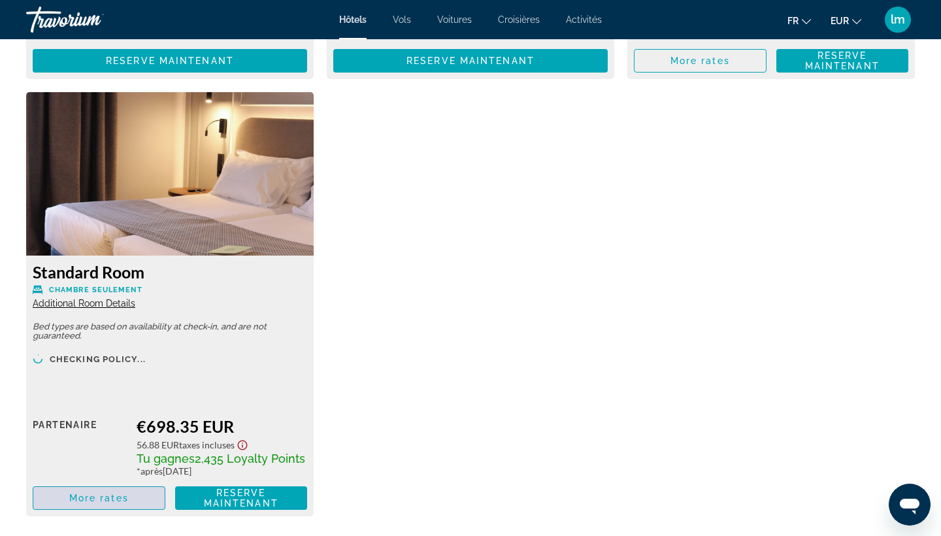
click at [105, 503] on span "More rates" at bounding box center [98, 498] width 59 height 10
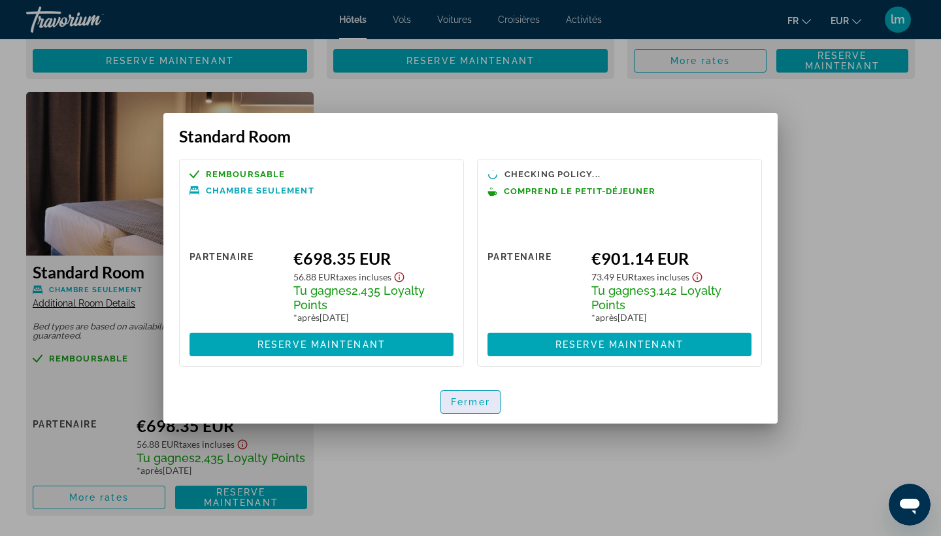
click at [485, 398] on span "Fermer" at bounding box center [470, 402] width 39 height 10
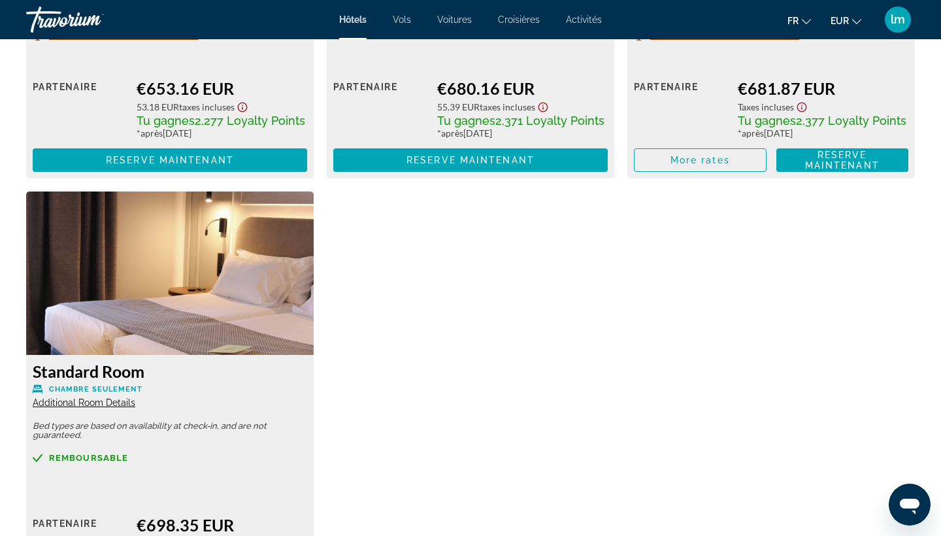
scroll to position [3033, 0]
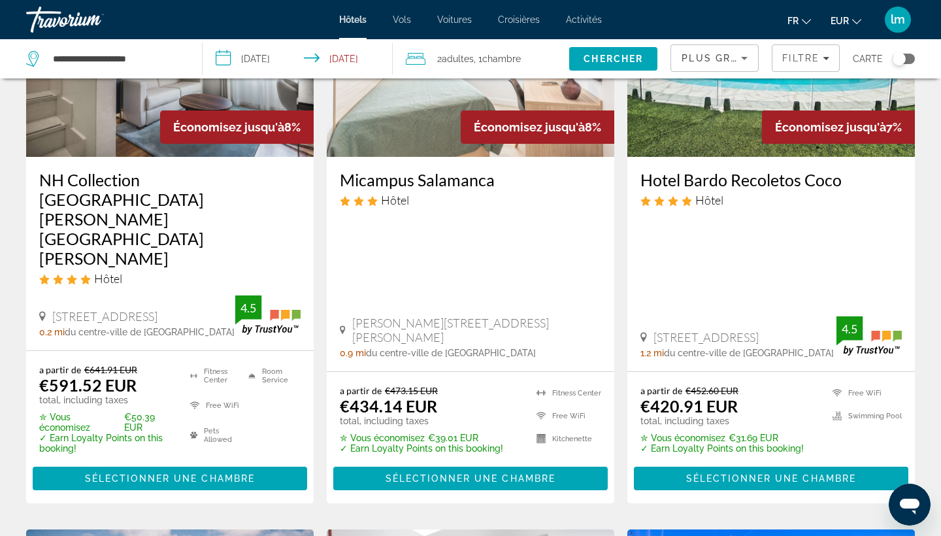
scroll to position [1184, 0]
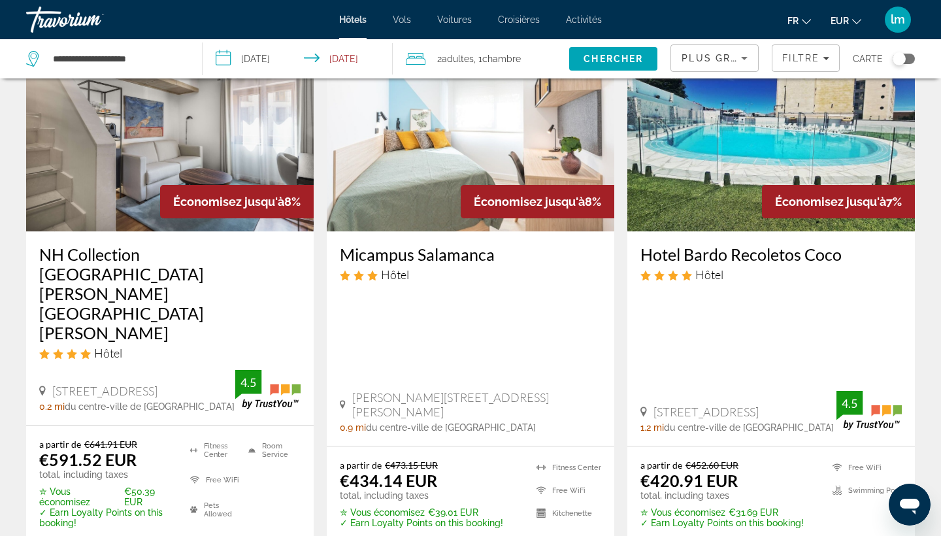
click at [584, 20] on span "Activités" at bounding box center [584, 19] width 36 height 10
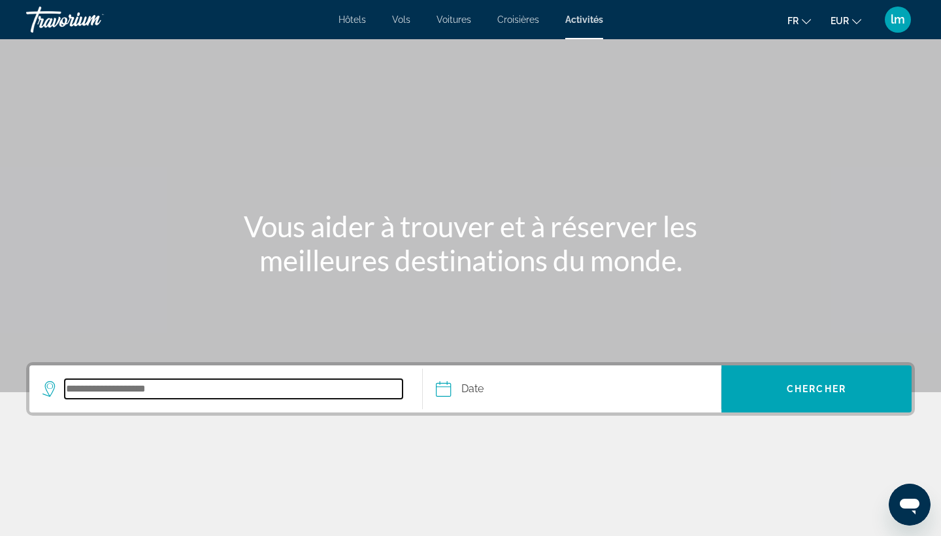
click at [125, 392] on input "Search destination" at bounding box center [234, 389] width 338 height 20
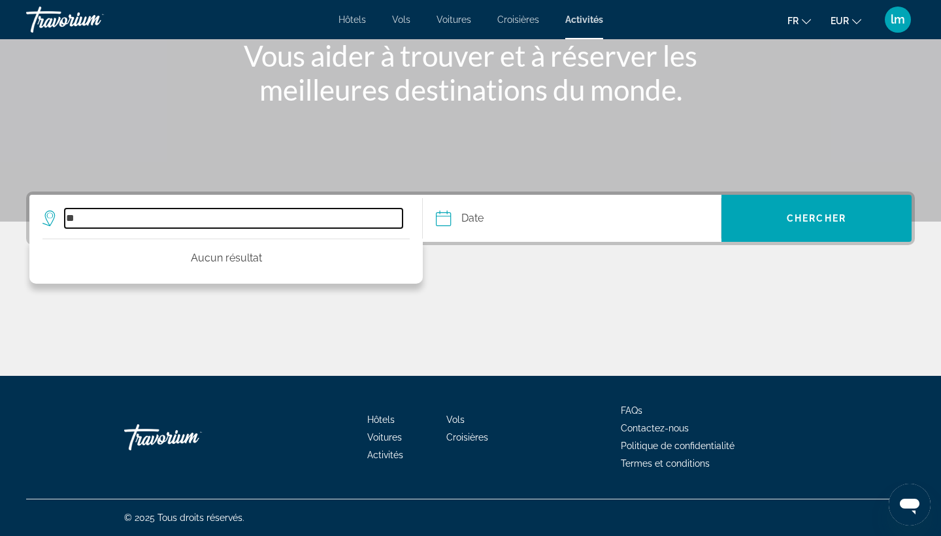
type input "*"
type input "**********"
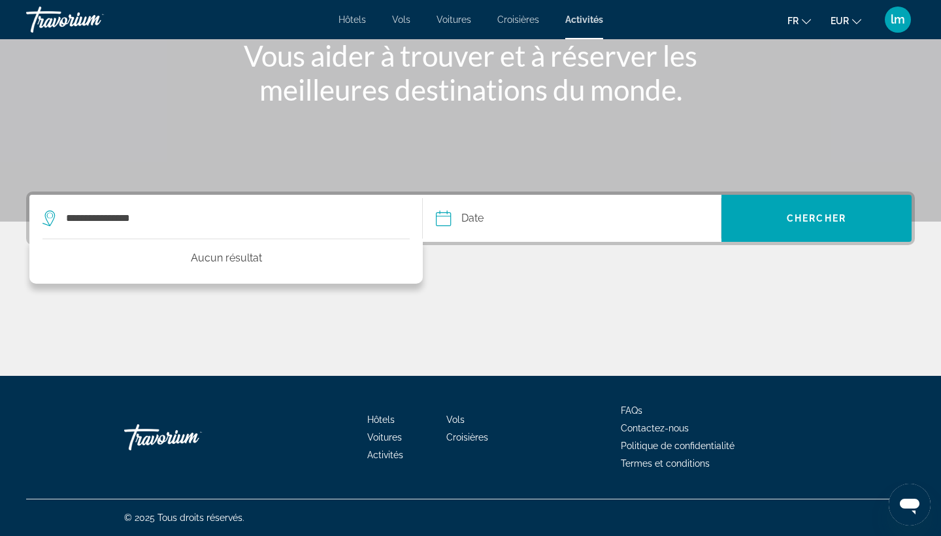
click at [540, 220] on input "Date" at bounding box center [507, 220] width 148 height 51
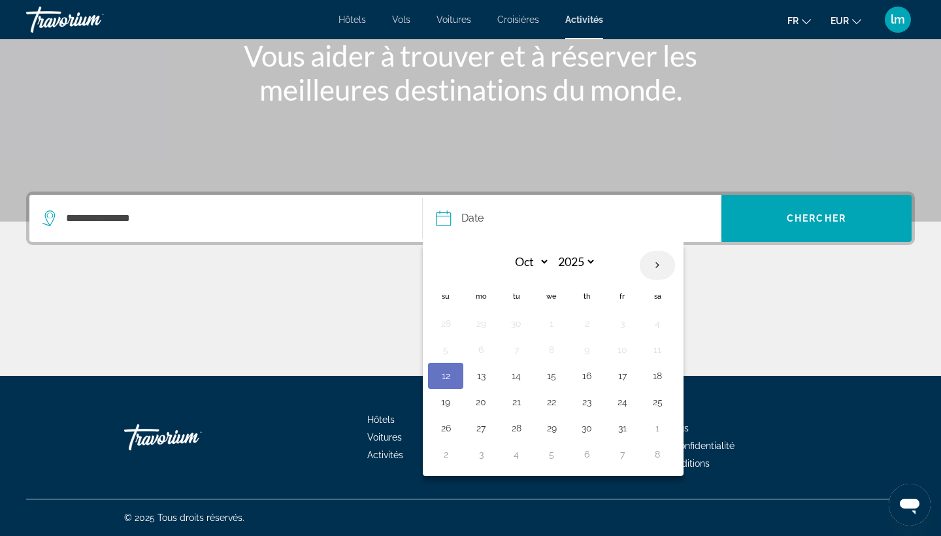
click at [657, 269] on th "Next month" at bounding box center [657, 265] width 35 height 29
click at [457, 266] on th "Previous month" at bounding box center [445, 265] width 35 height 29
select select "**"
click at [623, 376] on button "14" at bounding box center [622, 376] width 21 height 18
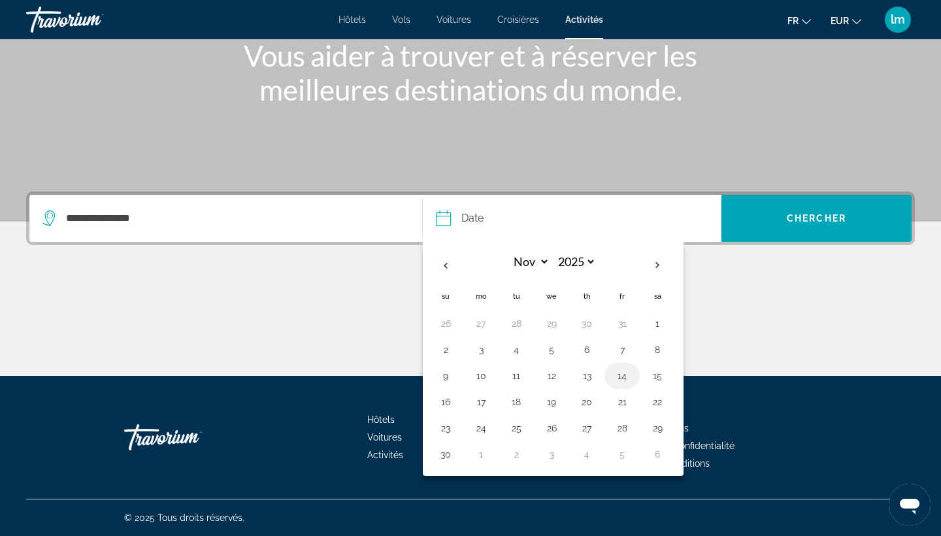
type input "**********"
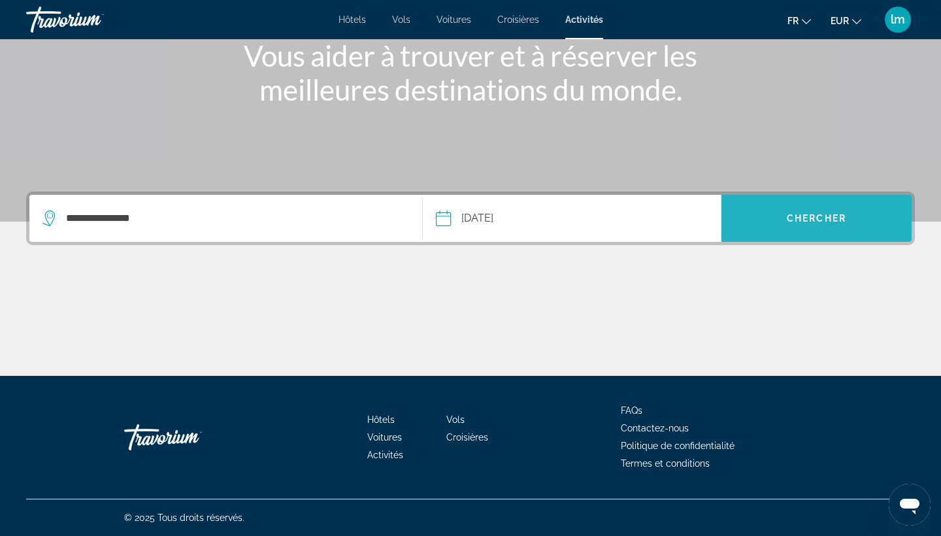
click at [789, 222] on span "Chercher" at bounding box center [816, 218] width 59 height 10
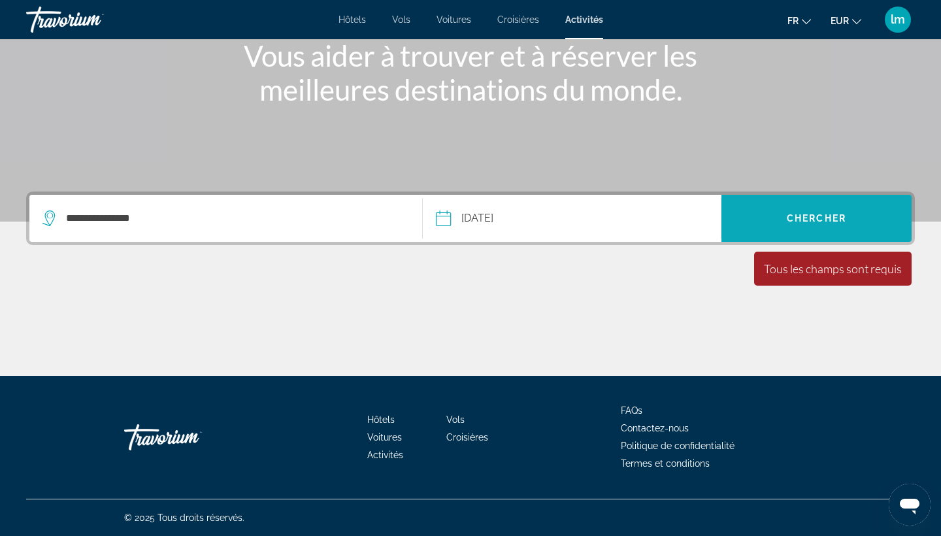
click at [789, 222] on span "Chercher" at bounding box center [816, 218] width 59 height 10
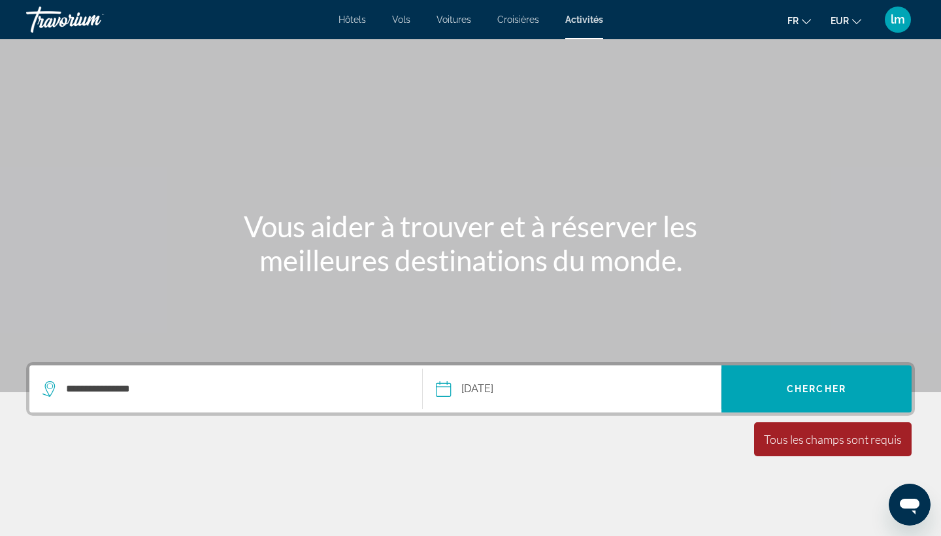
scroll to position [0, 0]
click at [348, 27] on div "Hôtels Vols Voitures Croisières Activités Hôtels Vols Voitures Croisières Activ…" at bounding box center [470, 20] width 941 height 34
click at [349, 22] on span "Hôtels" at bounding box center [352, 19] width 27 height 10
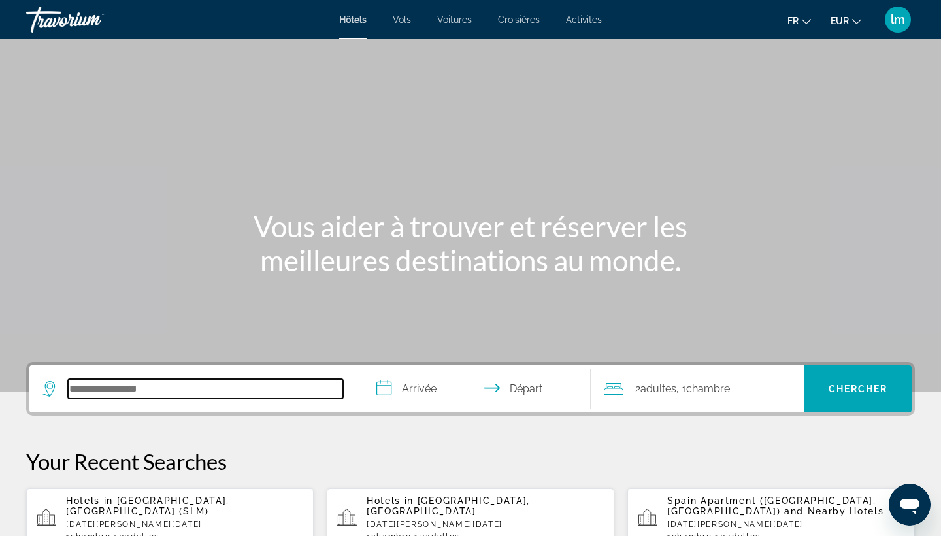
click at [92, 388] on input "Search hotel destination" at bounding box center [205, 389] width 275 height 20
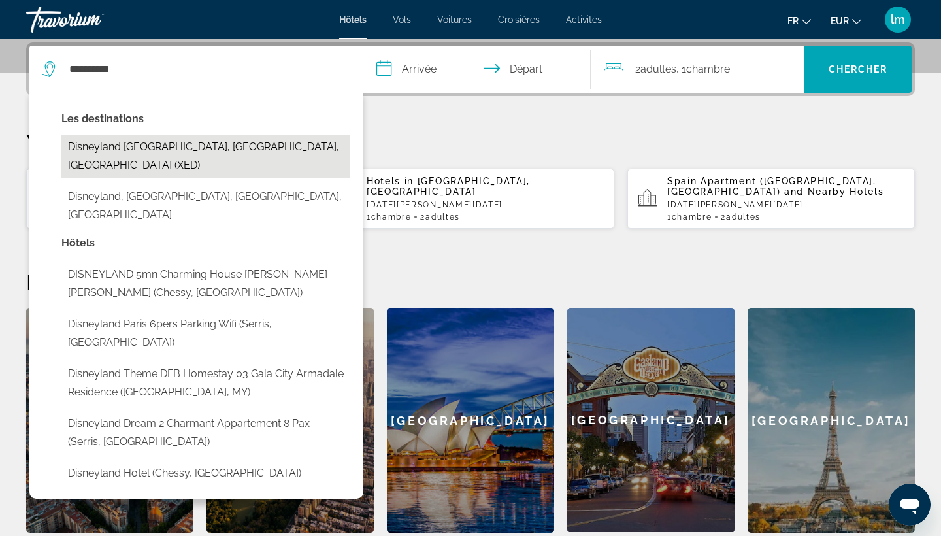
drag, startPoint x: 92, startPoint y: 388, endPoint x: 208, endPoint y: 146, distance: 268.9
click at [208, 146] on button "Disneyland Paris, Seine-Et-Marne, France (XED)" at bounding box center [205, 156] width 289 height 43
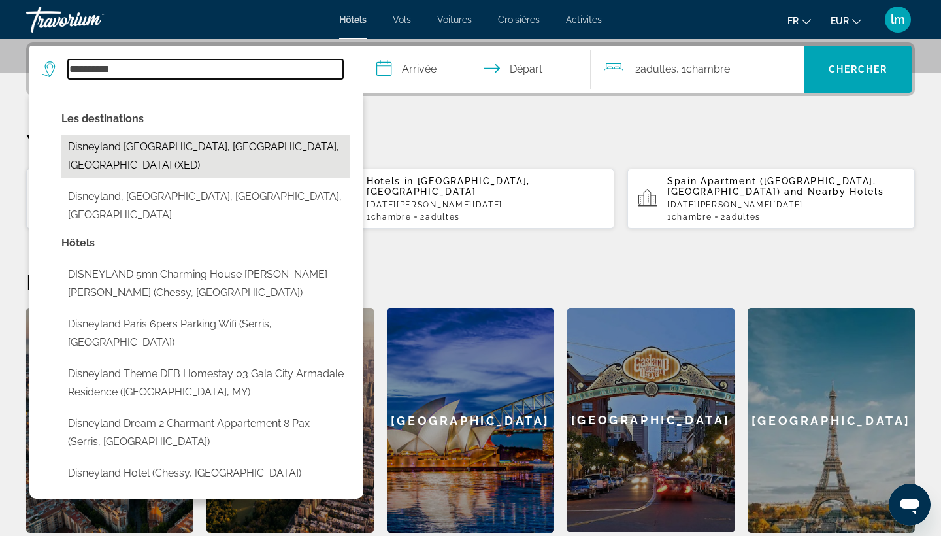
type input "**********"
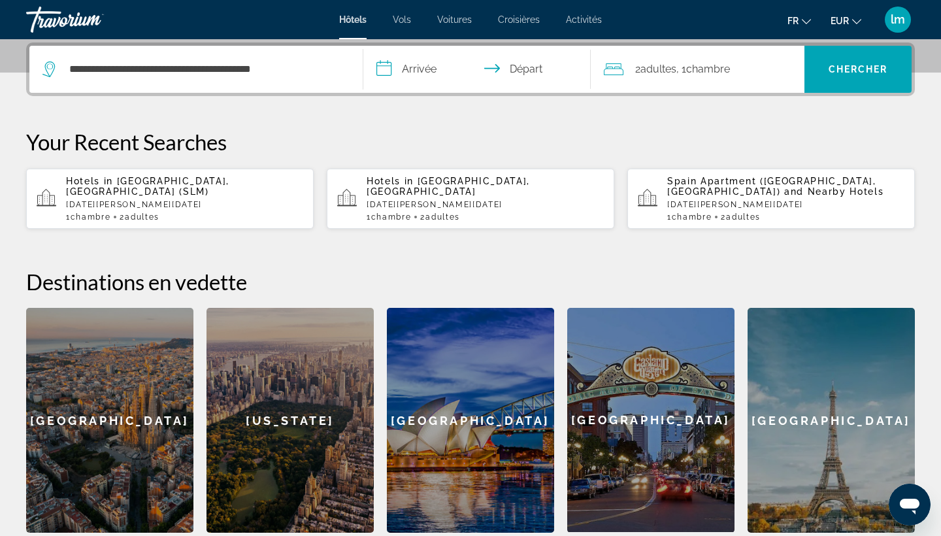
click at [410, 79] on input "**********" at bounding box center [479, 71] width 233 height 51
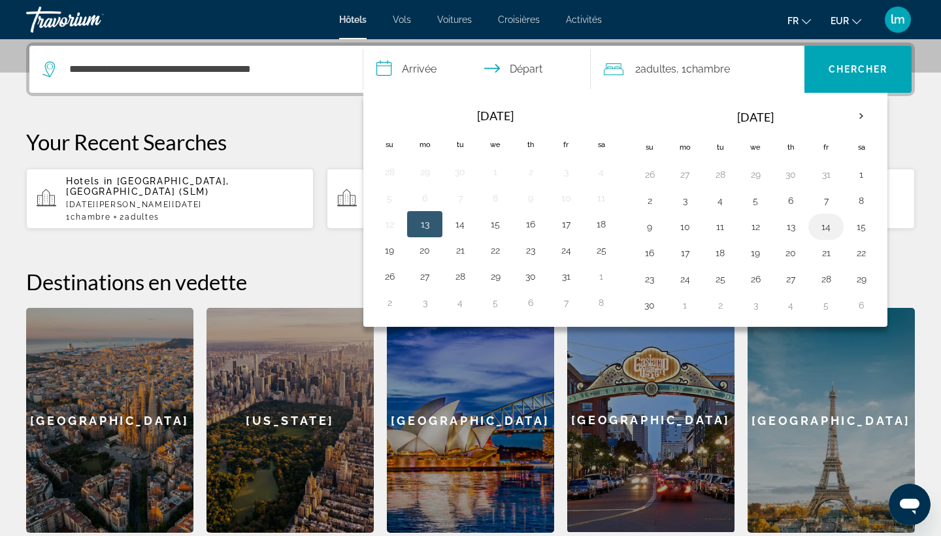
click at [824, 222] on button "14" at bounding box center [826, 227] width 21 height 18
click at [644, 252] on button "16" at bounding box center [649, 253] width 21 height 18
type input "**********"
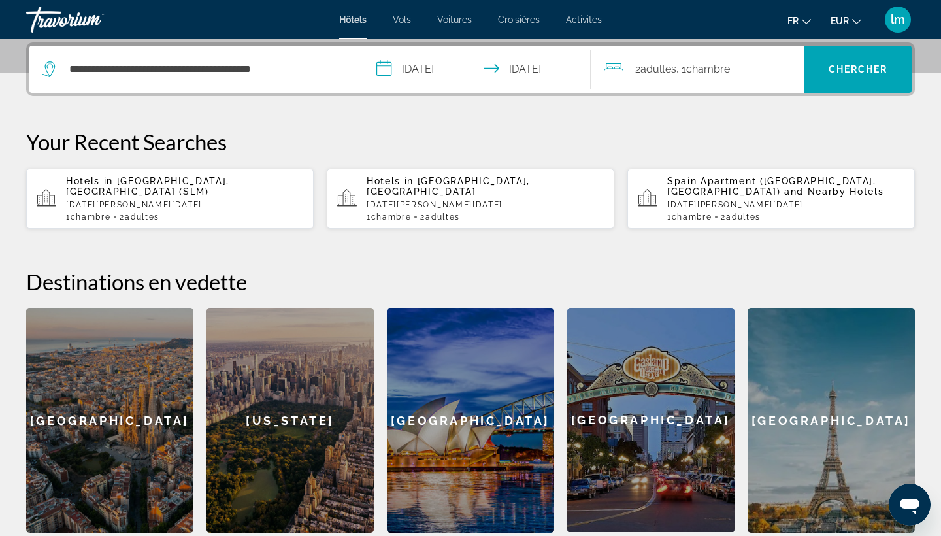
click at [765, 76] on div "2 Adulte Adultes , 1 Chambre pièces" at bounding box center [704, 69] width 201 height 18
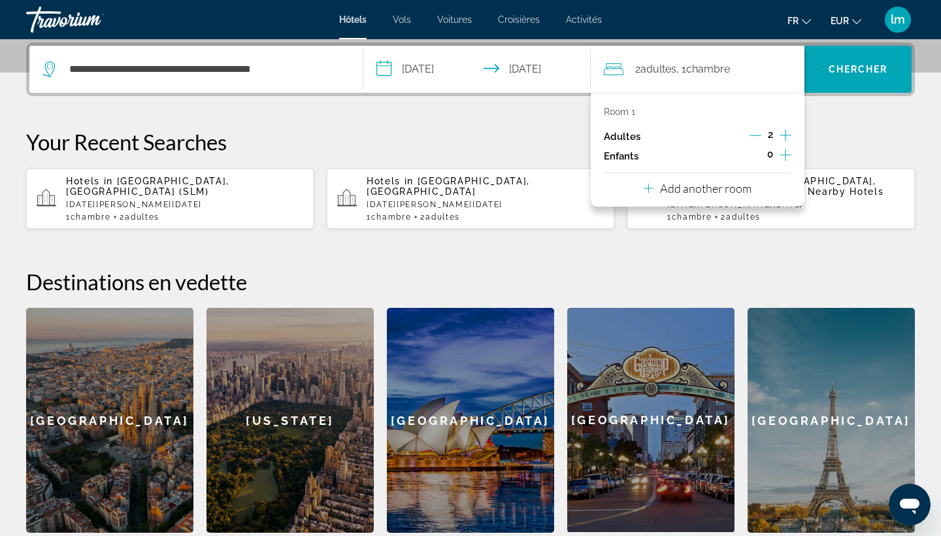
click at [783, 153] on icon "Increment children" at bounding box center [786, 155] width 12 height 16
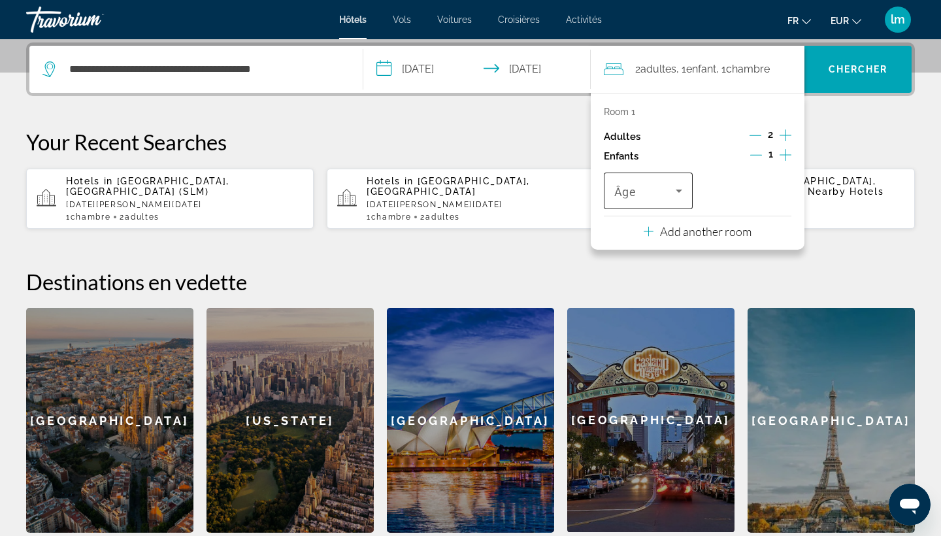
click at [653, 197] on span "Travelers: 2 adults, 1 child" at bounding box center [644, 191] width 61 height 16
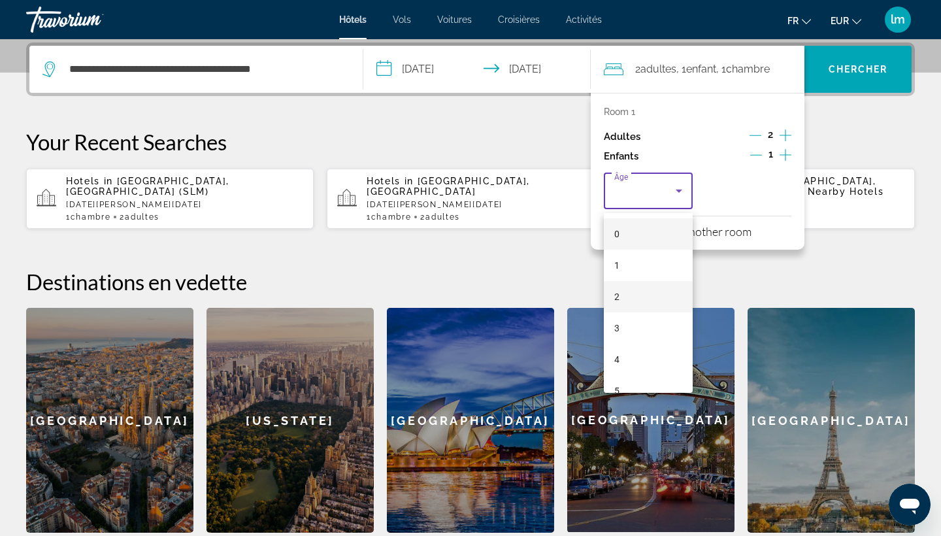
click at [633, 305] on mat-option "2" at bounding box center [648, 296] width 89 height 31
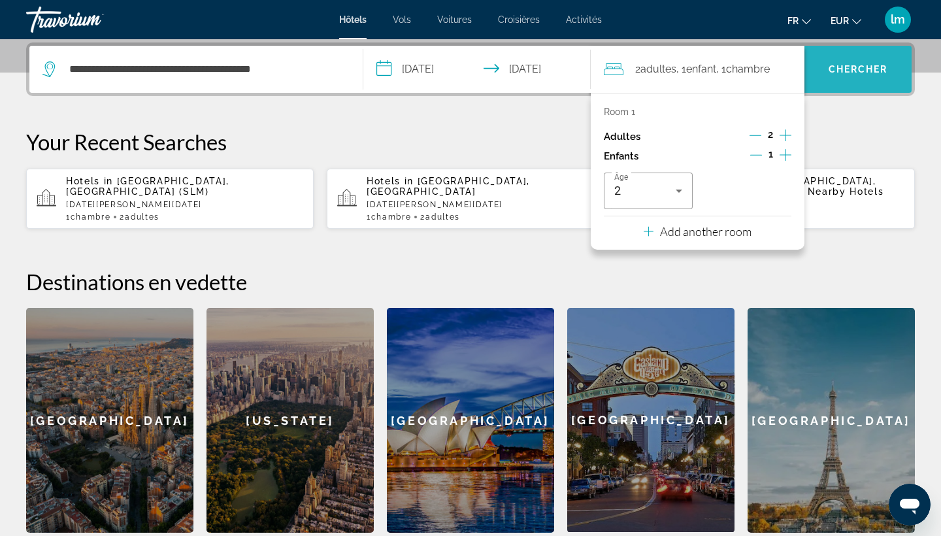
click at [843, 71] on span "Chercher" at bounding box center [858, 69] width 59 height 10
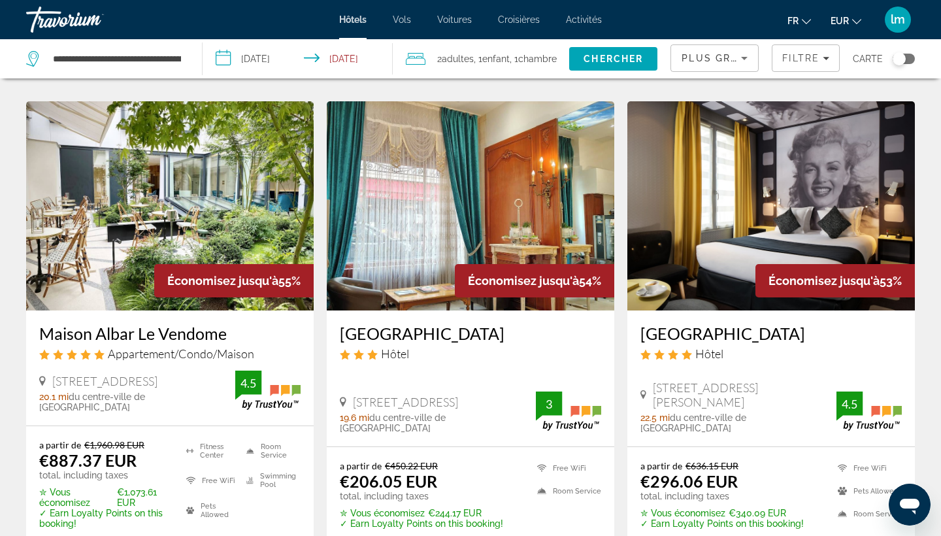
scroll to position [386, 0]
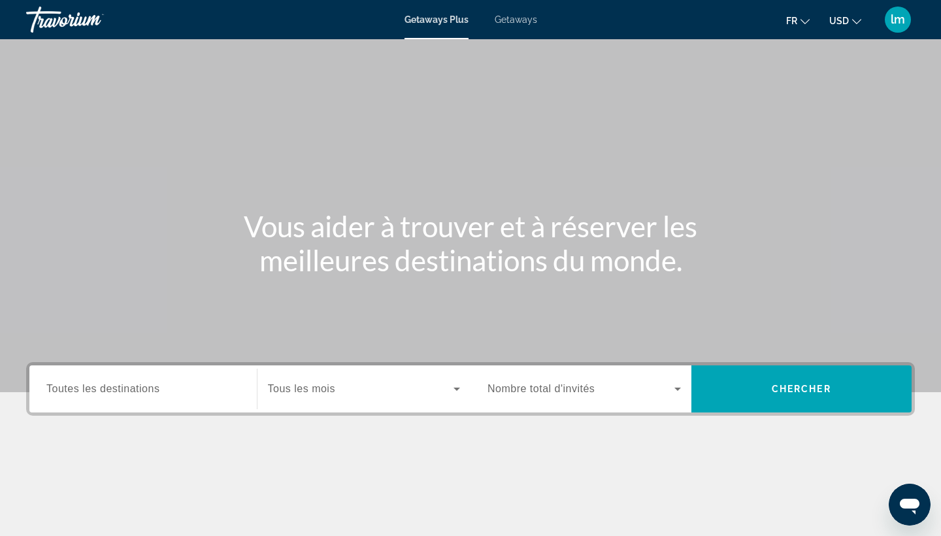
click at [511, 16] on span "Getaways" at bounding box center [516, 19] width 42 height 10
click at [146, 386] on span "Toutes les destinations" at bounding box center [102, 388] width 113 height 11
click at [146, 386] on input "Destination Toutes les destinations" at bounding box center [142, 390] width 193 height 16
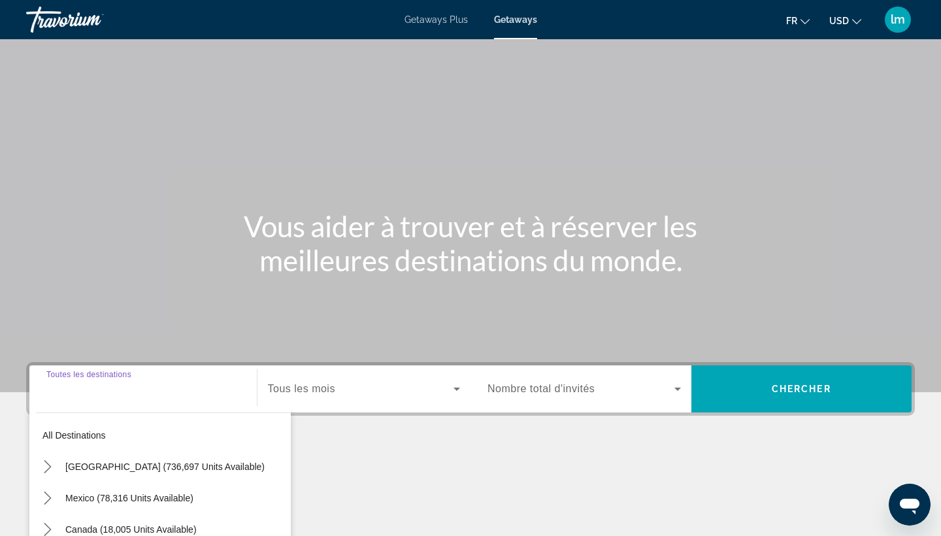
scroll to position [171, 0]
